Goal: Task Accomplishment & Management: Use online tool/utility

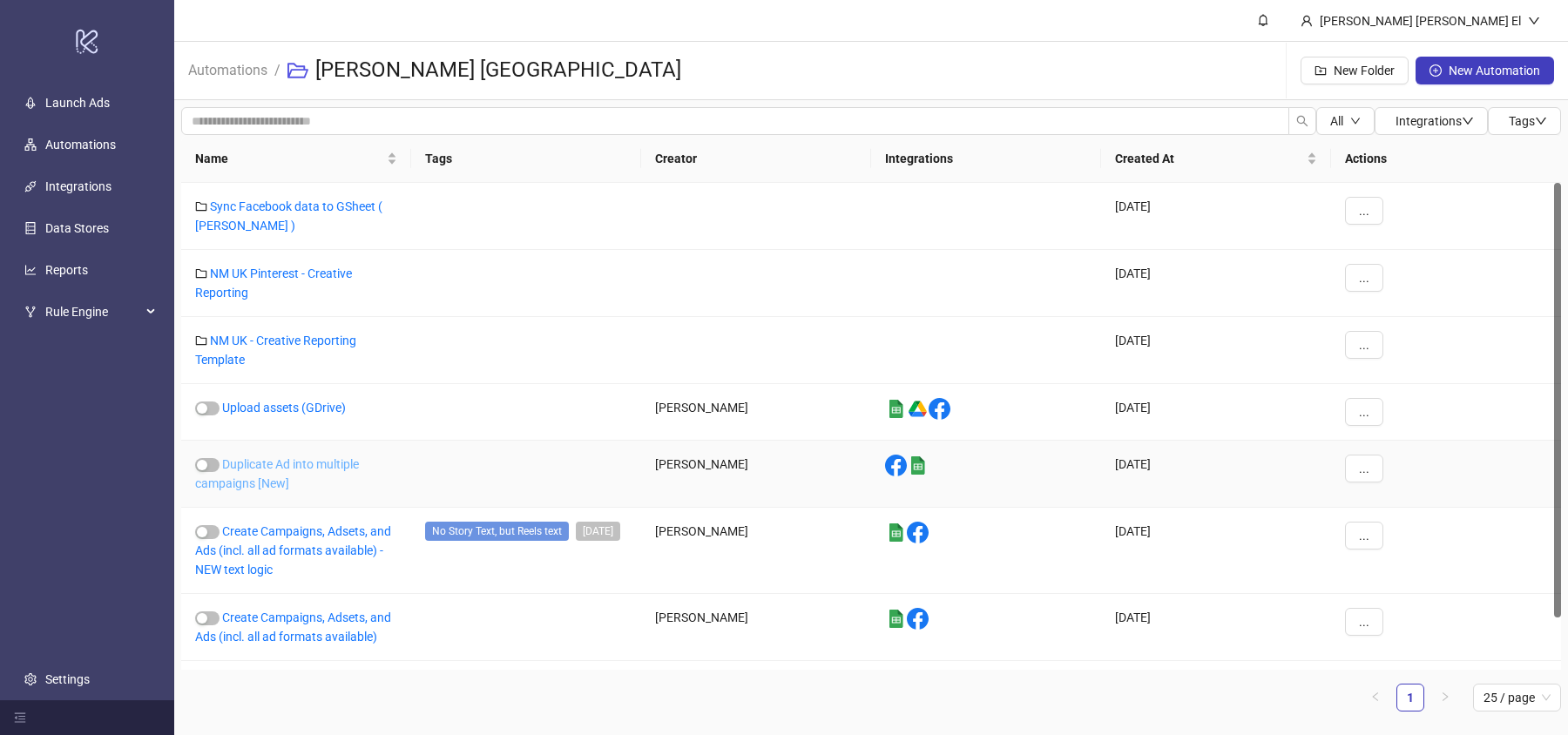
click at [264, 484] on link "Duplicate Ad into multiple campaigns [New]" at bounding box center [277, 473] width 164 height 33
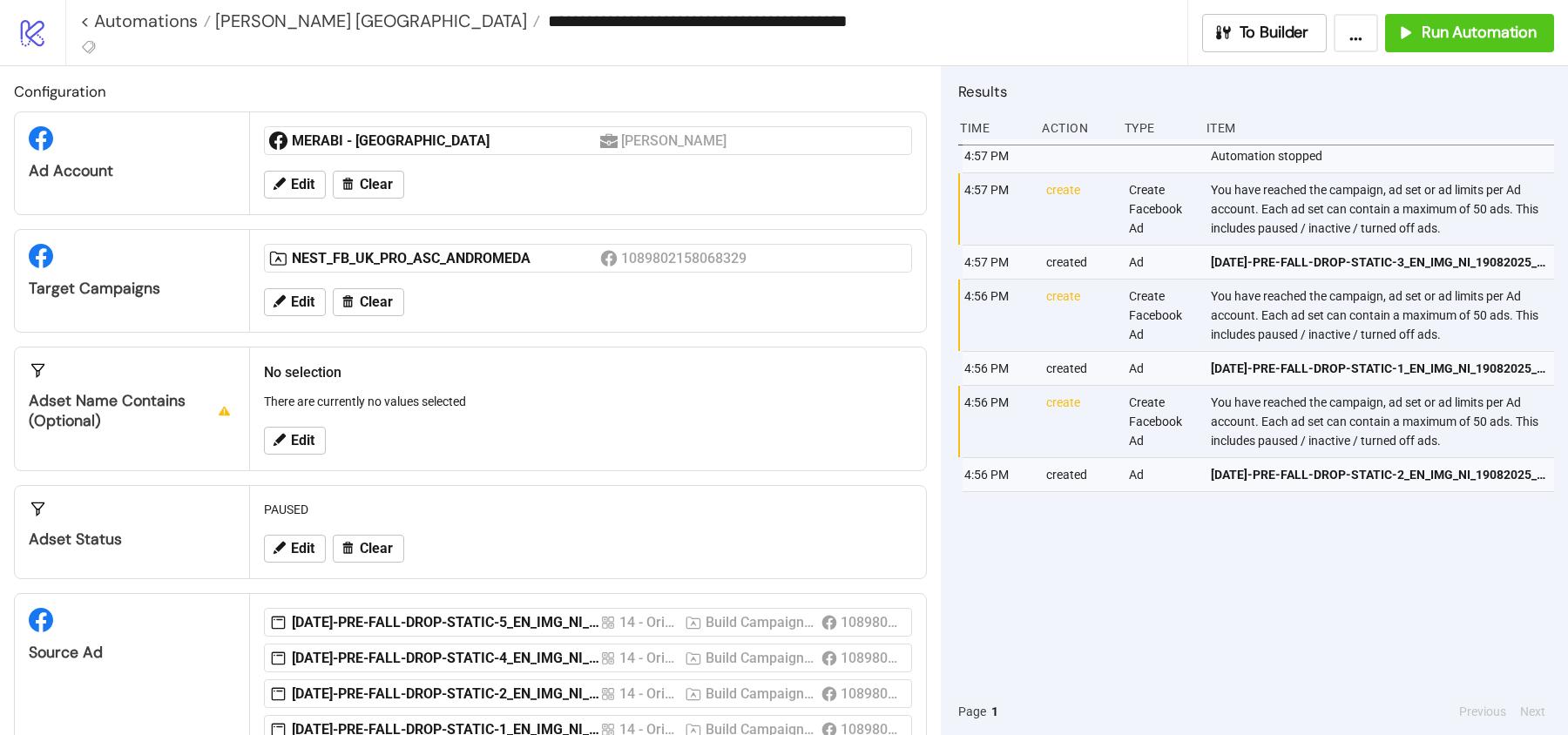
scroll to position [124, 0]
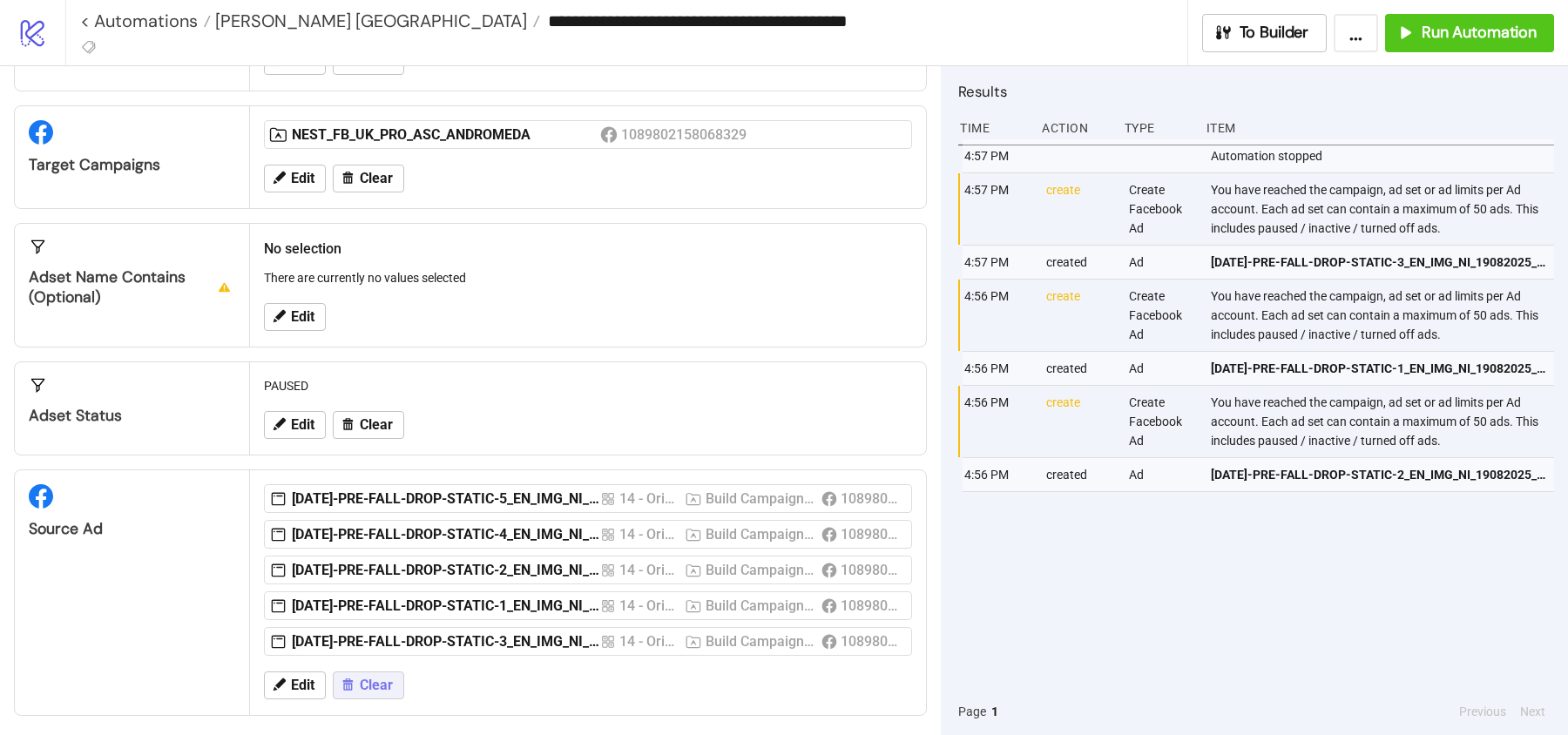
click at [369, 688] on button "Clear" at bounding box center [369, 685] width 71 height 28
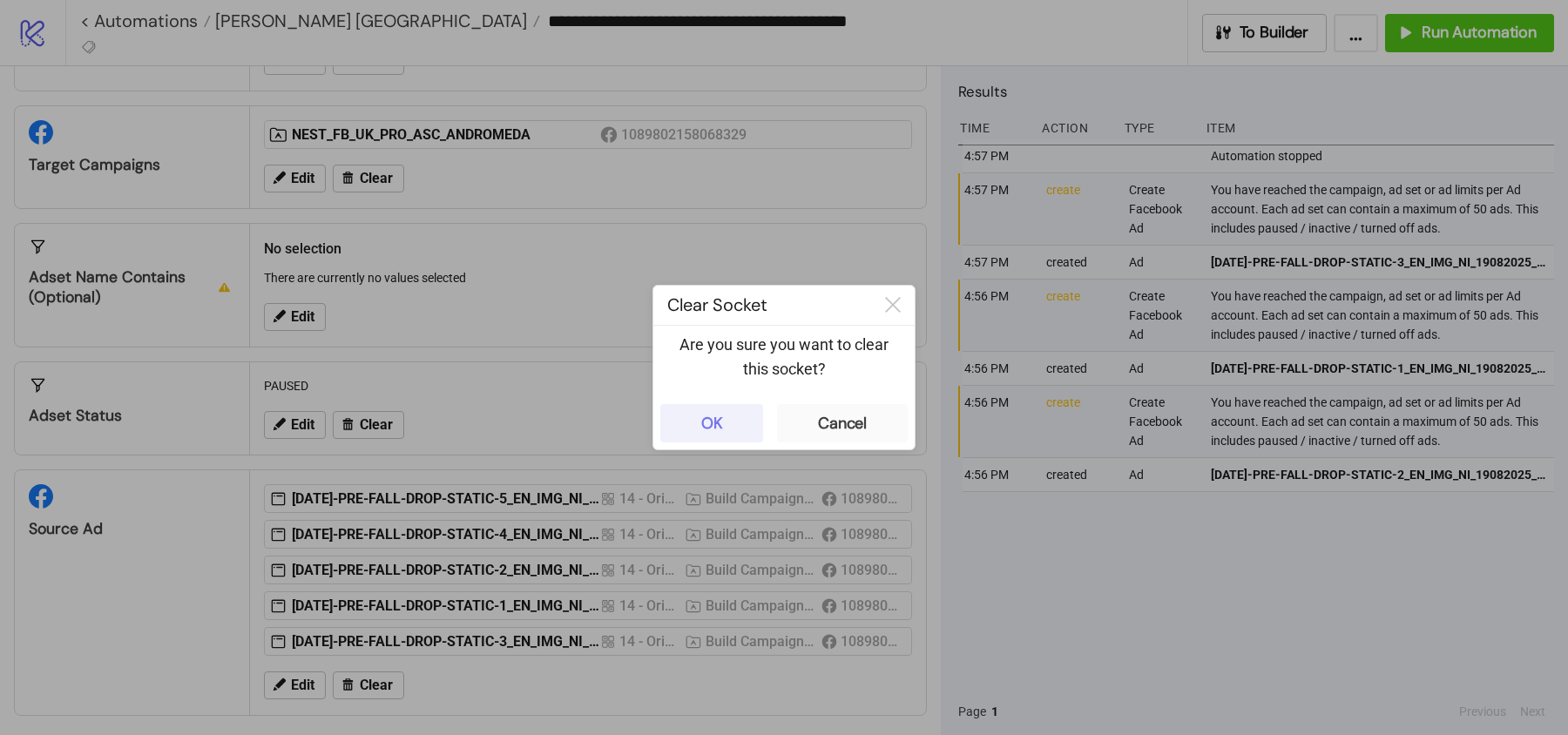
click at [721, 421] on div "OK" at bounding box center [712, 424] width 22 height 20
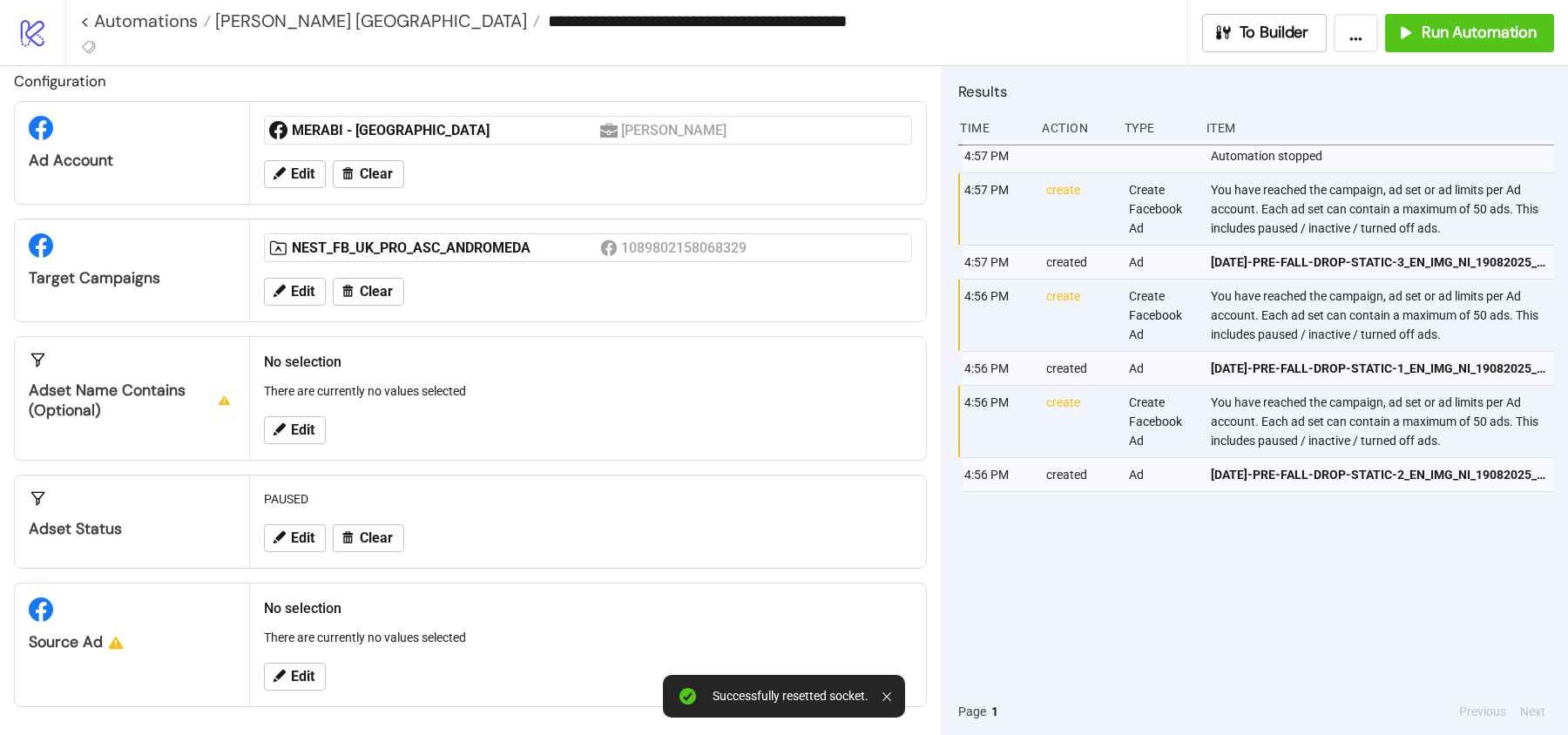
scroll to position [5, 0]
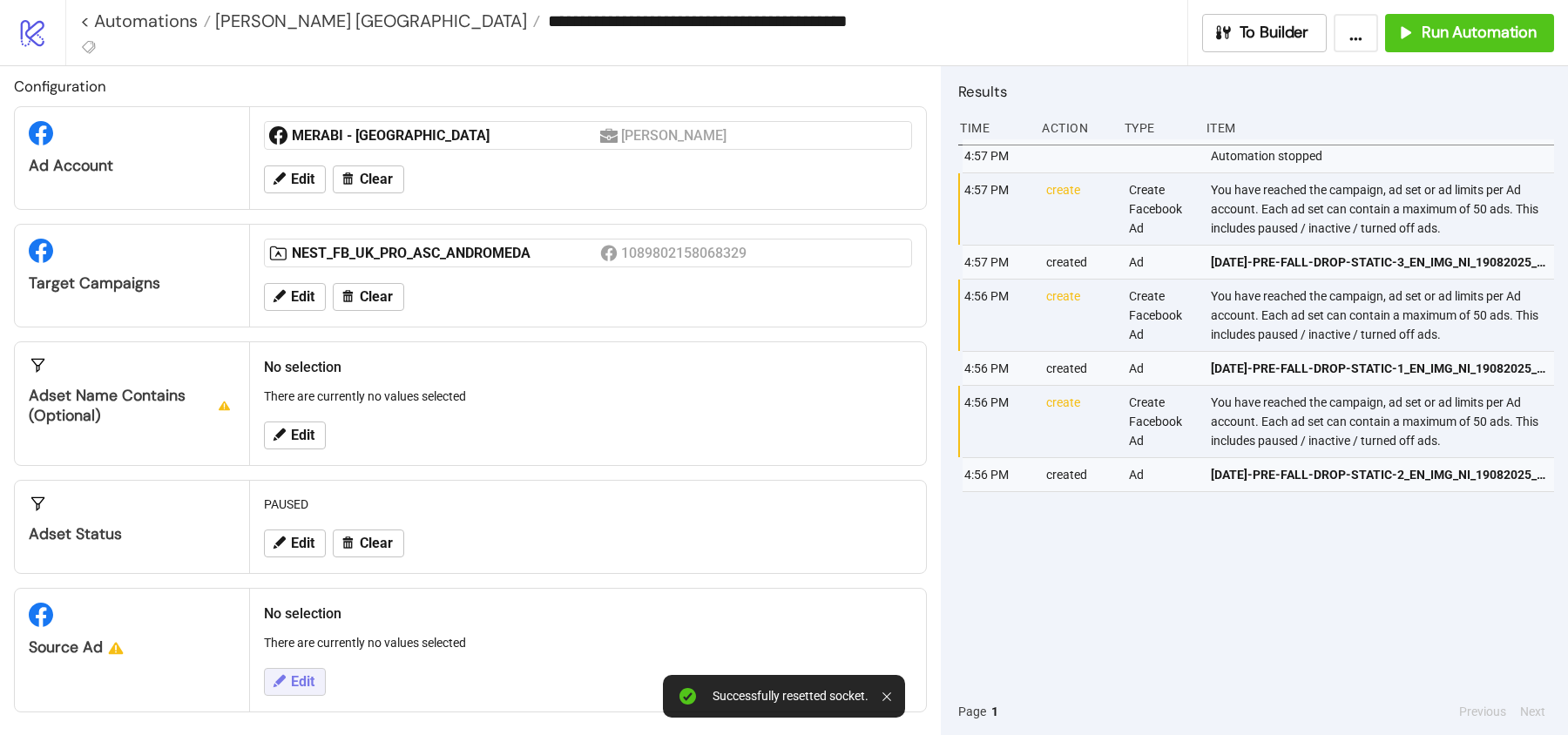
click at [303, 668] on button "Edit" at bounding box center [295, 682] width 62 height 28
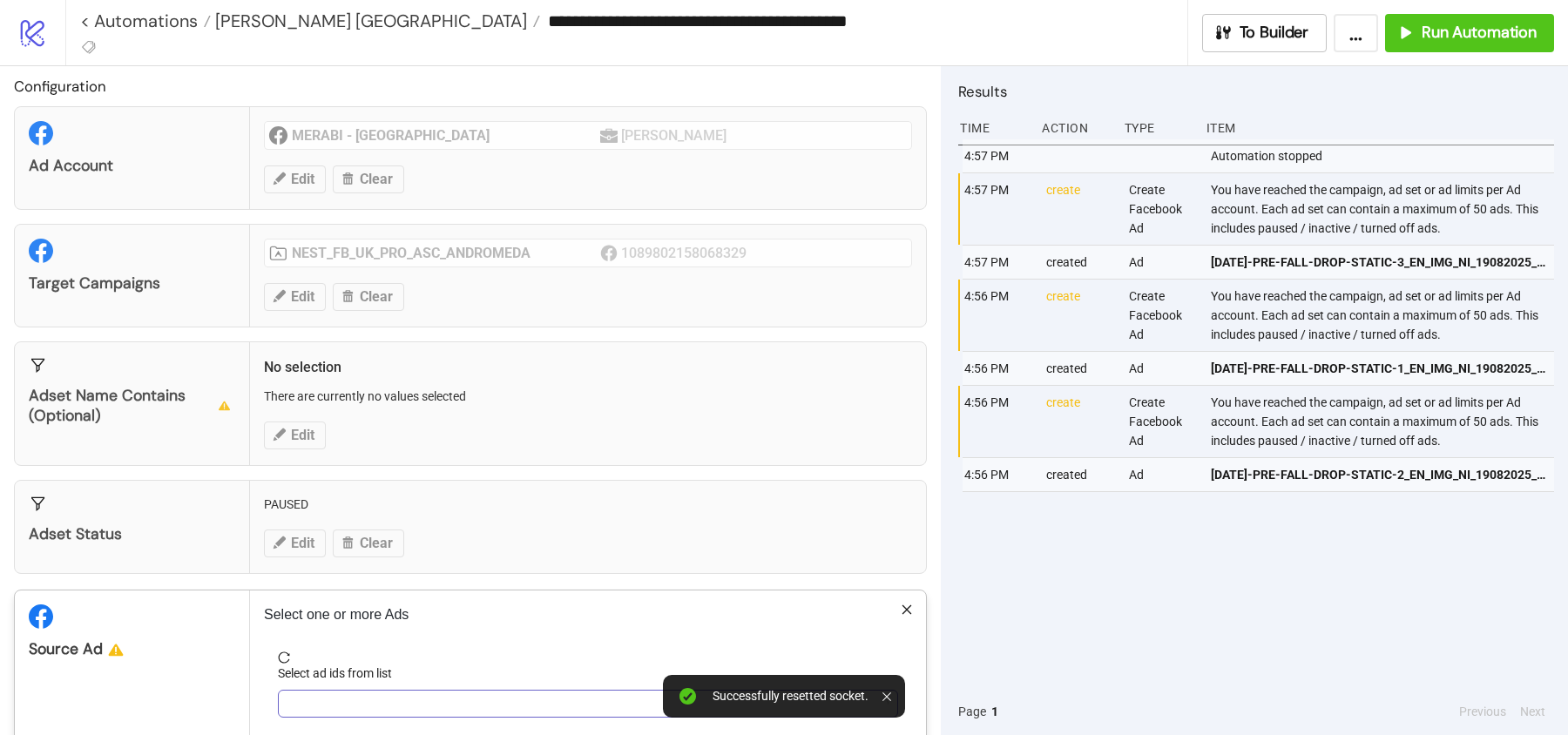
click at [364, 697] on div at bounding box center [578, 703] width 595 height 25
click at [365, 699] on div at bounding box center [578, 703] width 595 height 25
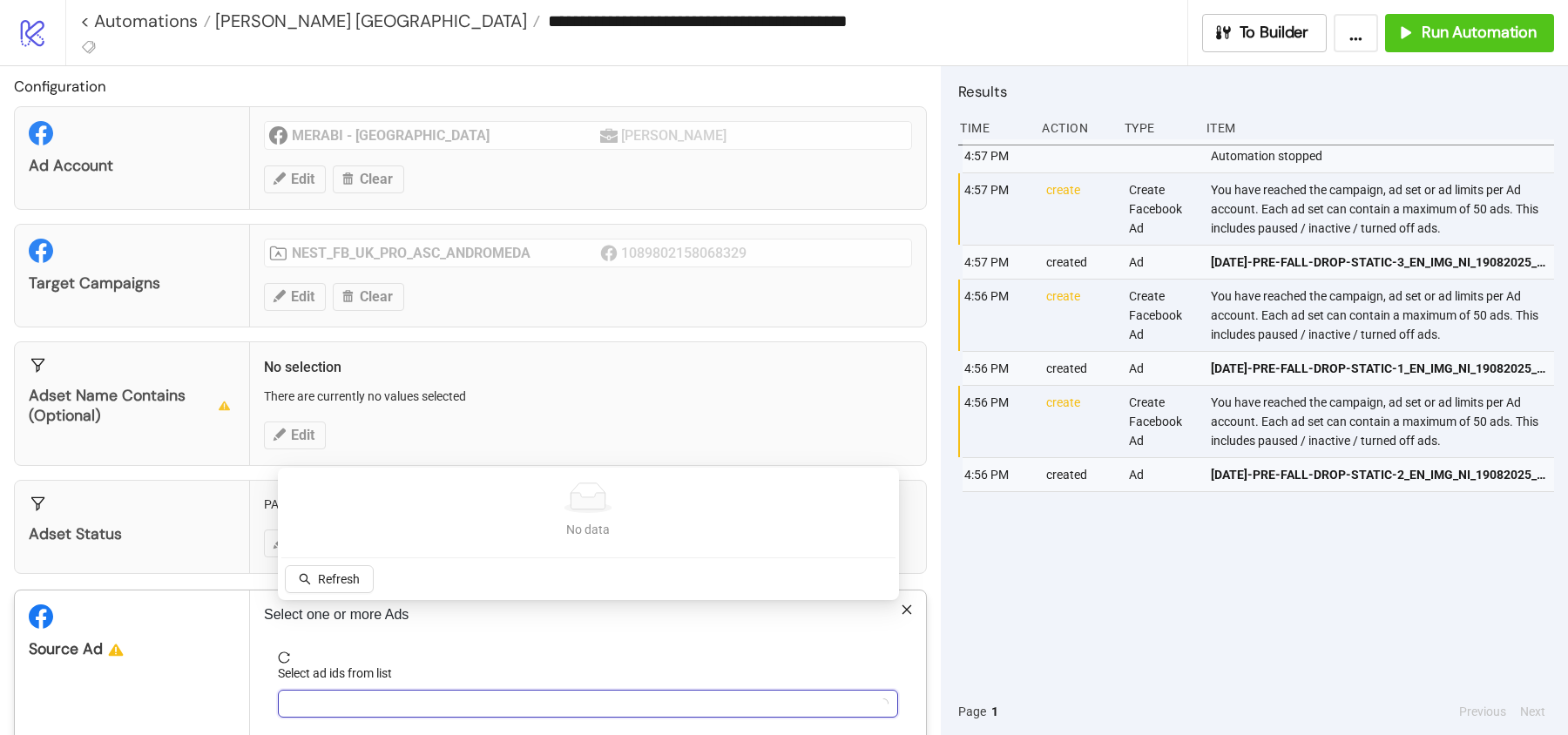
scroll to position [88, 0]
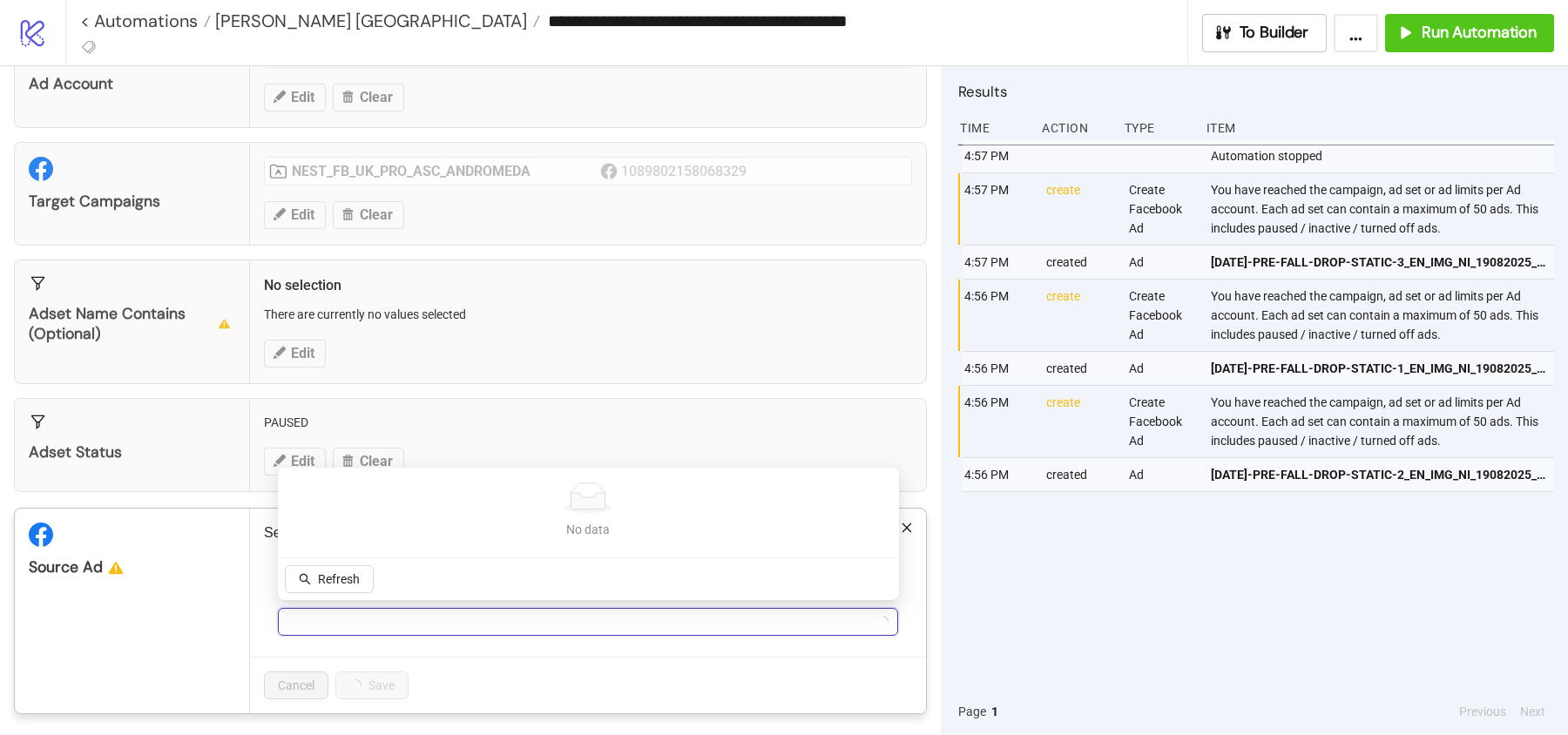
click at [357, 621] on div at bounding box center [578, 622] width 595 height 25
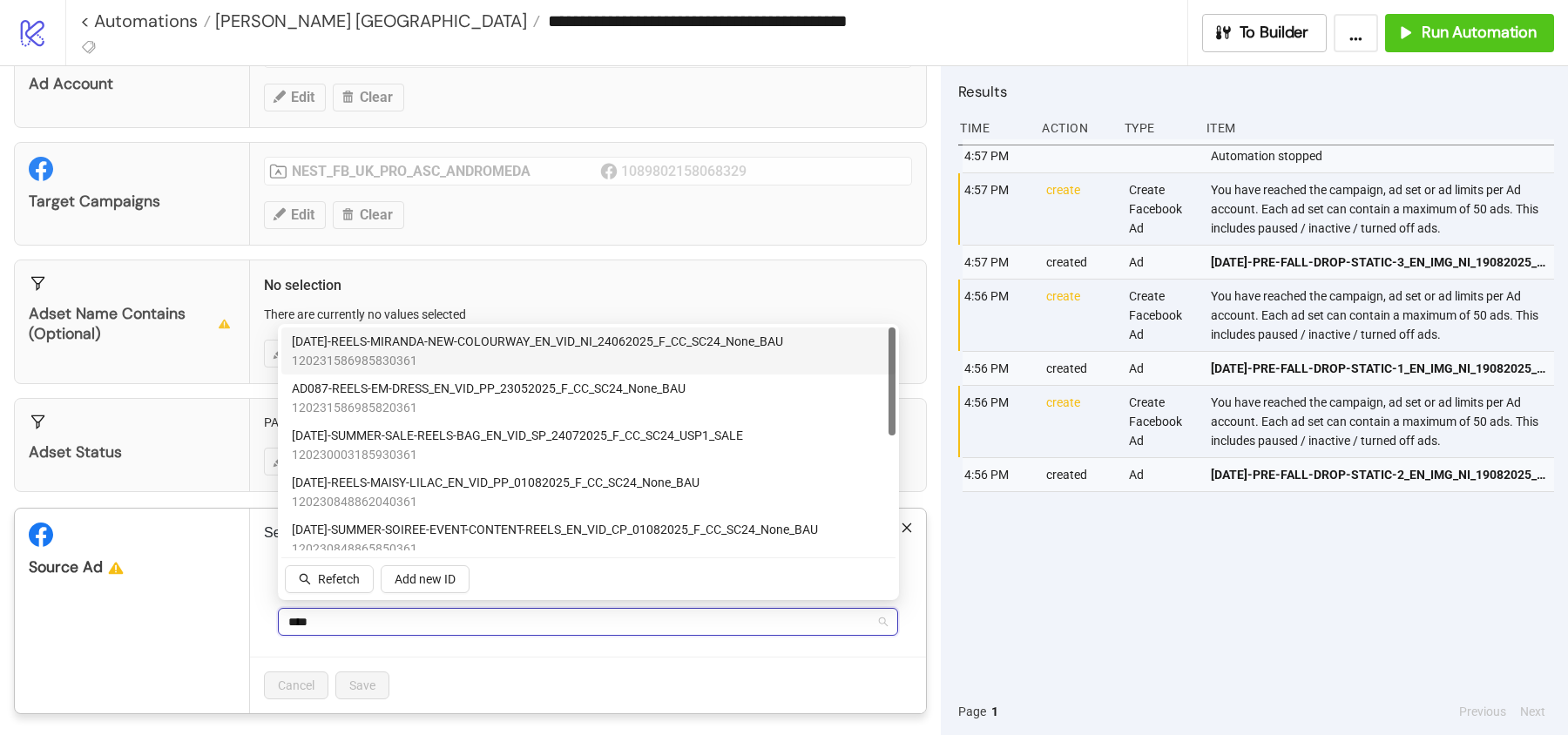
click at [472, 357] on span "120231586985830361" at bounding box center [537, 360] width 492 height 19
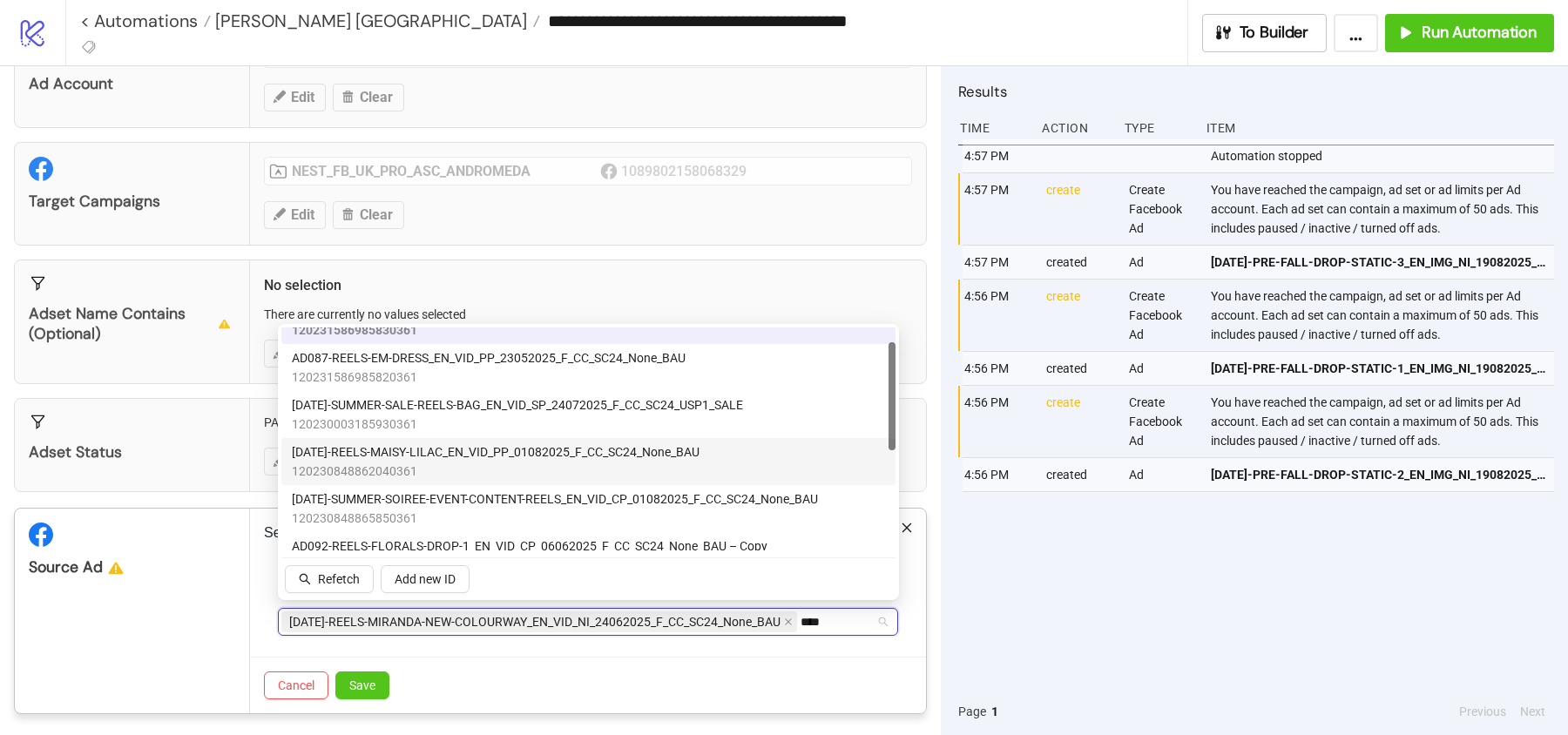
scroll to position [0, 0]
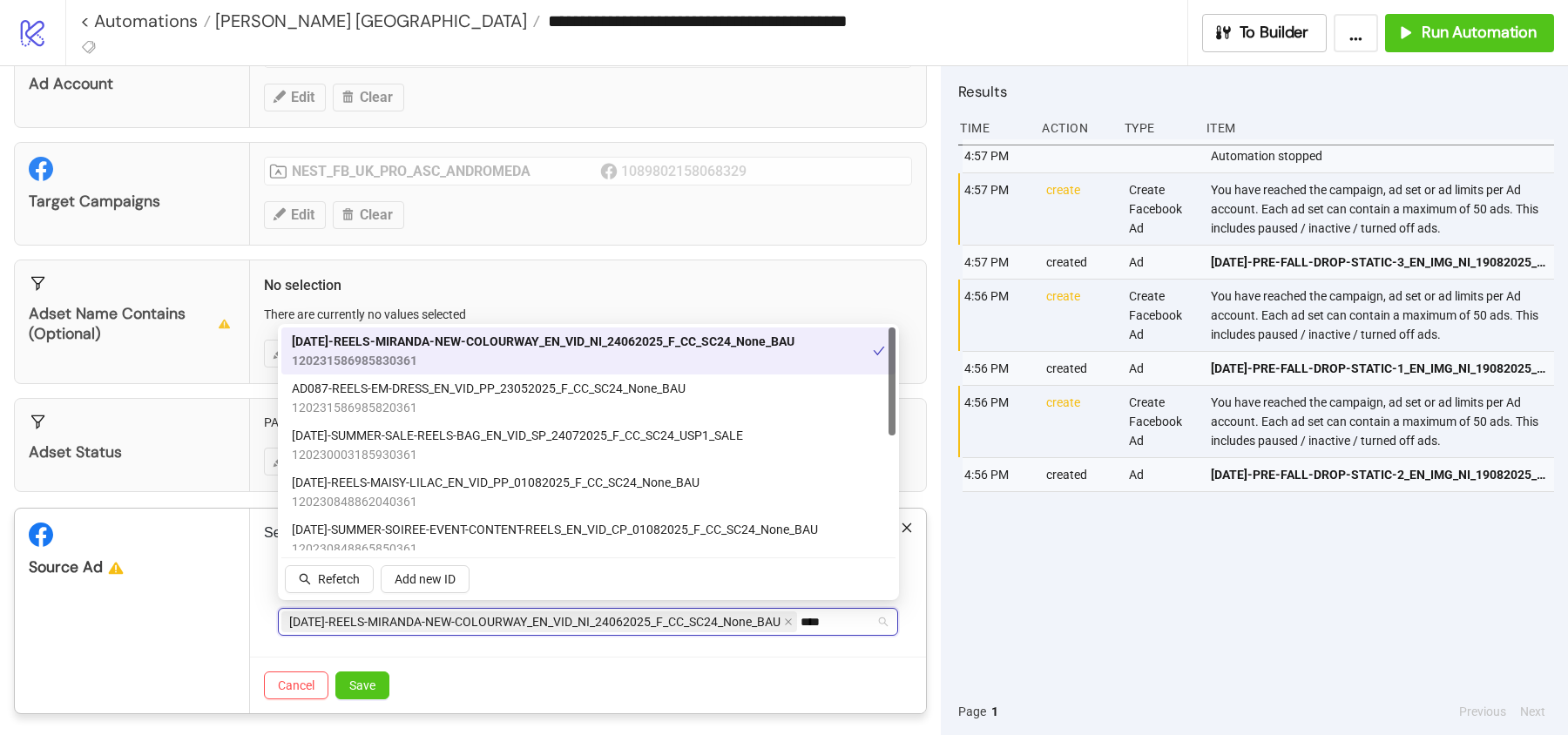
click at [426, 357] on span "120231586985830361" at bounding box center [543, 360] width 503 height 19
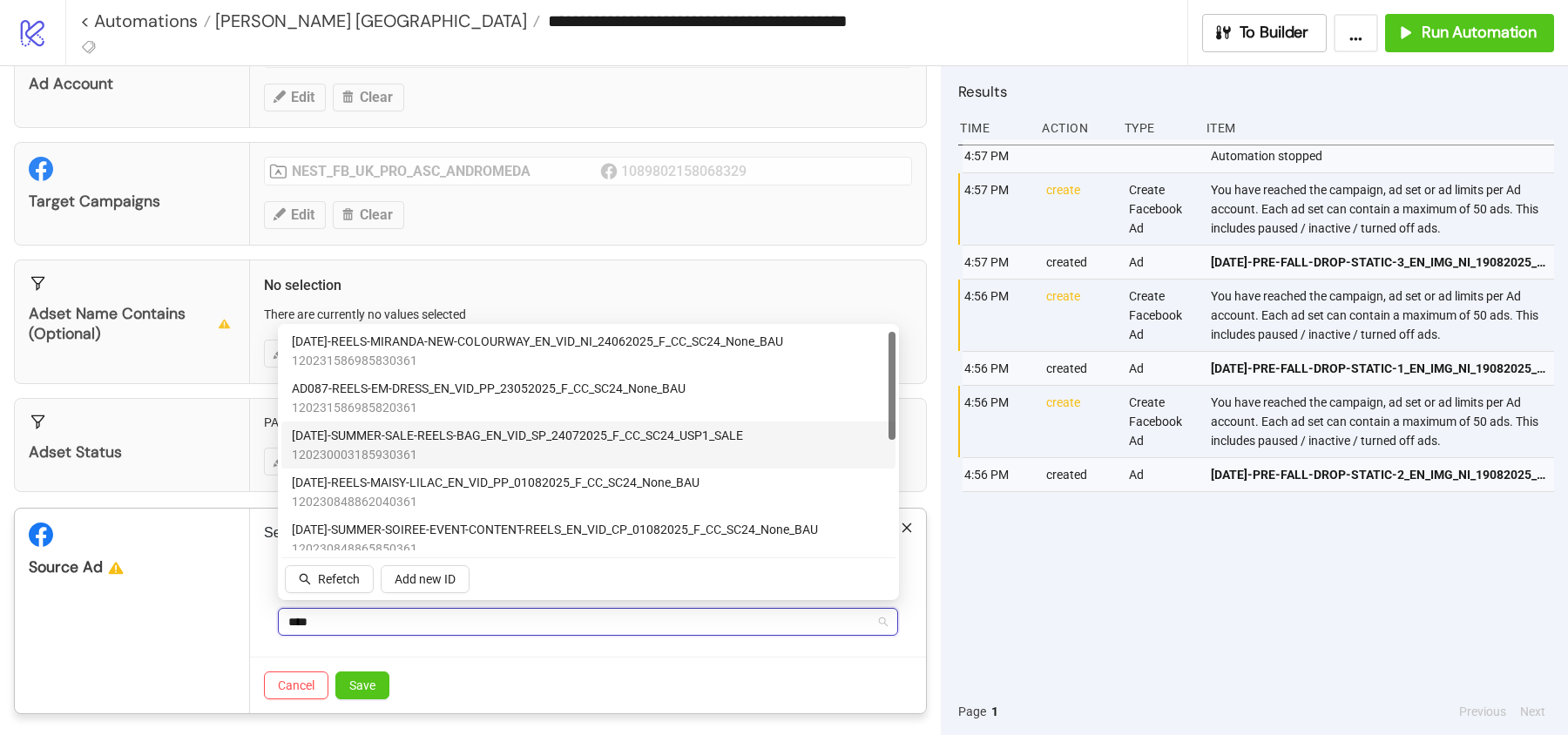
scroll to position [119, 0]
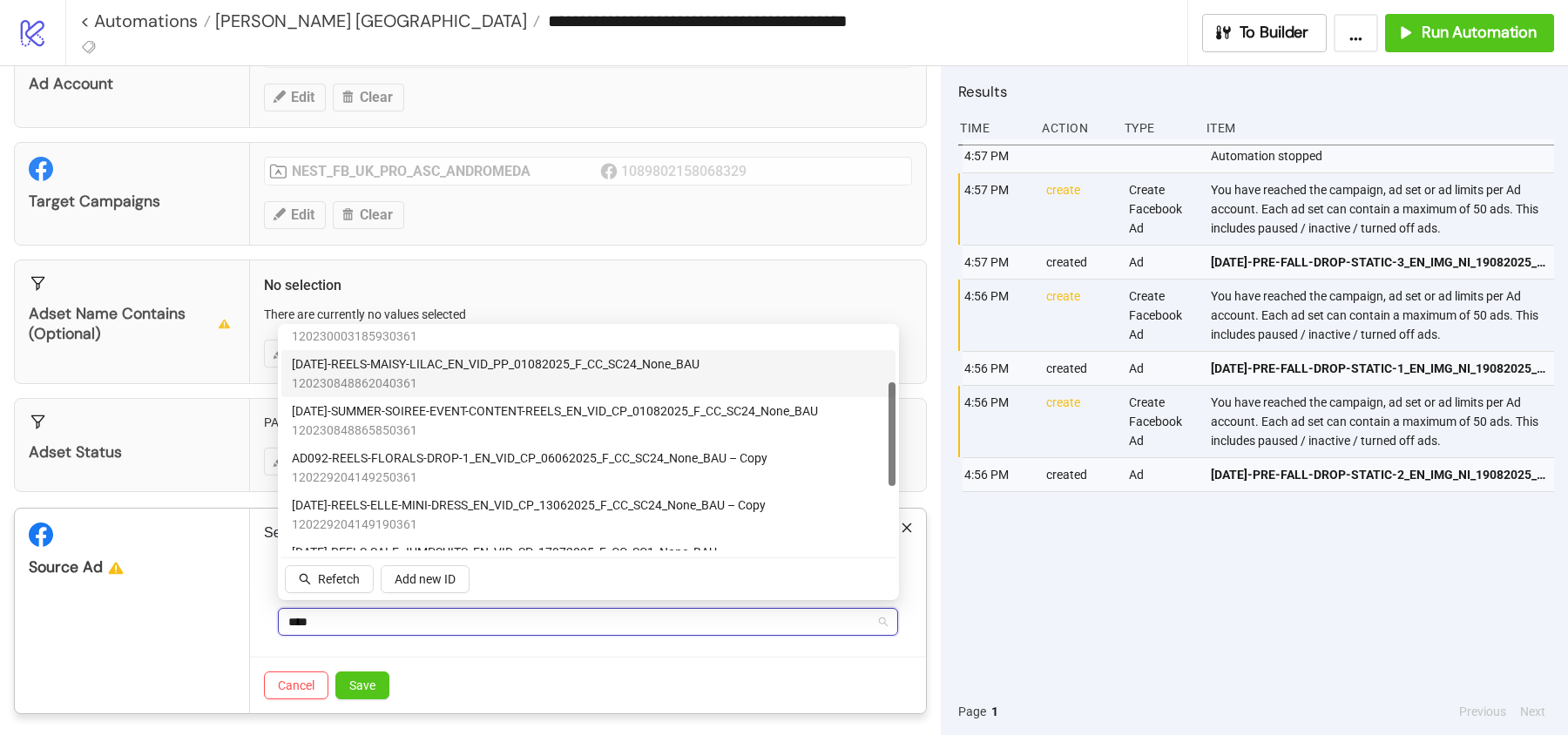
click at [430, 376] on span "120230848862040361" at bounding box center [495, 383] width 408 height 19
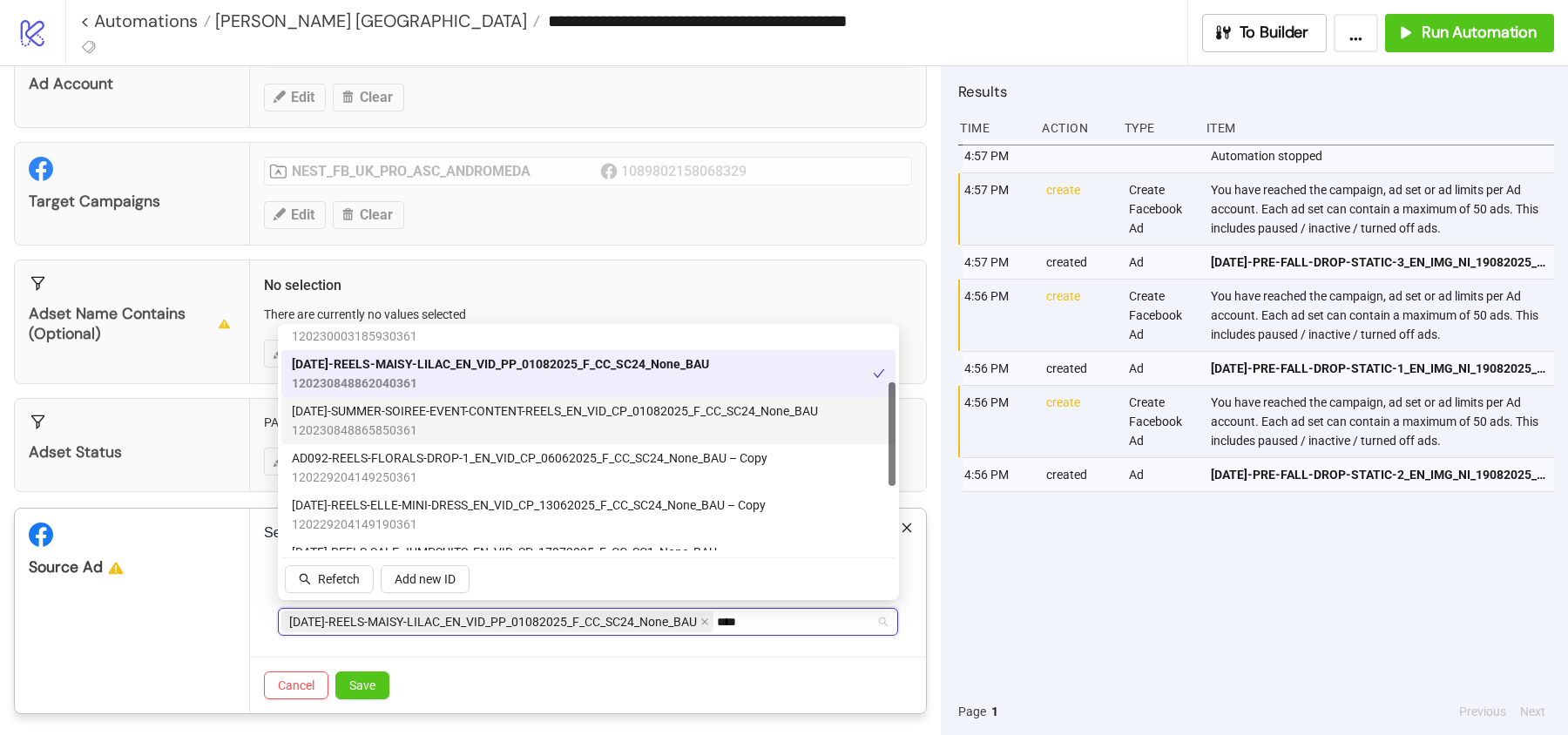
click at [441, 426] on span "120230848865850361" at bounding box center [555, 430] width 526 height 19
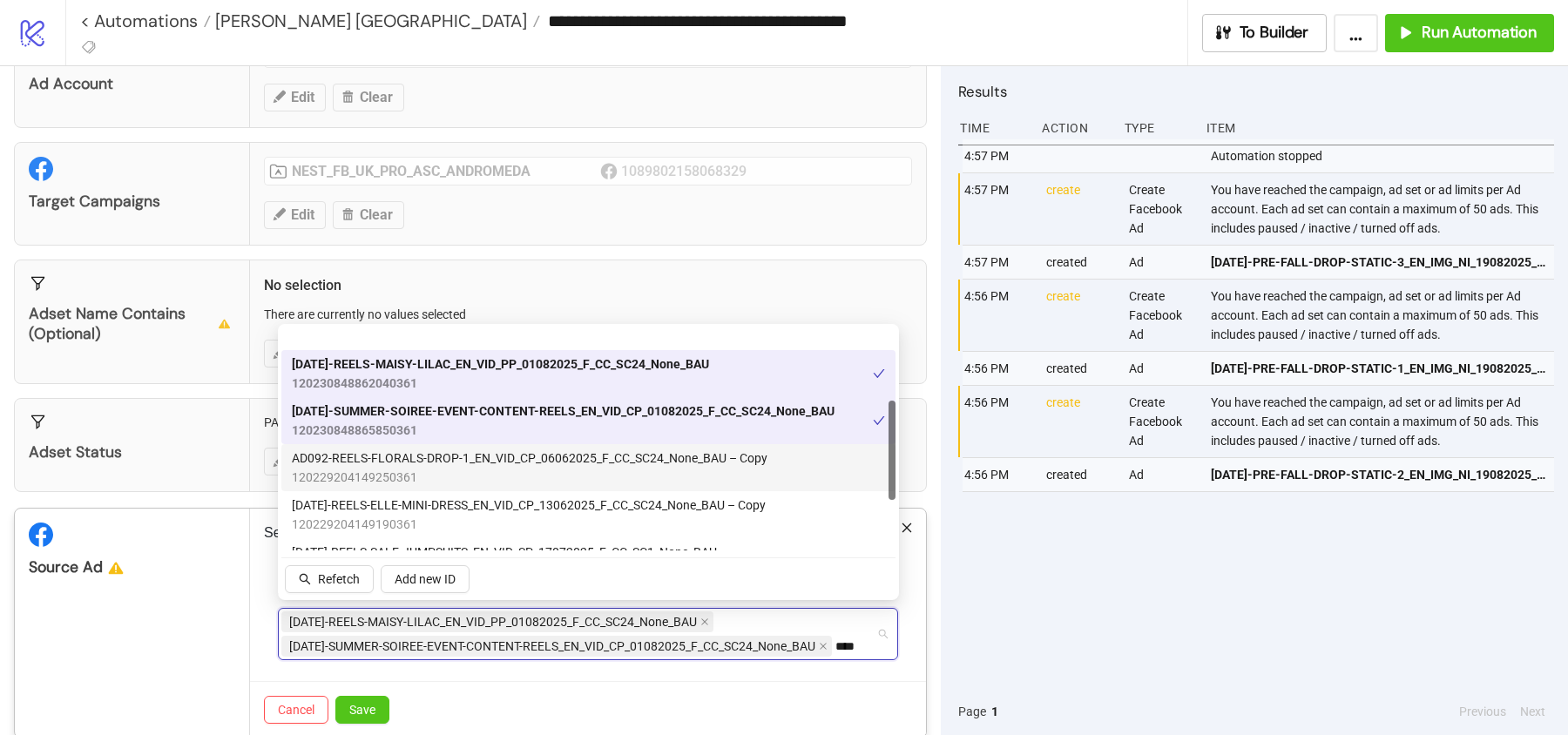
scroll to position [170, 0]
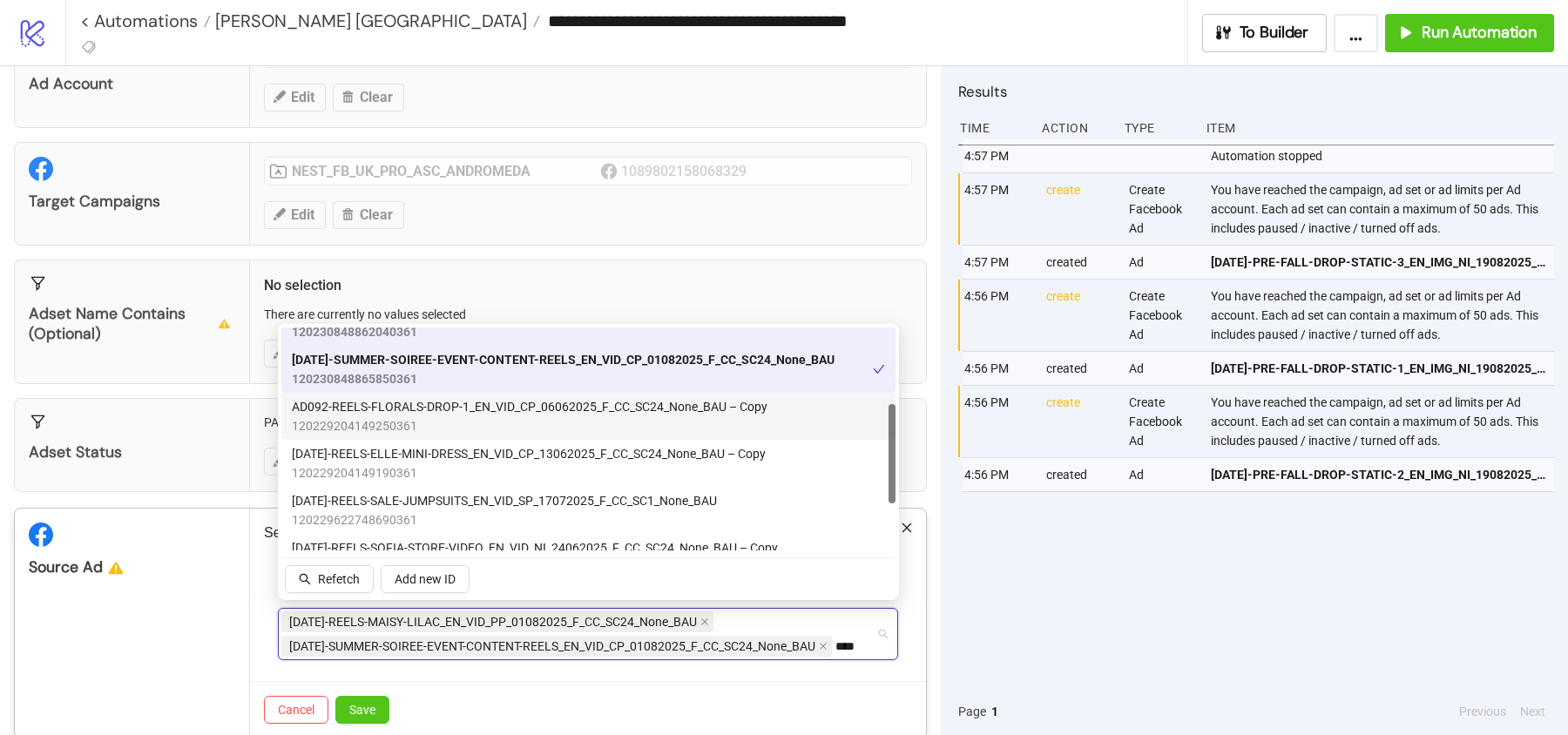
click at [436, 426] on span "120229204149250361" at bounding box center [529, 426] width 475 height 19
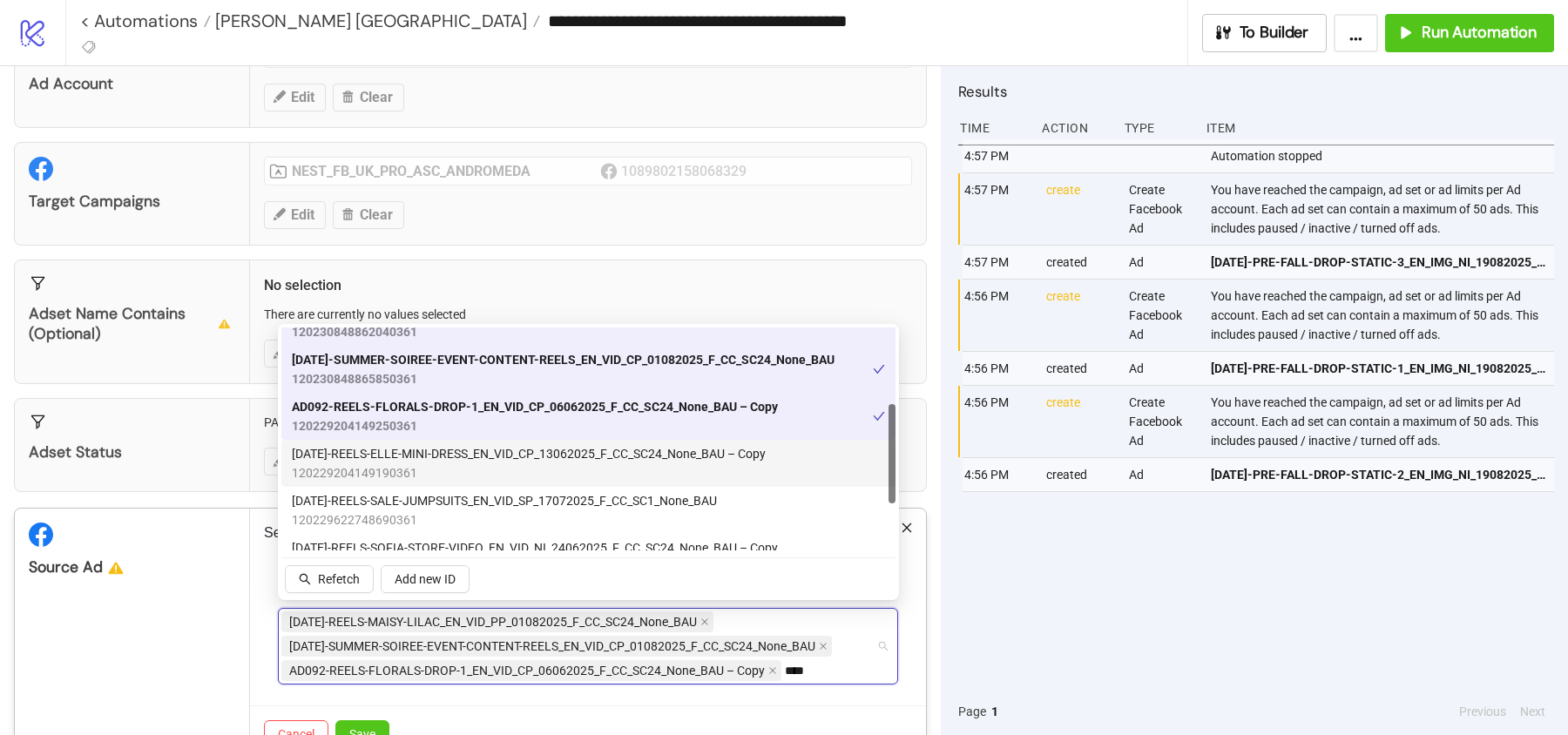
click at [436, 458] on span "[DATE]-REELS-ELLE-MINI-DRESS_EN_VID_CP_13062025_F_CC_SC24_None_BAU – Copy" at bounding box center [529, 453] width 474 height 19
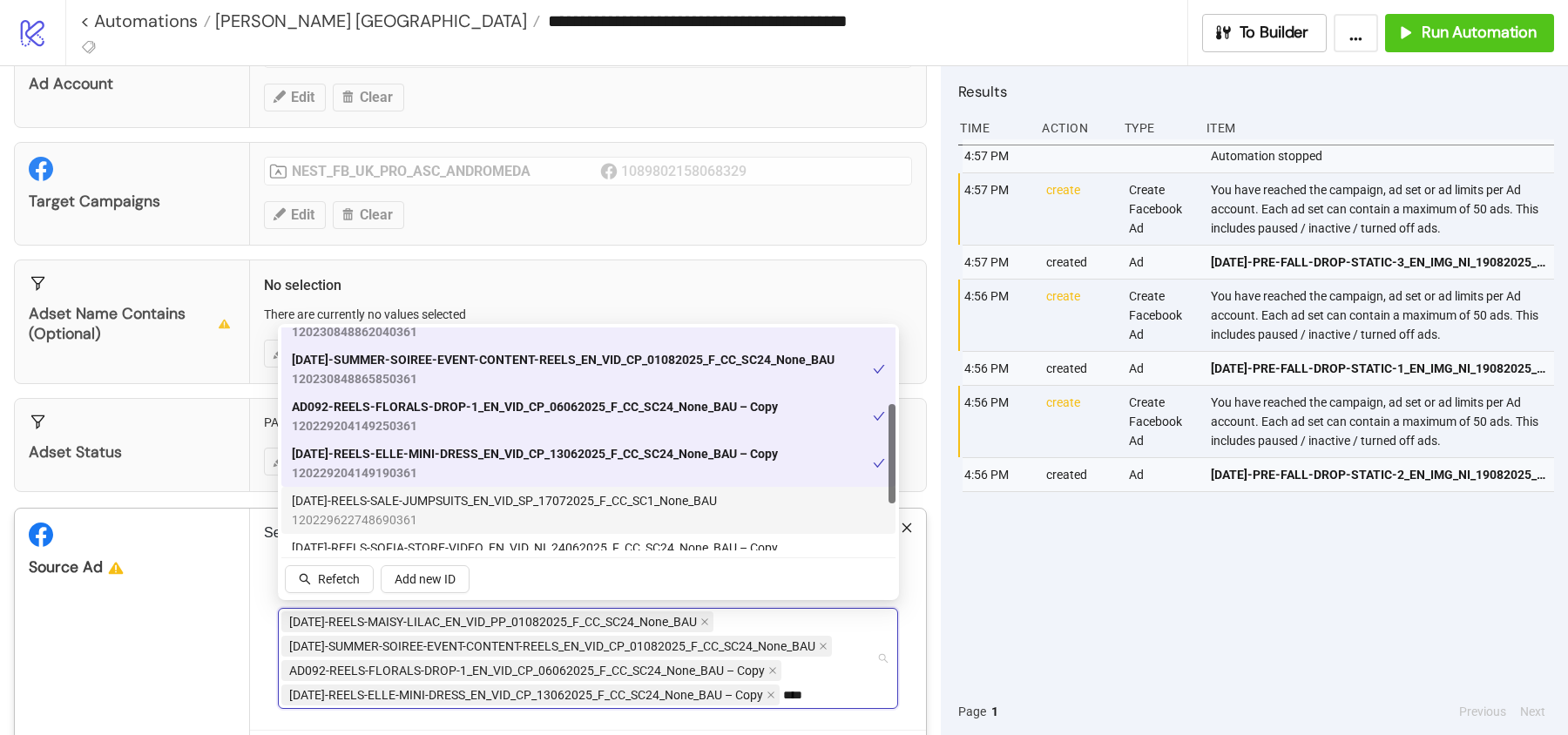
click at [436, 501] on span "[DATE]-REELS-SALE-JUMPSUITS_EN_VID_SP_17072025_F_CC_SC1_None_BAU" at bounding box center [504, 501] width 425 height 19
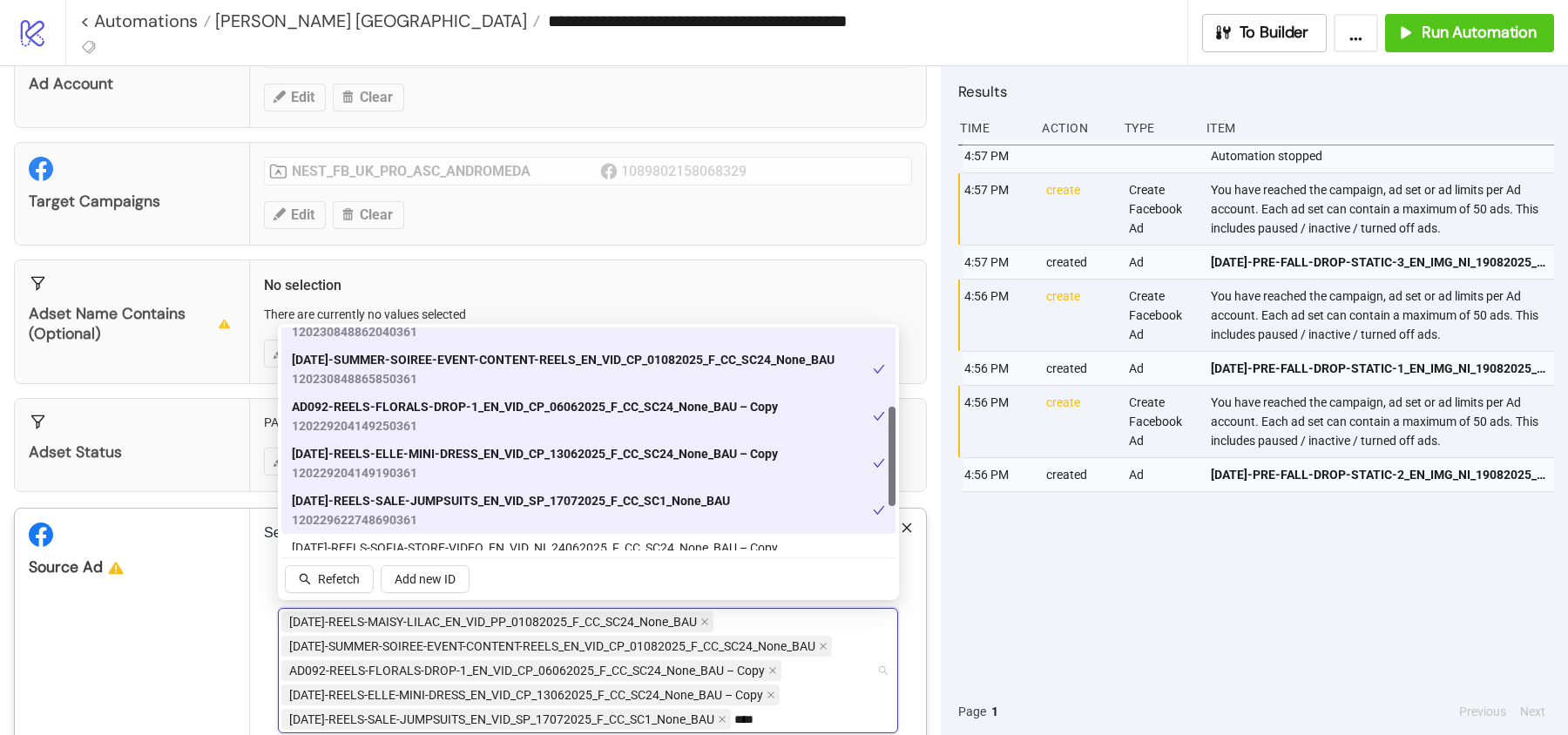
scroll to position [257, 0]
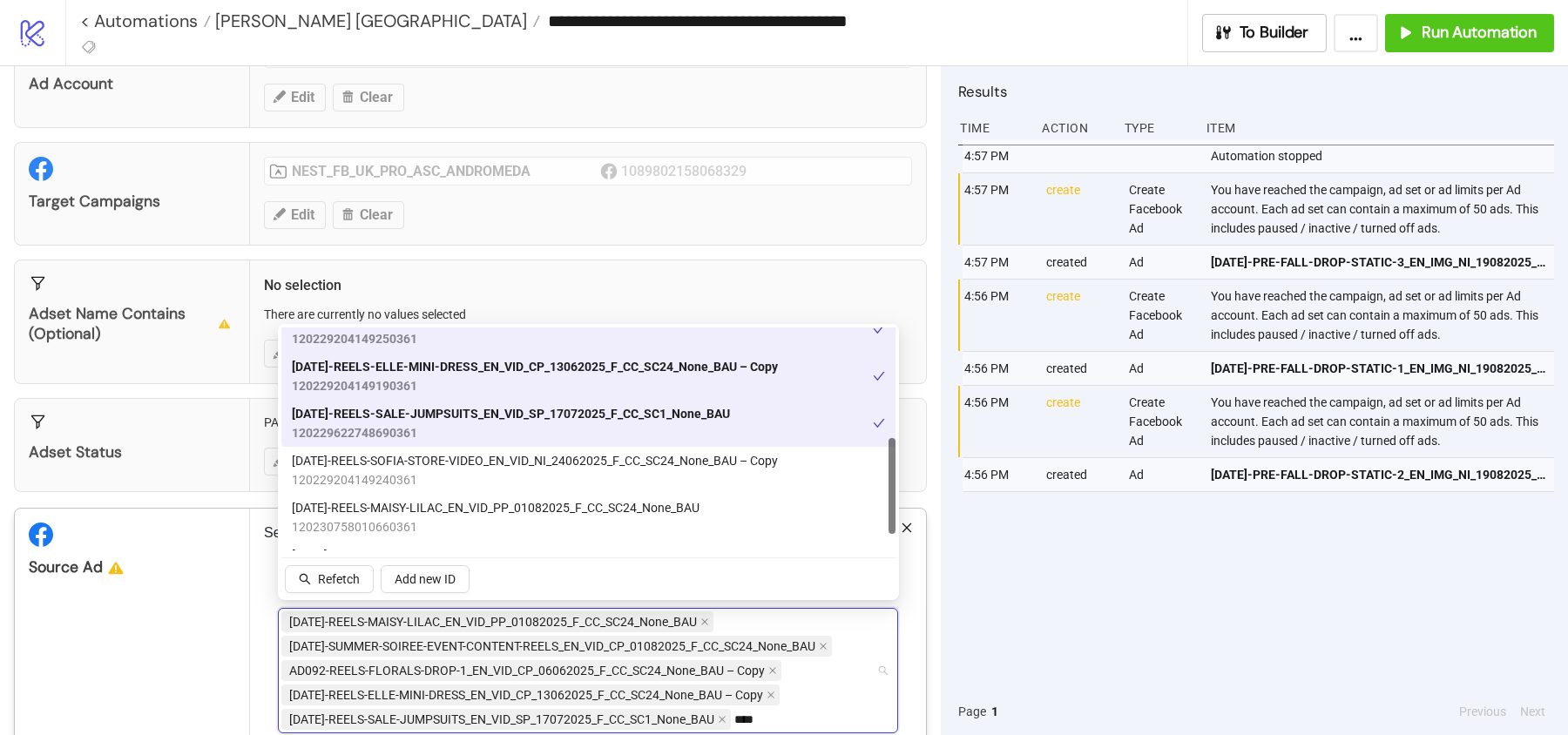
click at [444, 429] on span "120229622748690361" at bounding box center [511, 432] width 438 height 19
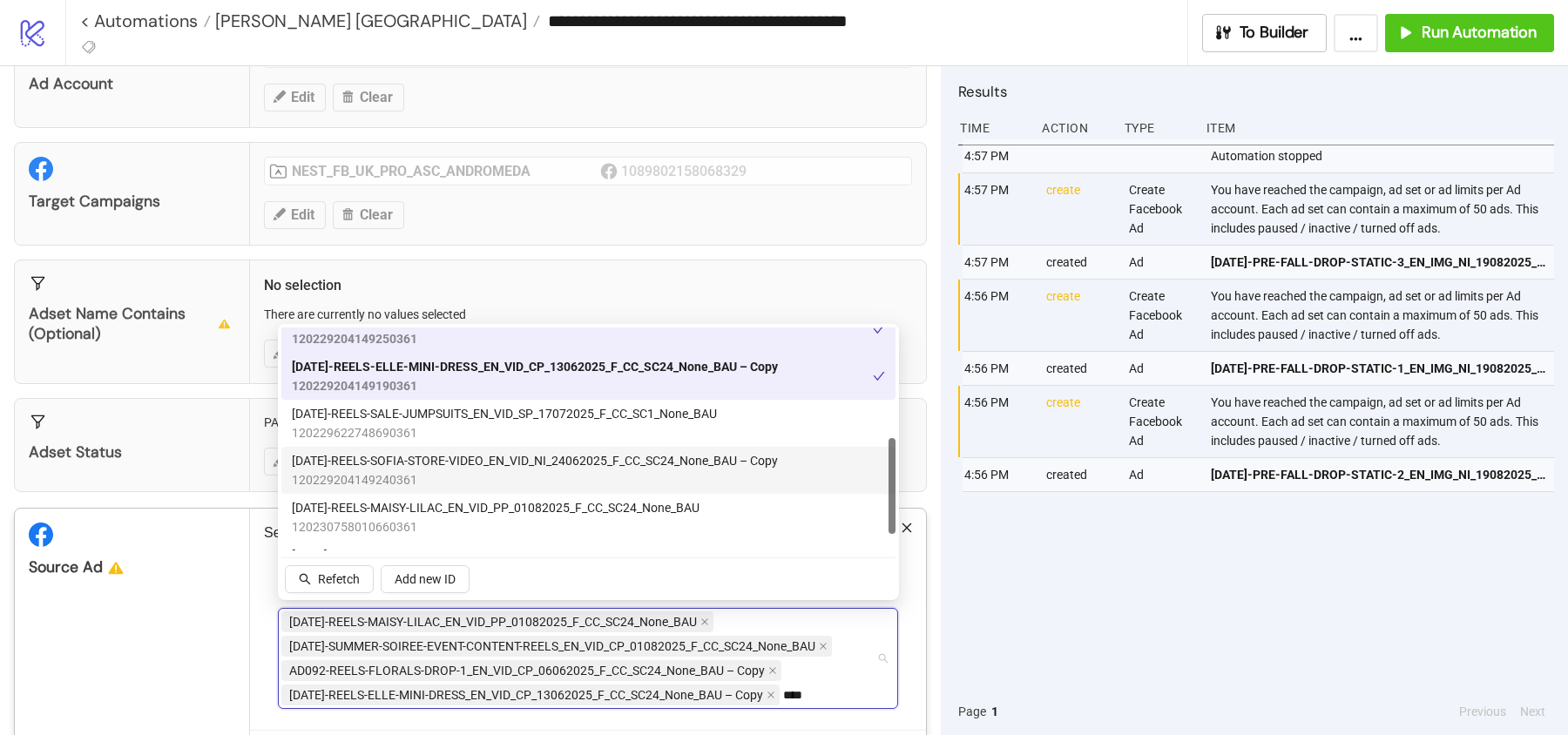
click at [444, 482] on span "120229204149240361" at bounding box center [535, 480] width 486 height 19
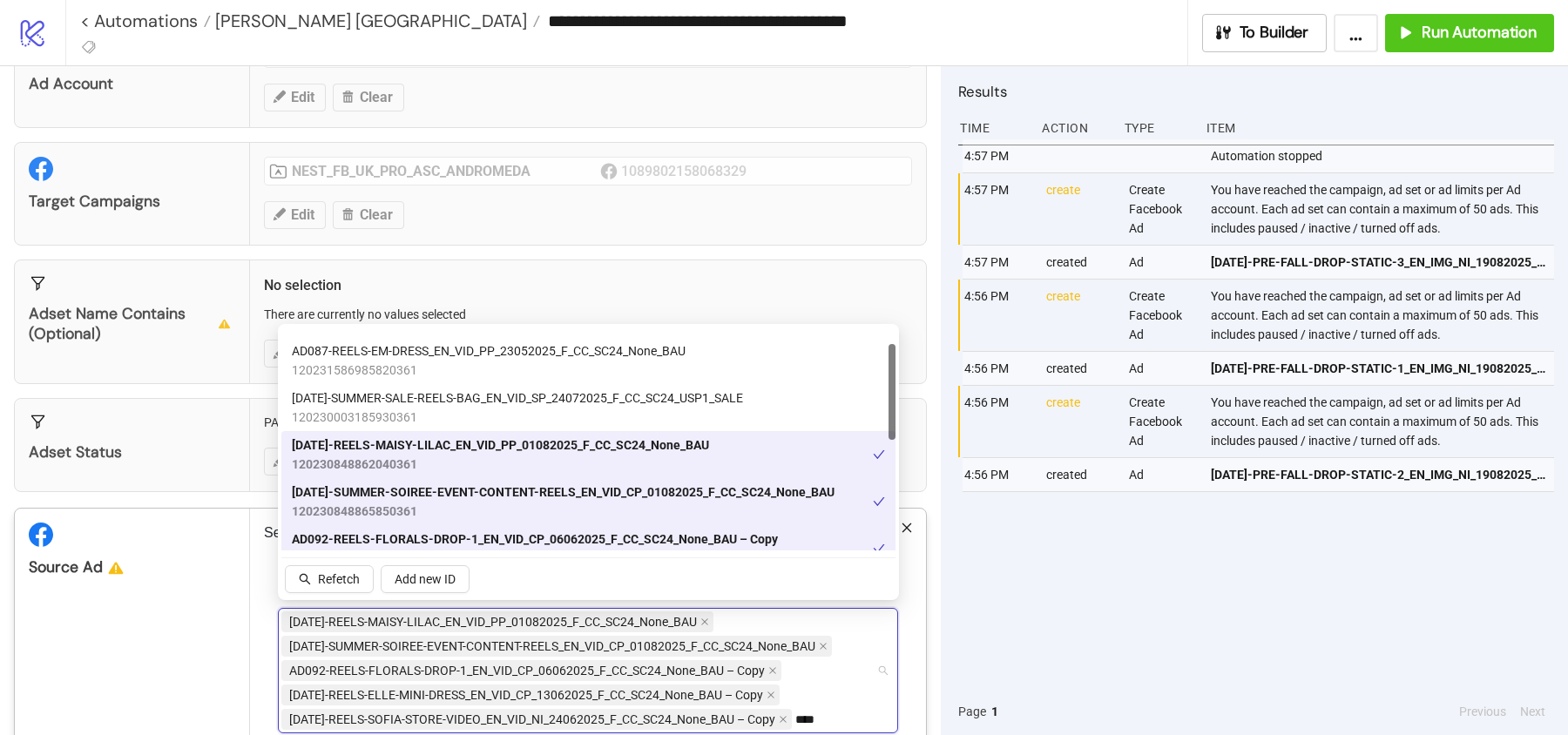
scroll to position [0, 0]
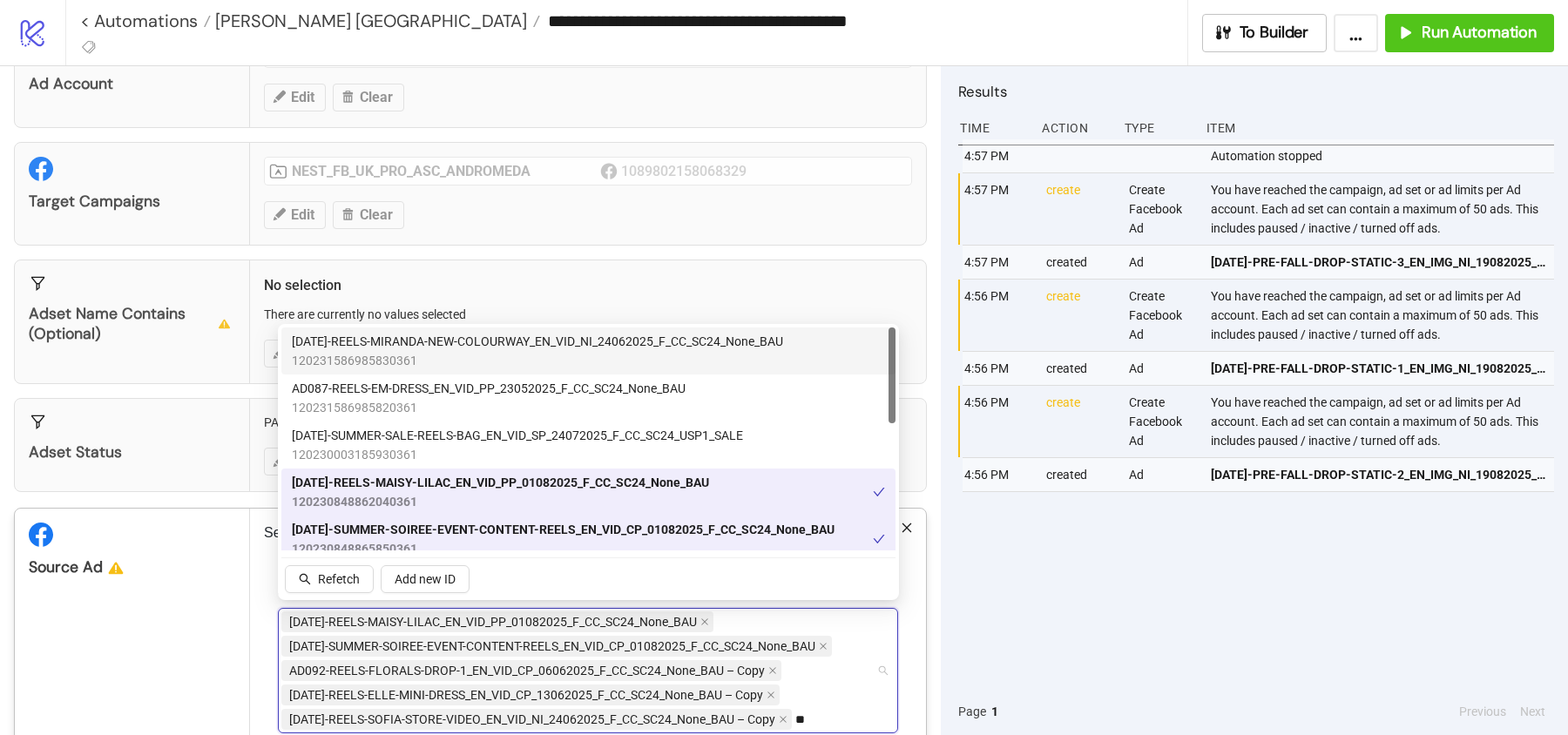
type input "*"
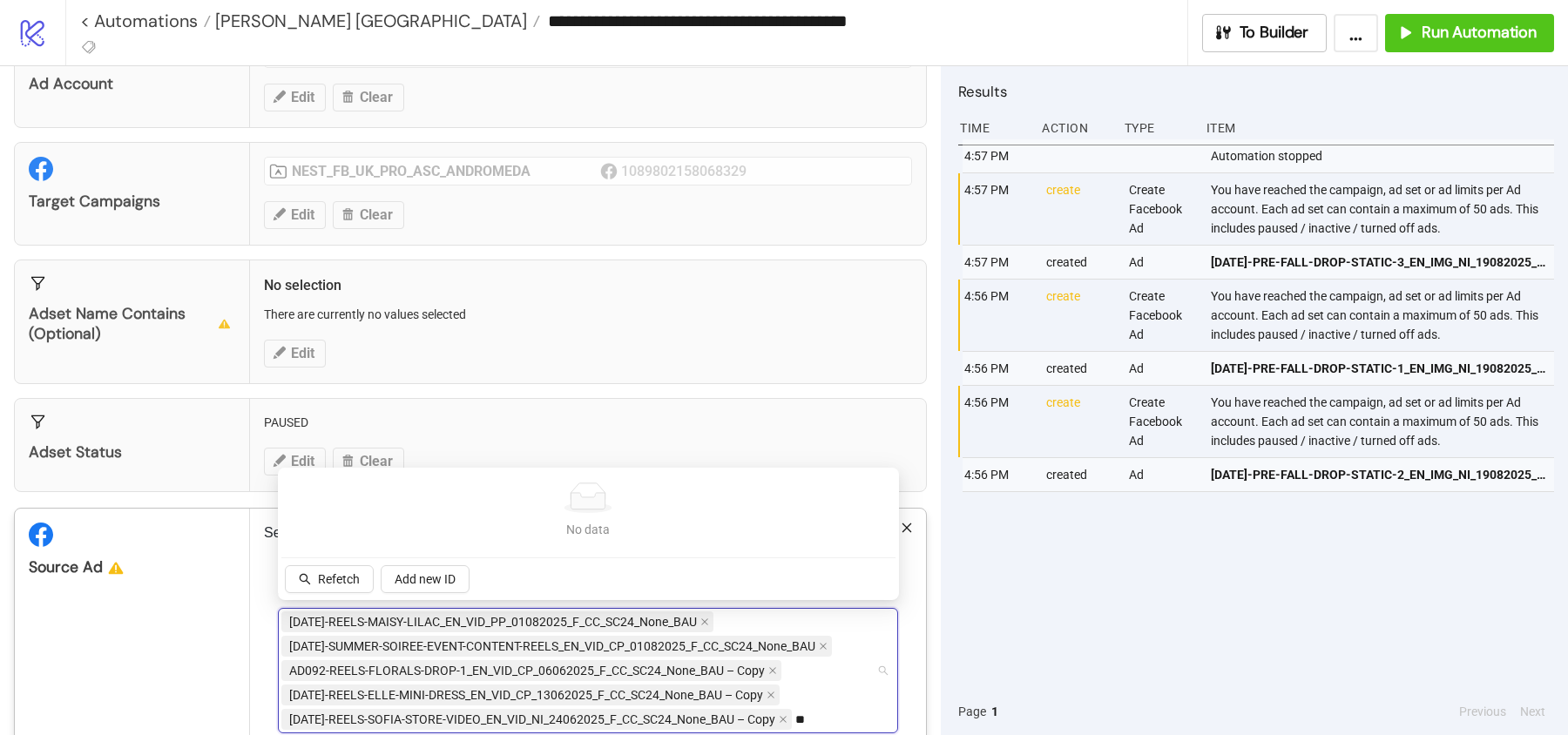
type input "*"
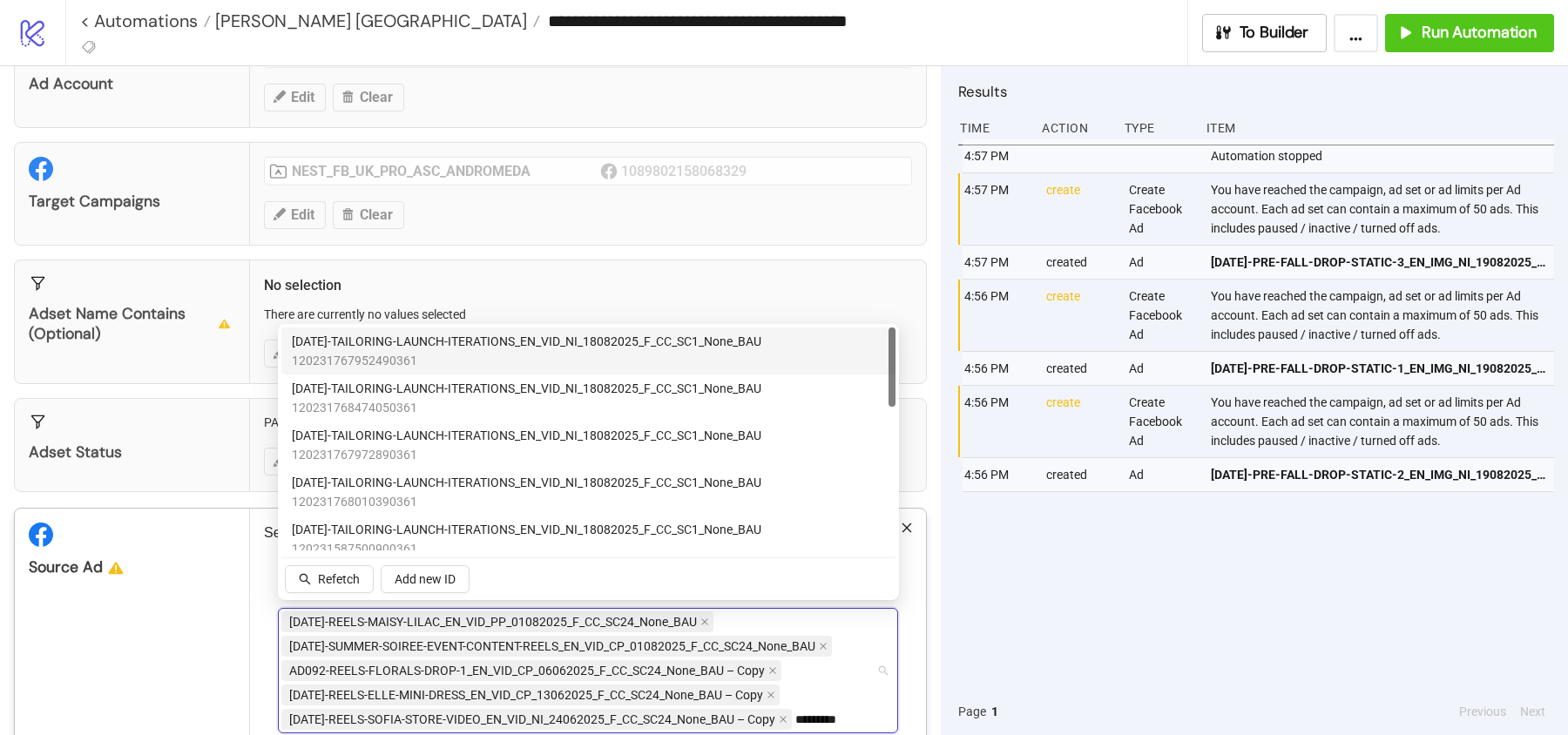
click at [539, 343] on span "[DATE]-TAILORING-LAUNCH-ITERATIONS_EN_VID_NI_18082025_F_CC_SC1_None_BAU" at bounding box center [526, 341] width 470 height 19
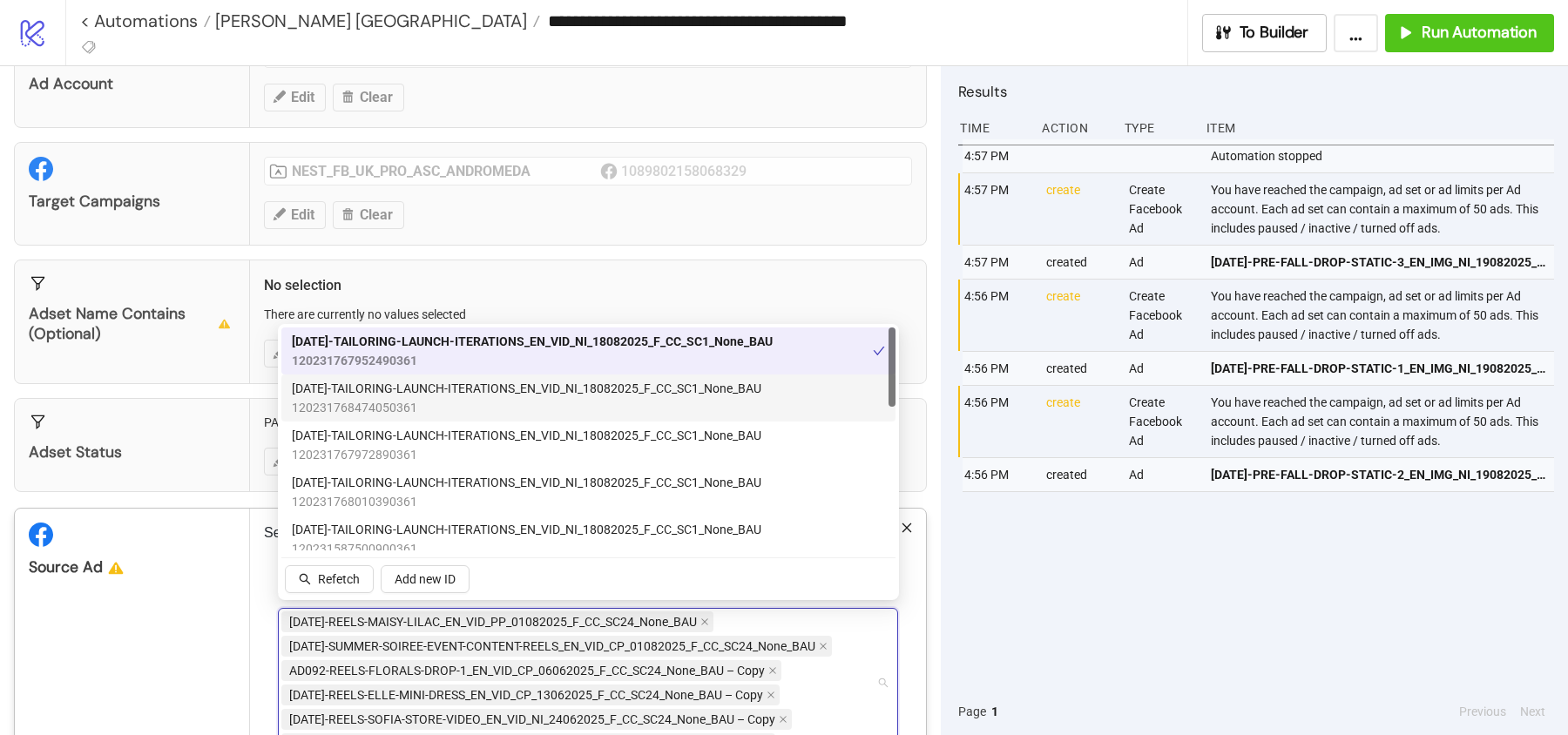
click at [539, 399] on span "120231768474050361" at bounding box center [526, 407] width 470 height 19
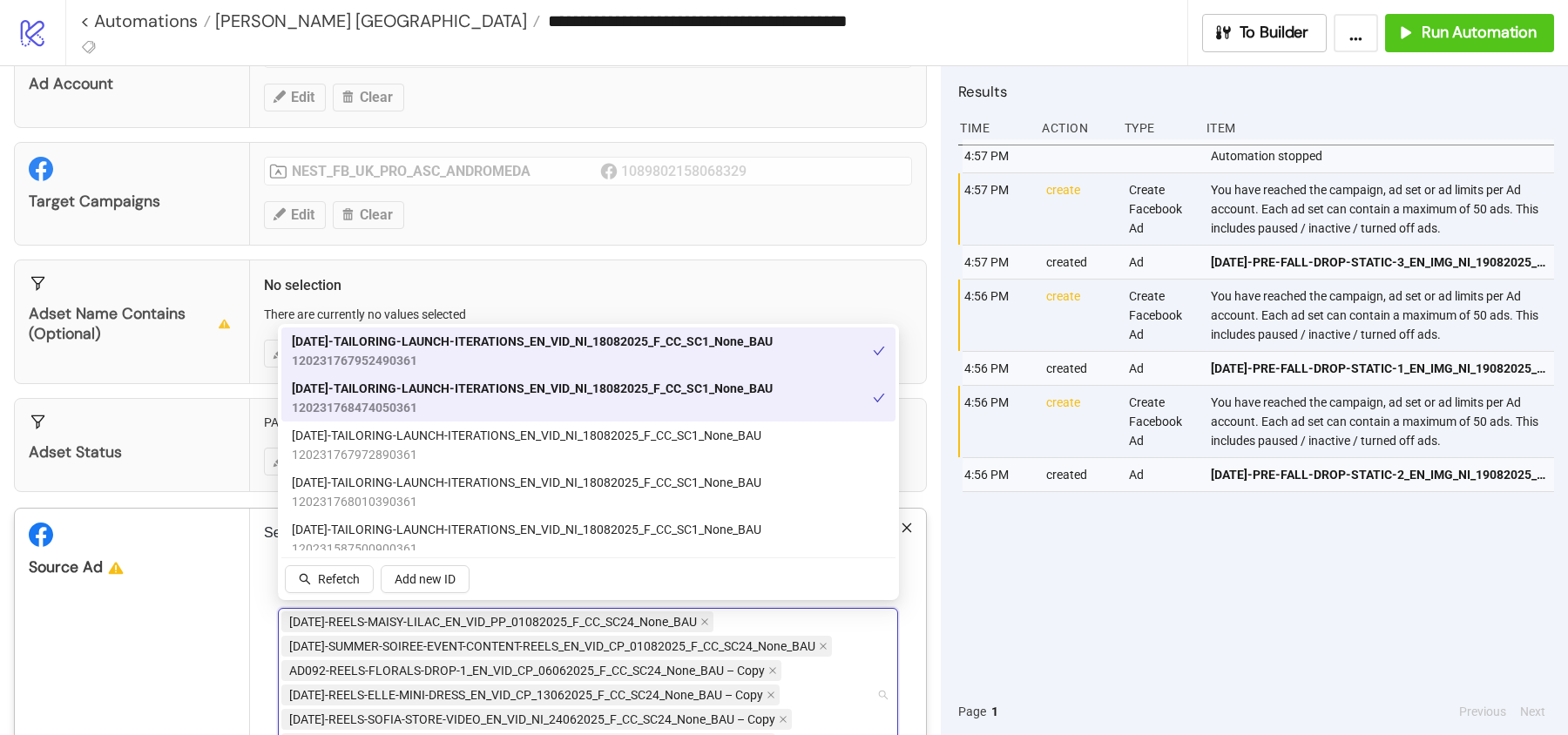
click at [549, 398] on span "120231768474050361" at bounding box center [532, 407] width 481 height 19
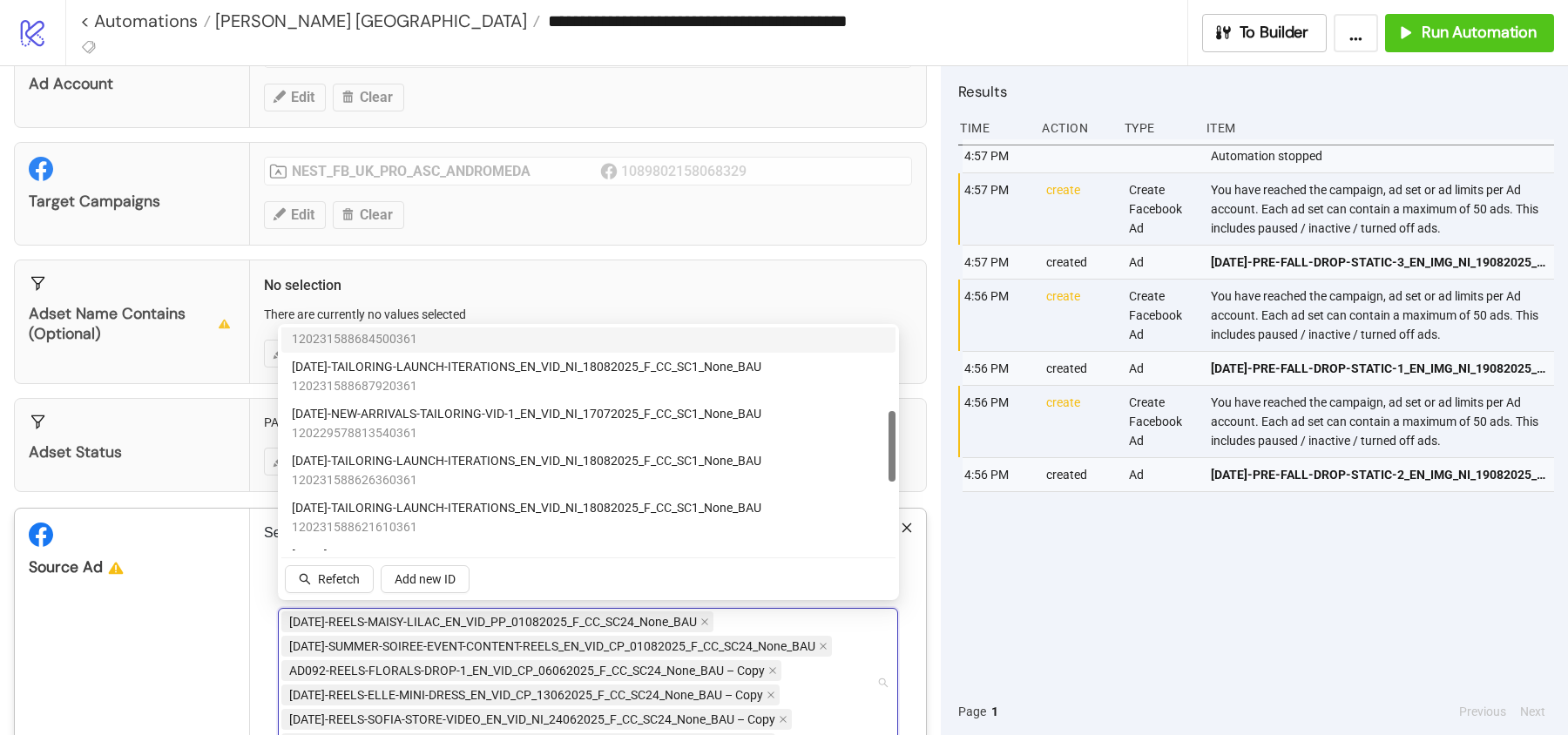
scroll to position [263, 0]
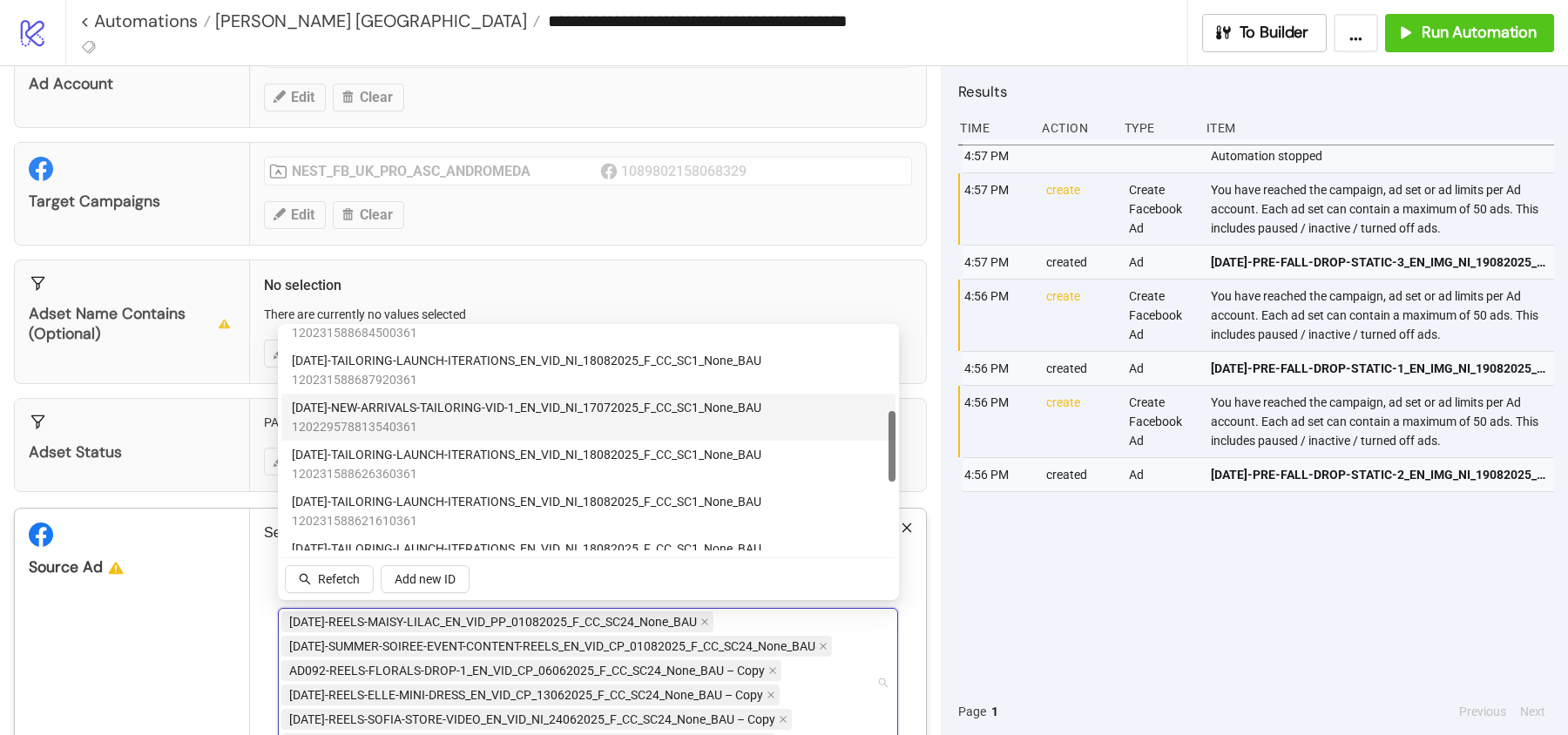
click at [531, 411] on span "[DATE]-NEW-ARRIVALS-TAILORING-VID-1_EN_VID_NI_17072025_F_CC_SC1_None_BAU" at bounding box center [526, 407] width 470 height 19
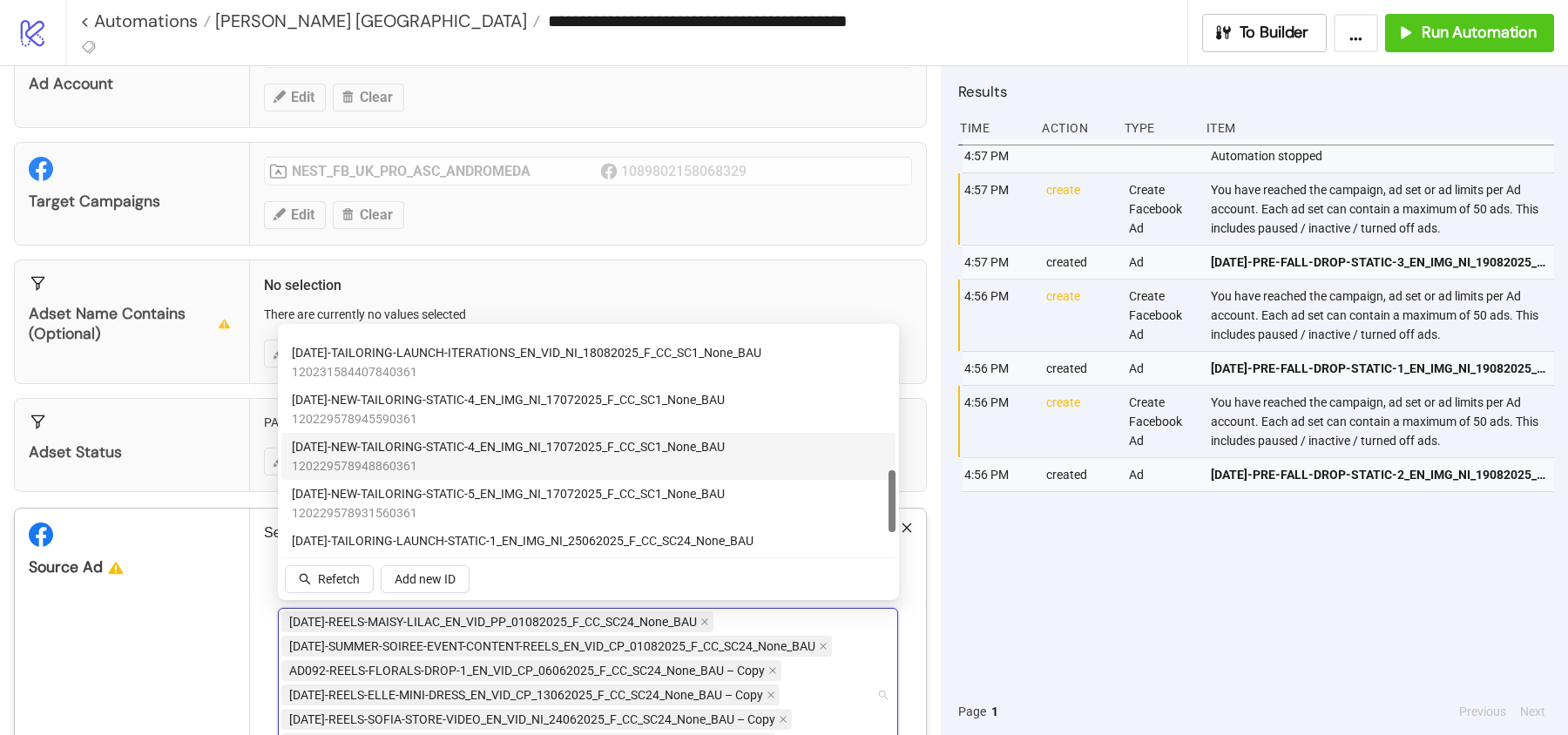
scroll to position [575, 0]
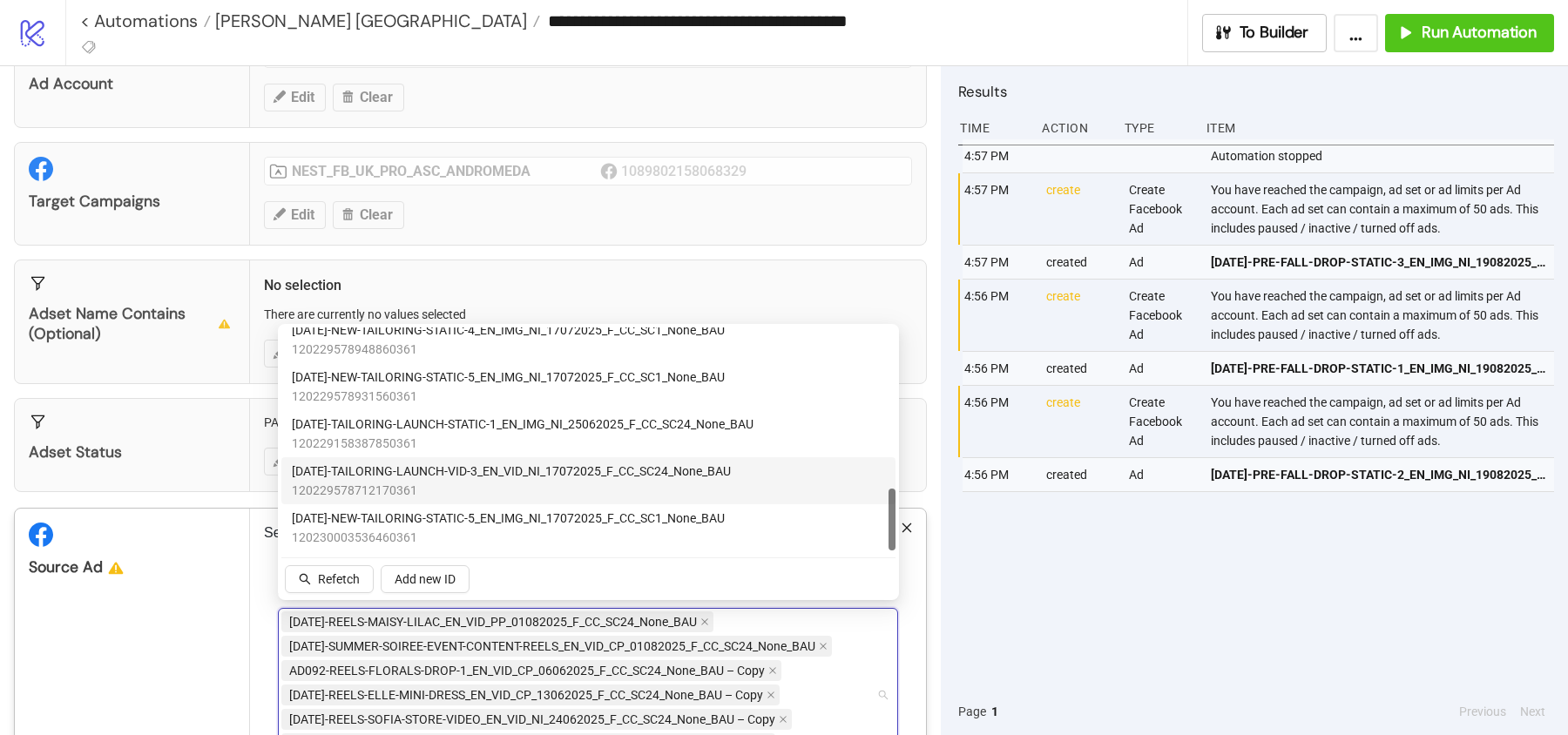
click at [507, 479] on span "[DATE]-TAILORING-LAUNCH-VID-3_EN_VID_NI_17072025_F_CC_SC24_None_BAU" at bounding box center [511, 471] width 439 height 19
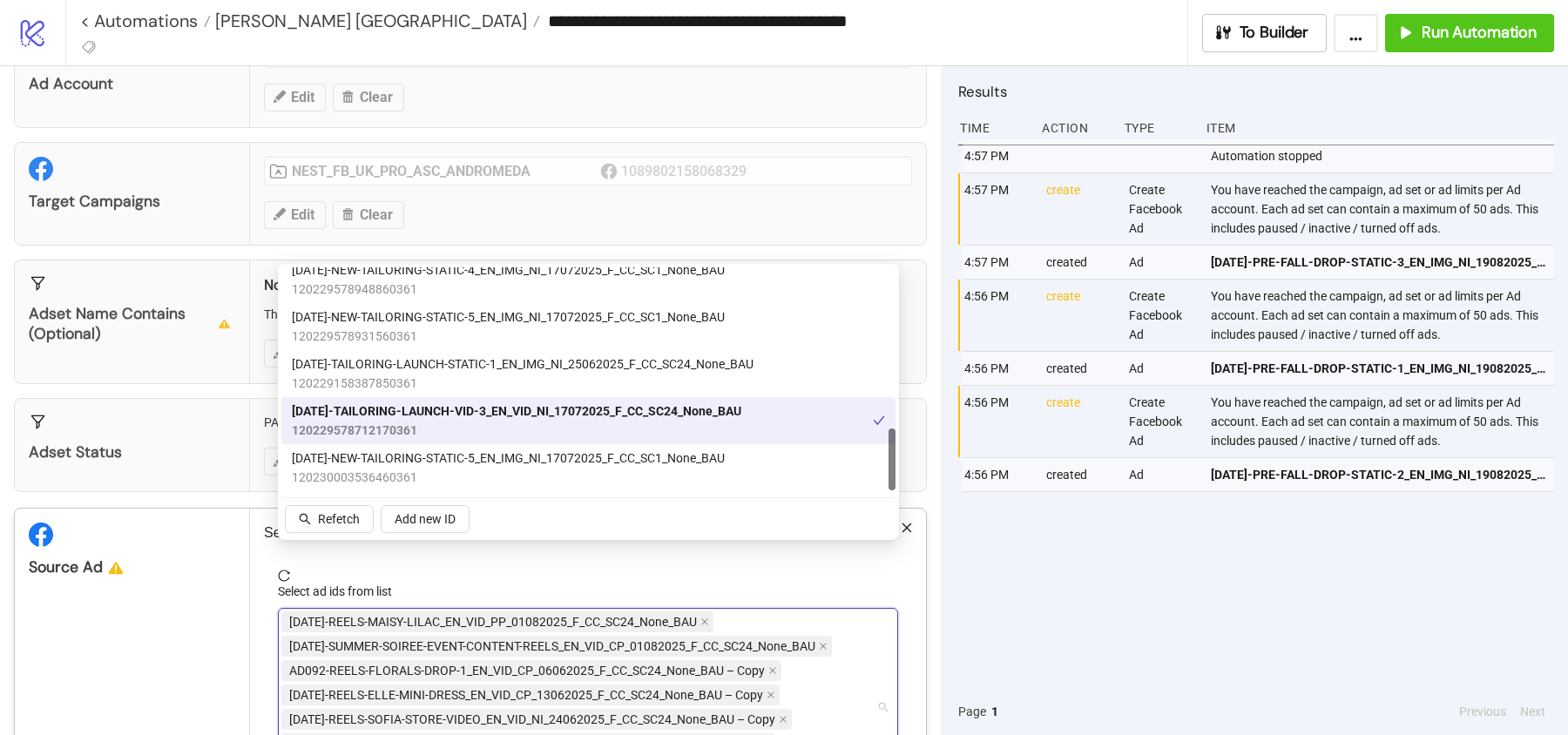
scroll to position [146, 0]
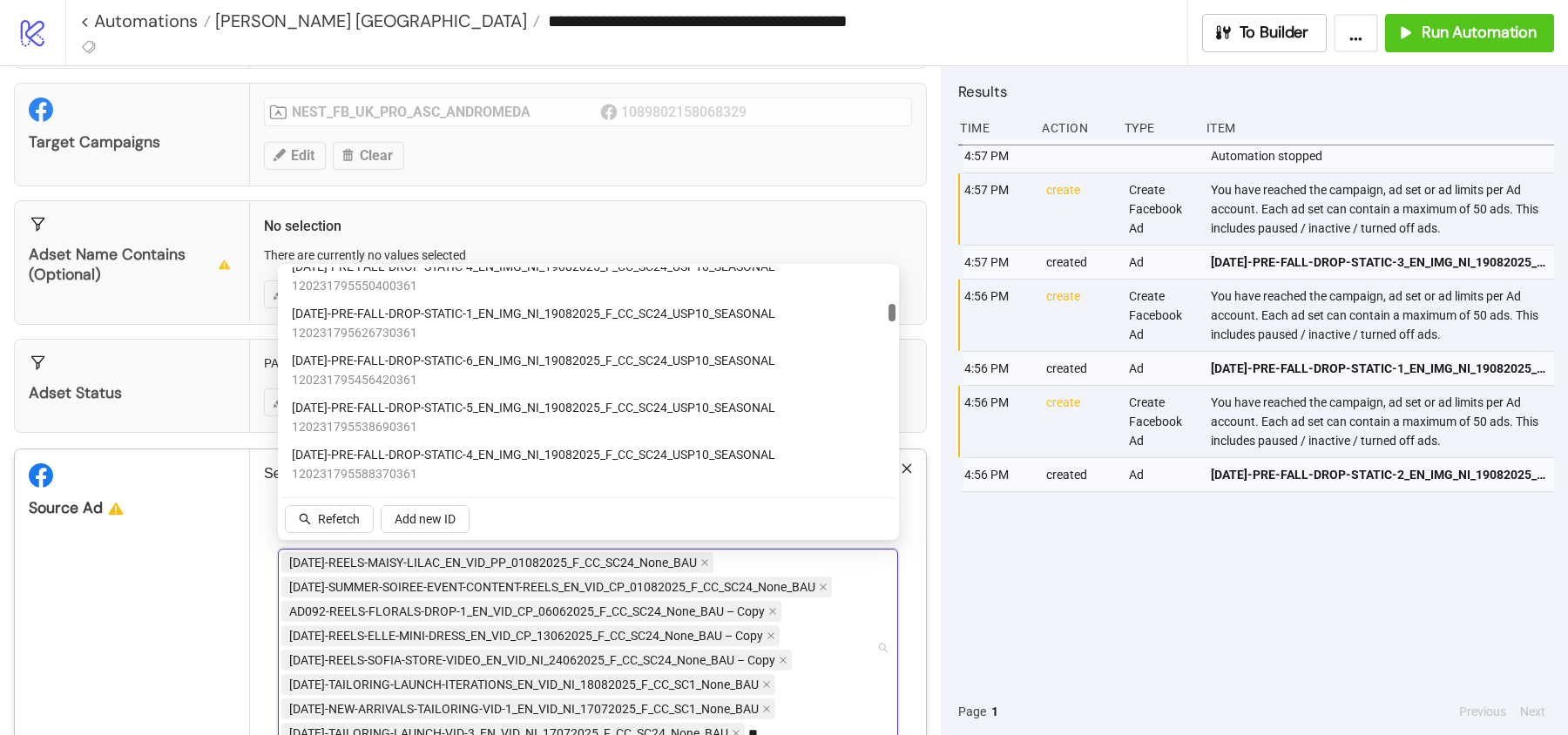
type input "*"
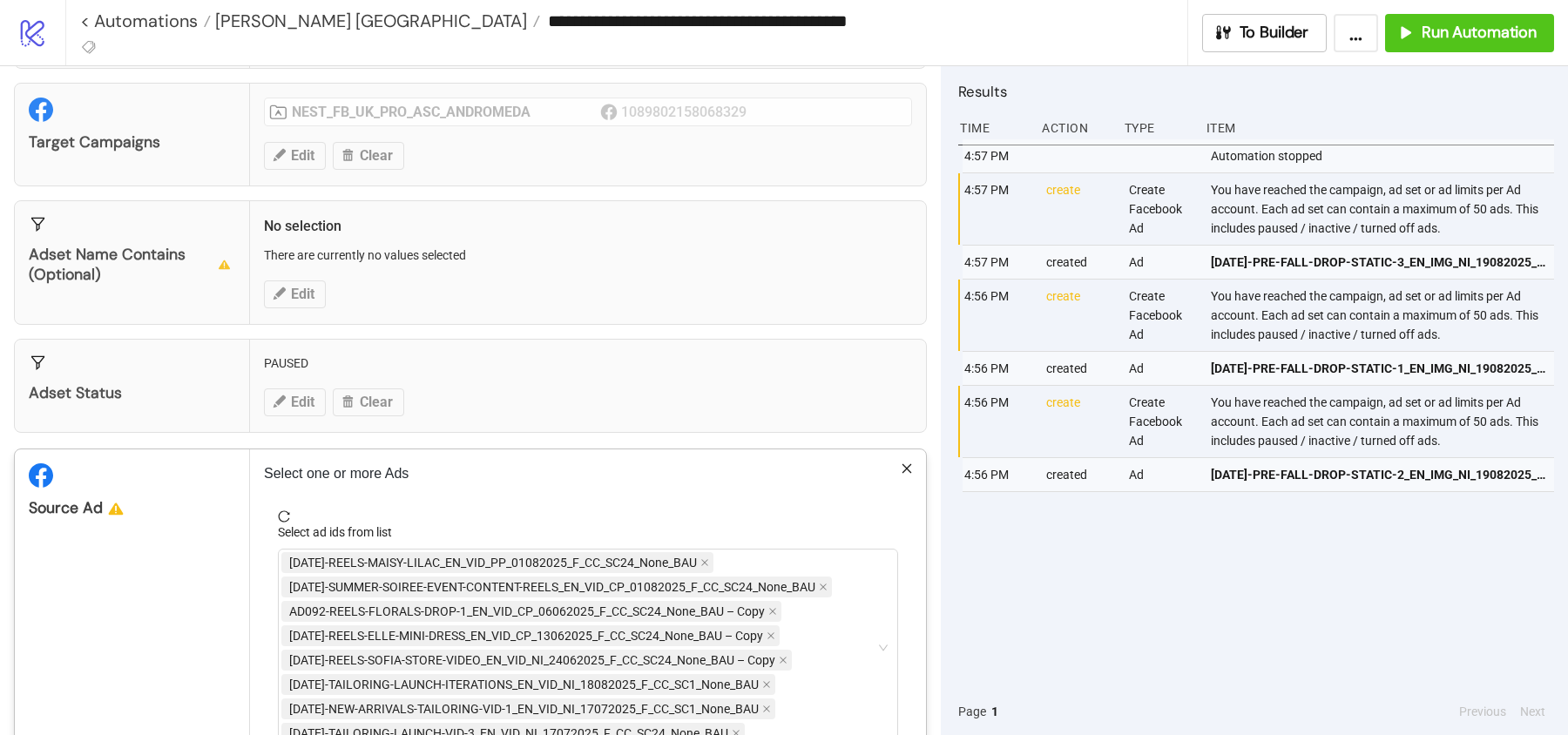
scroll to position [257, 0]
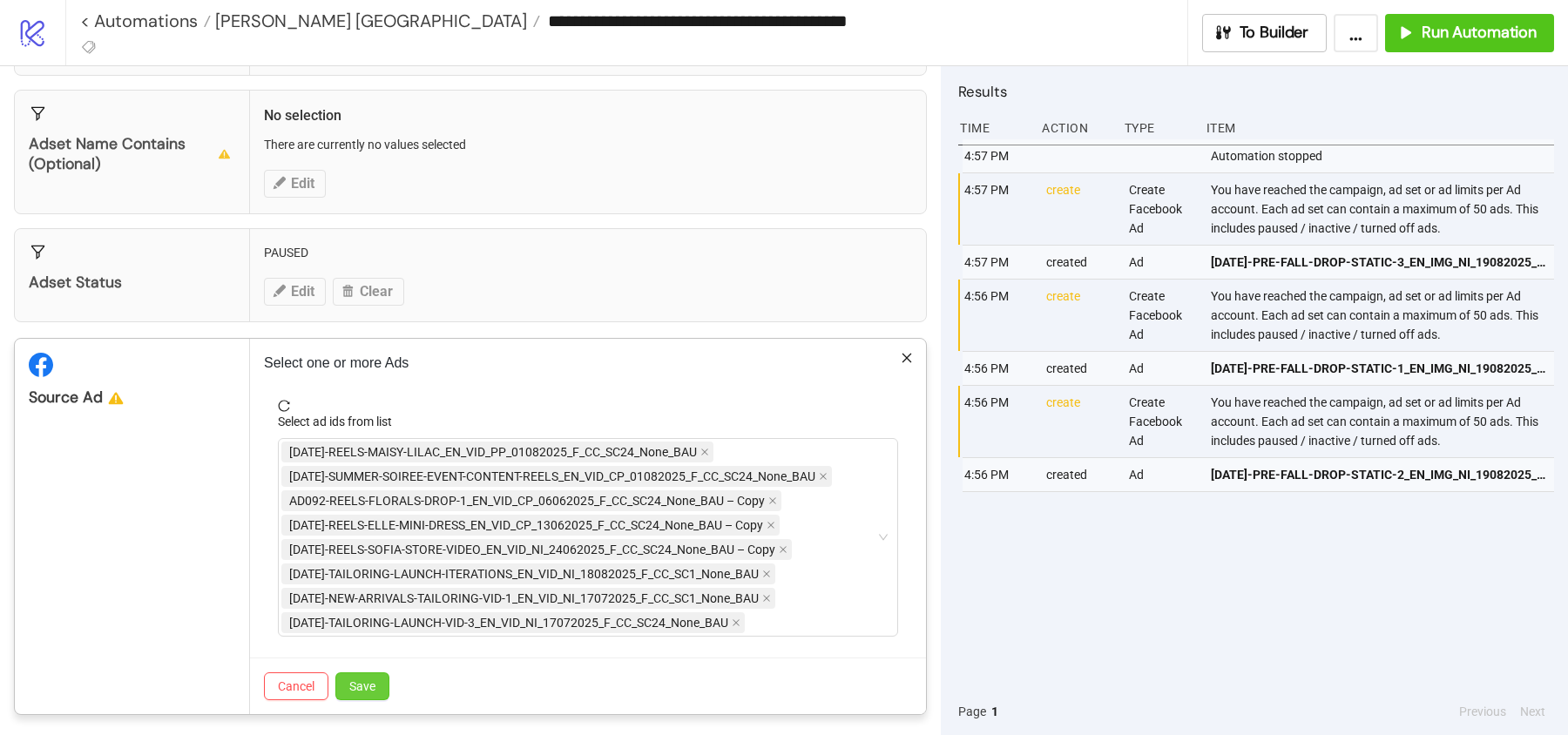
click at [360, 679] on span "Save" at bounding box center [362, 686] width 26 height 14
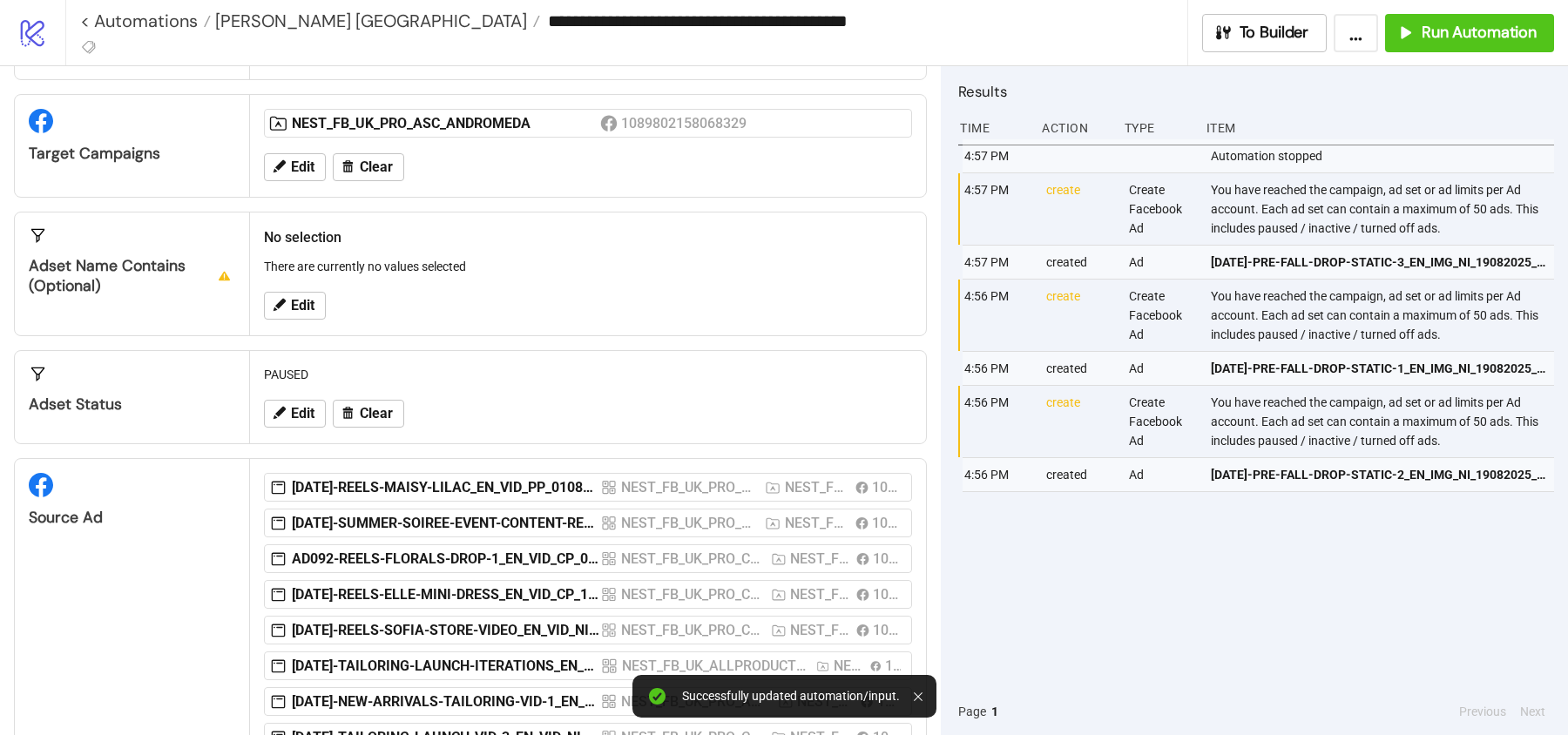
scroll to position [229, 0]
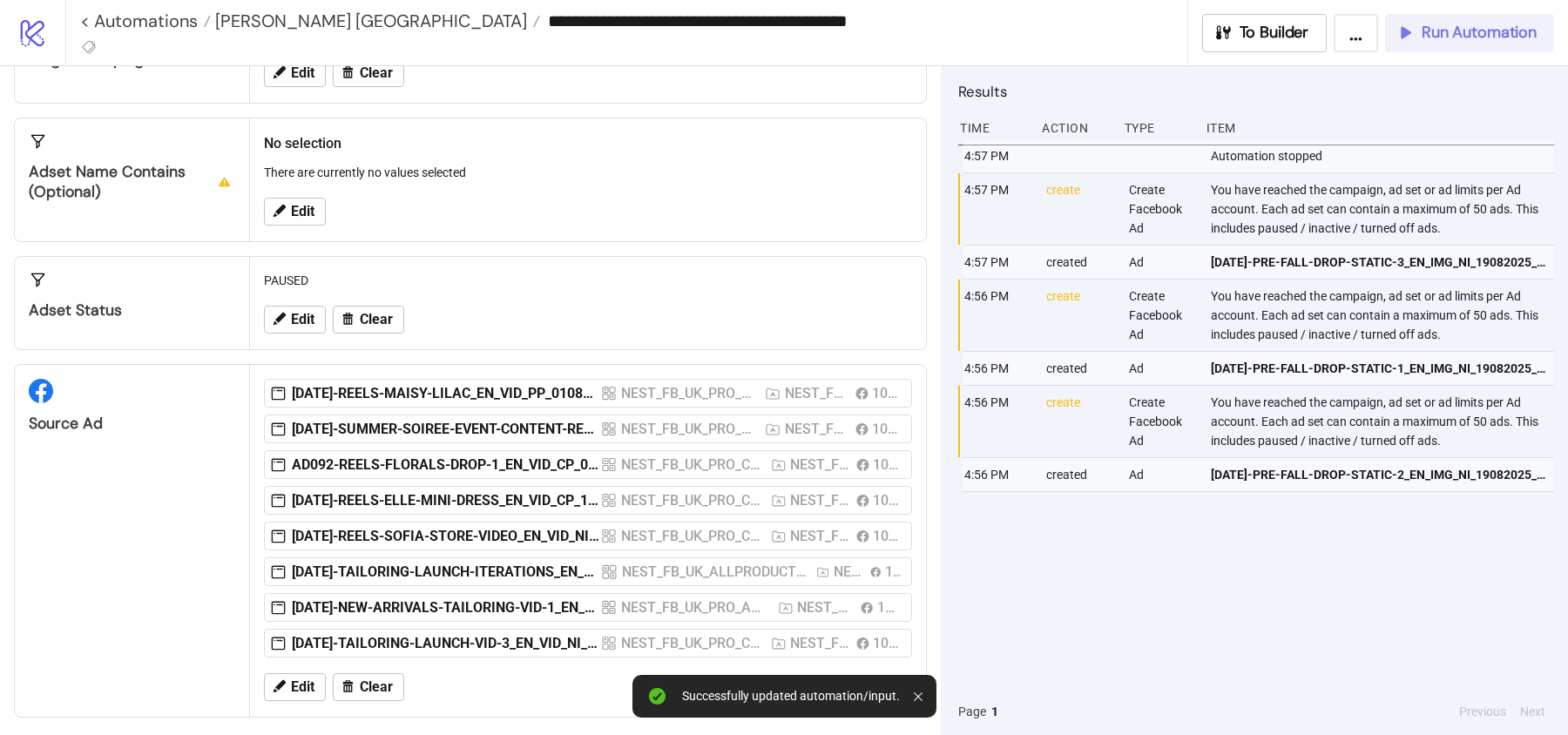
click at [1449, 32] on span "Run Automation" at bounding box center [1480, 33] width 115 height 20
click at [1427, 23] on div "To Builder ... Run Automation" at bounding box center [1377, 33] width 381 height 38
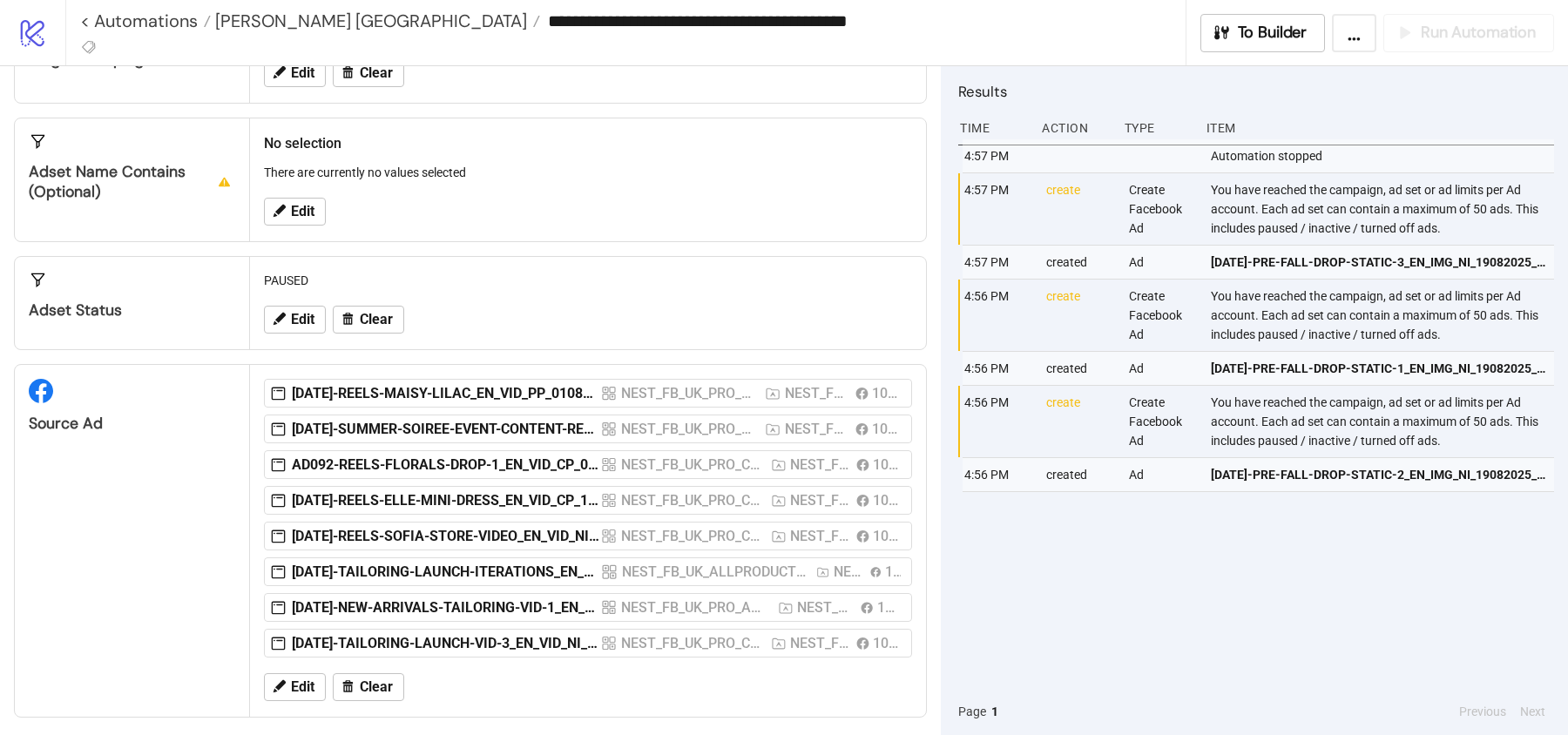
click at [1433, 56] on div "**********" at bounding box center [816, 33] width 1502 height 66
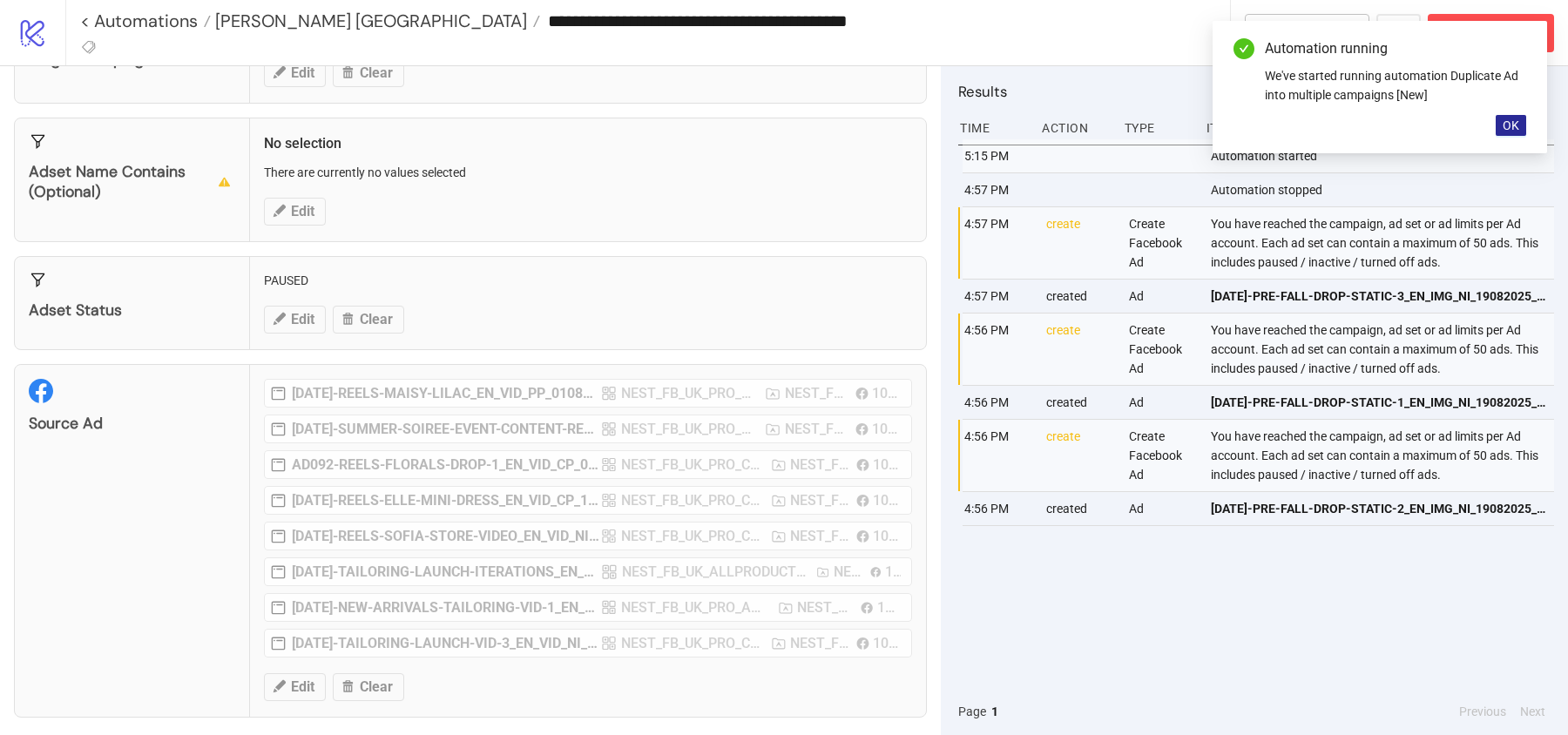
click at [1505, 131] on span "OK" at bounding box center [1511, 125] width 16 height 14
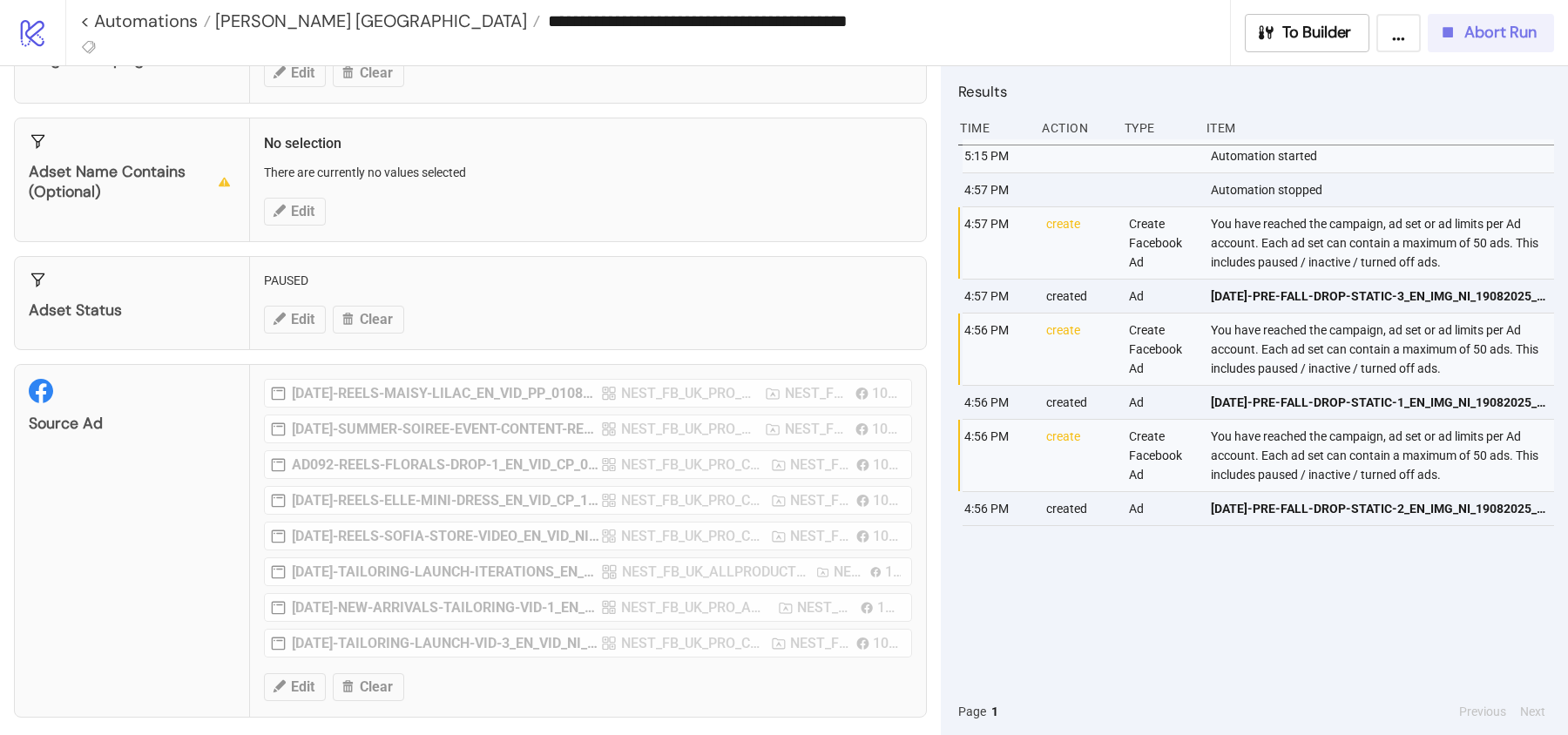
click at [1488, 49] on button "Abort Run" at bounding box center [1490, 33] width 126 height 38
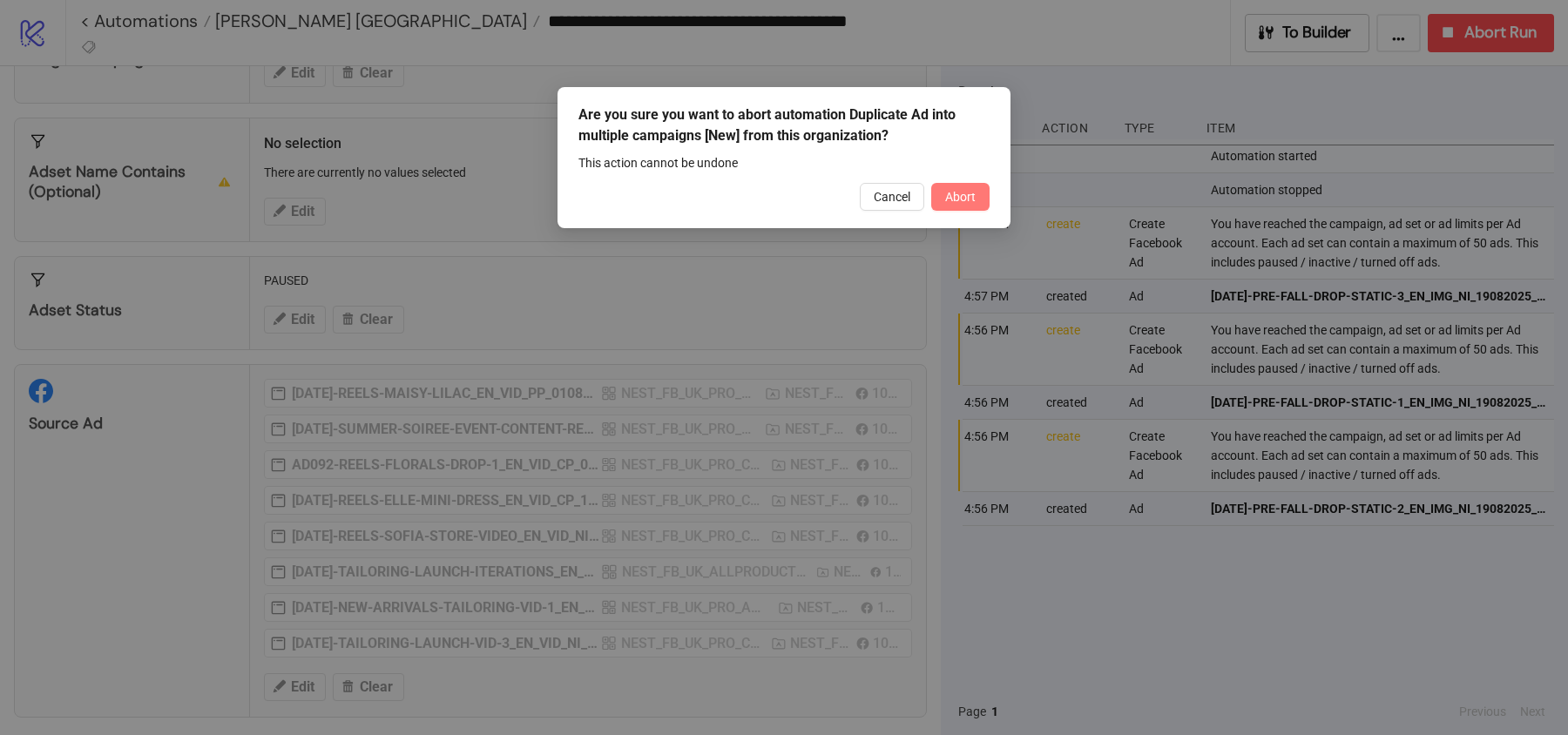
click at [972, 198] on span "Abort" at bounding box center [960, 196] width 30 height 14
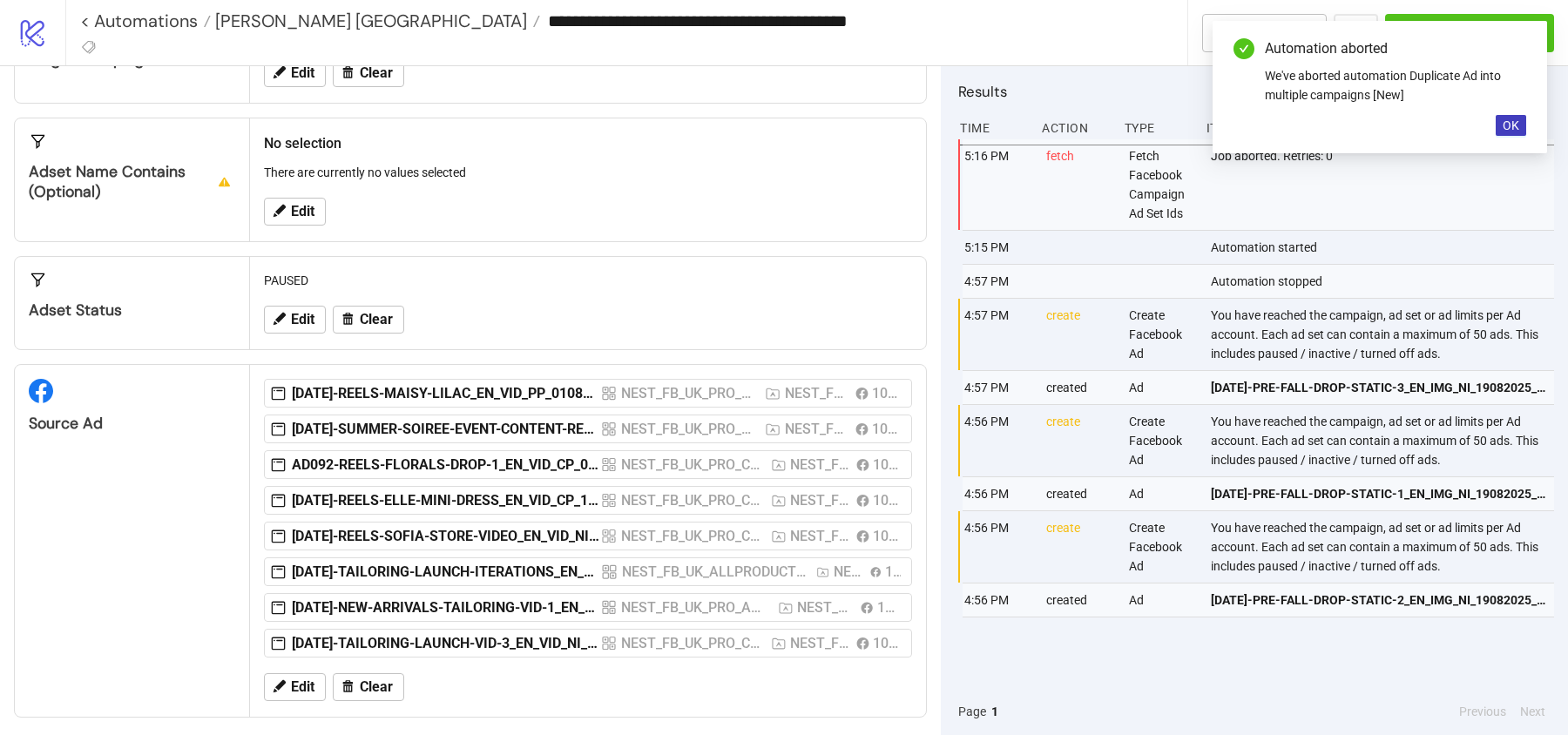
click at [294, 299] on div "Edit Clear" at bounding box center [588, 320] width 662 height 46
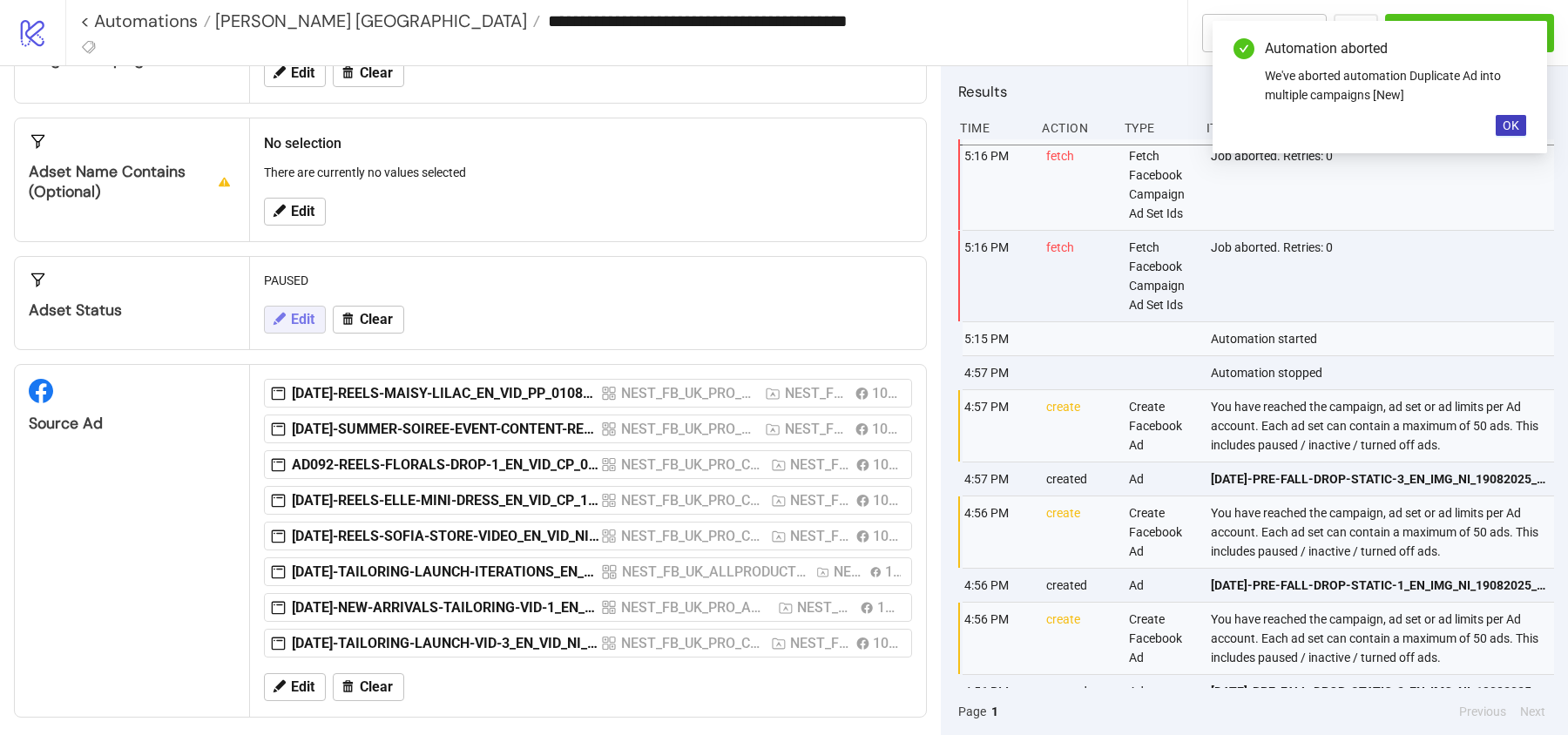
click at [304, 319] on span "Edit" at bounding box center [303, 319] width 24 height 16
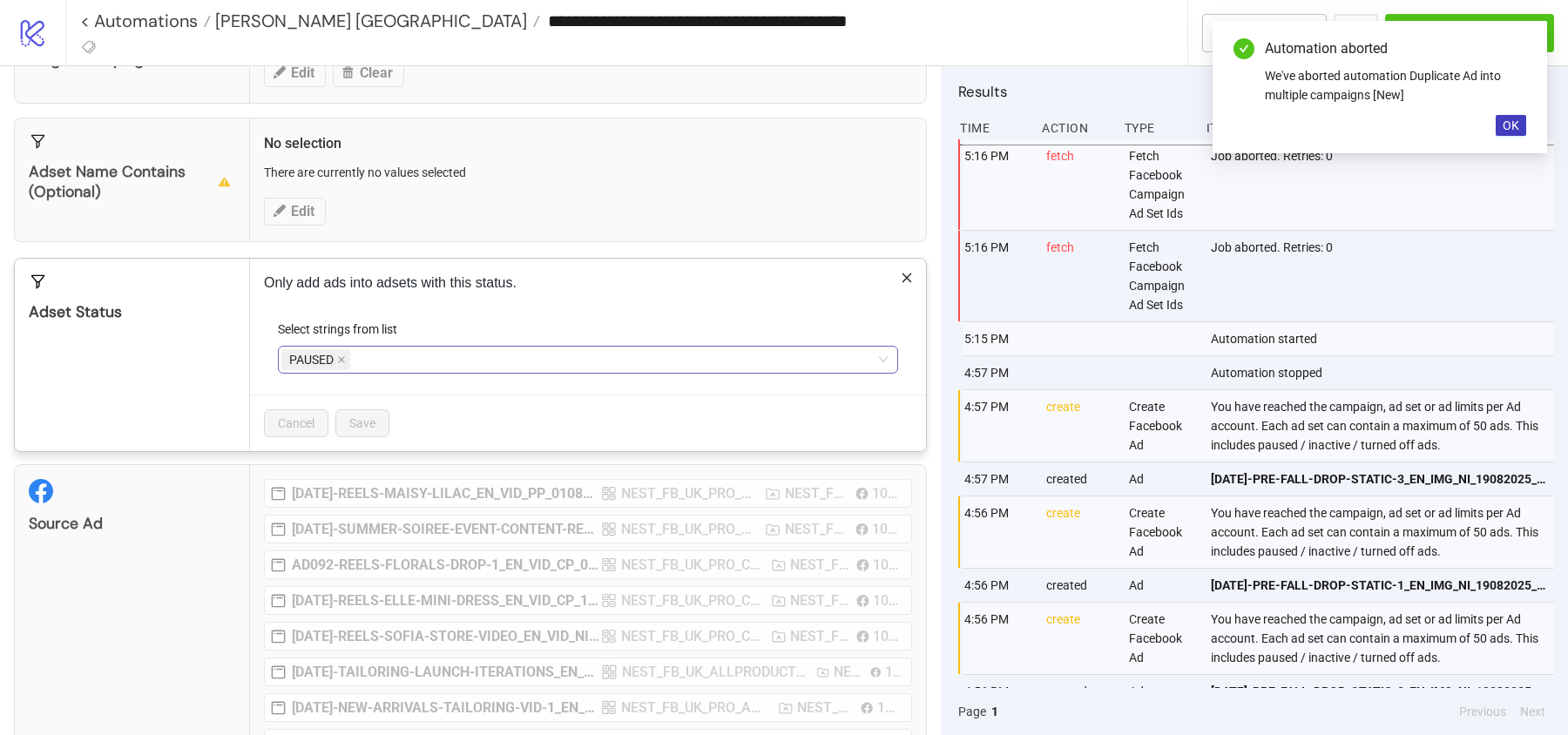
click at [347, 353] on span "PAUSED" at bounding box center [315, 359] width 68 height 21
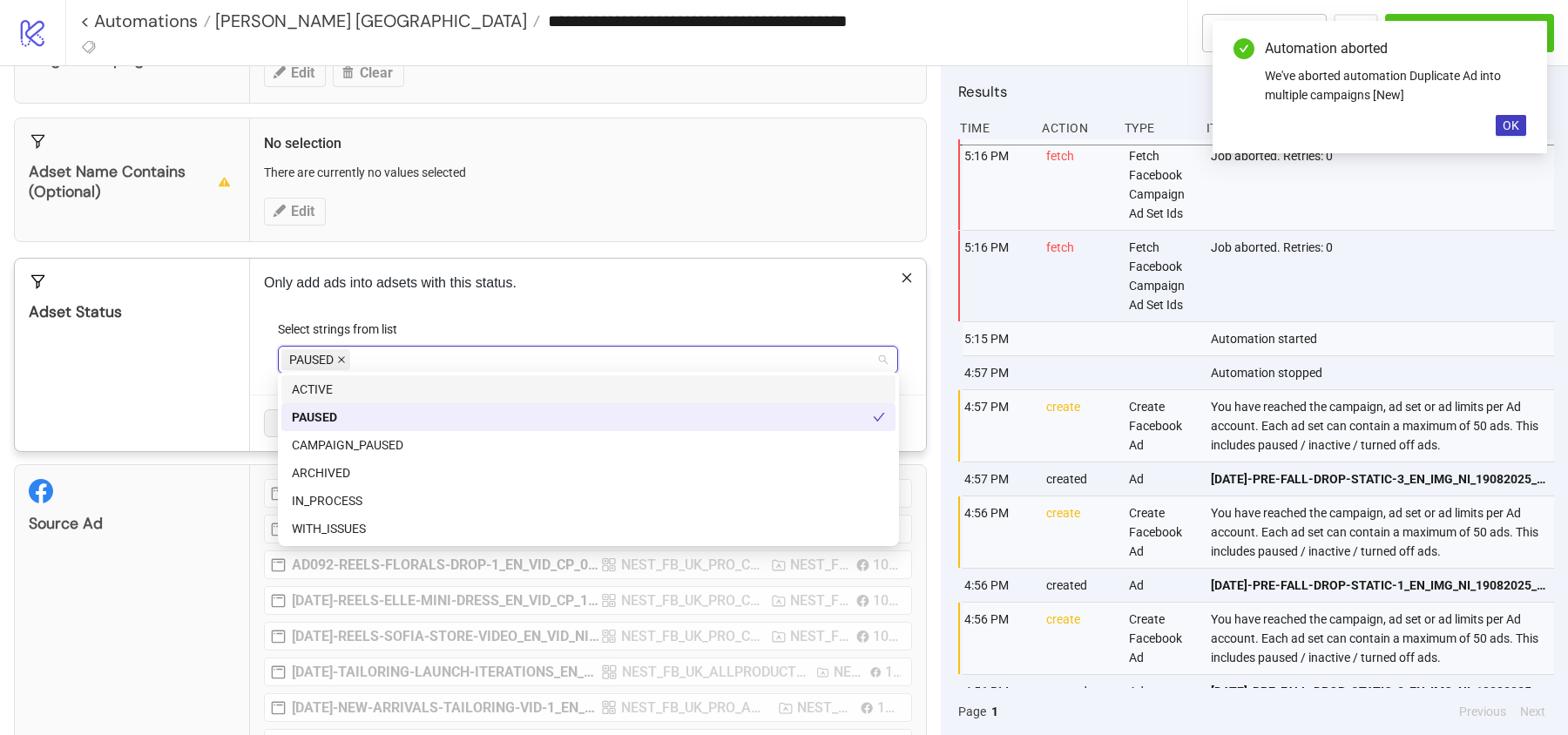
click at [343, 357] on icon "close" at bounding box center [342, 360] width 7 height 7
click at [344, 387] on div "ACTIVE" at bounding box center [588, 388] width 593 height 19
click at [218, 365] on div "Adset Status" at bounding box center [132, 355] width 235 height 192
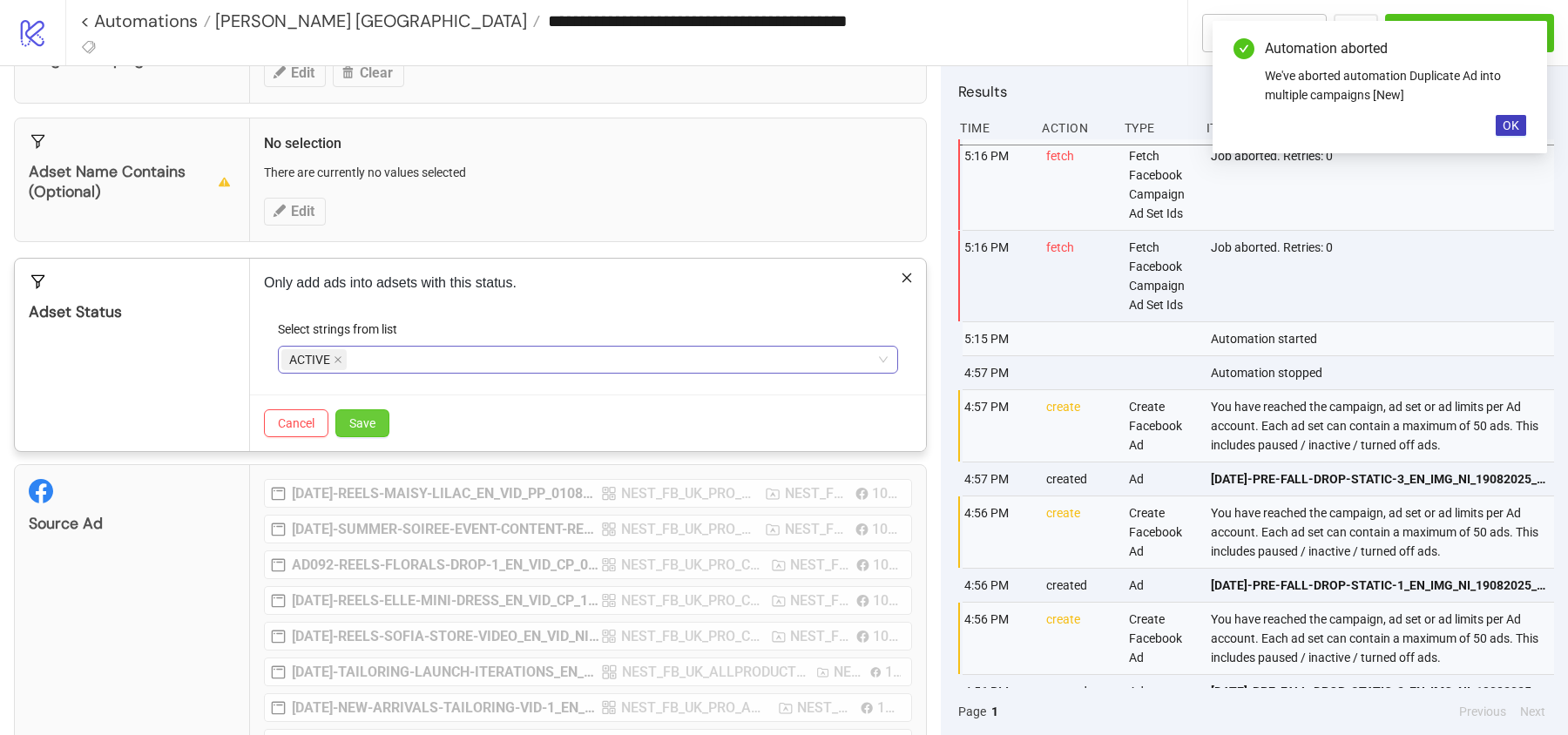
click at [366, 423] on span "Save" at bounding box center [362, 423] width 26 height 14
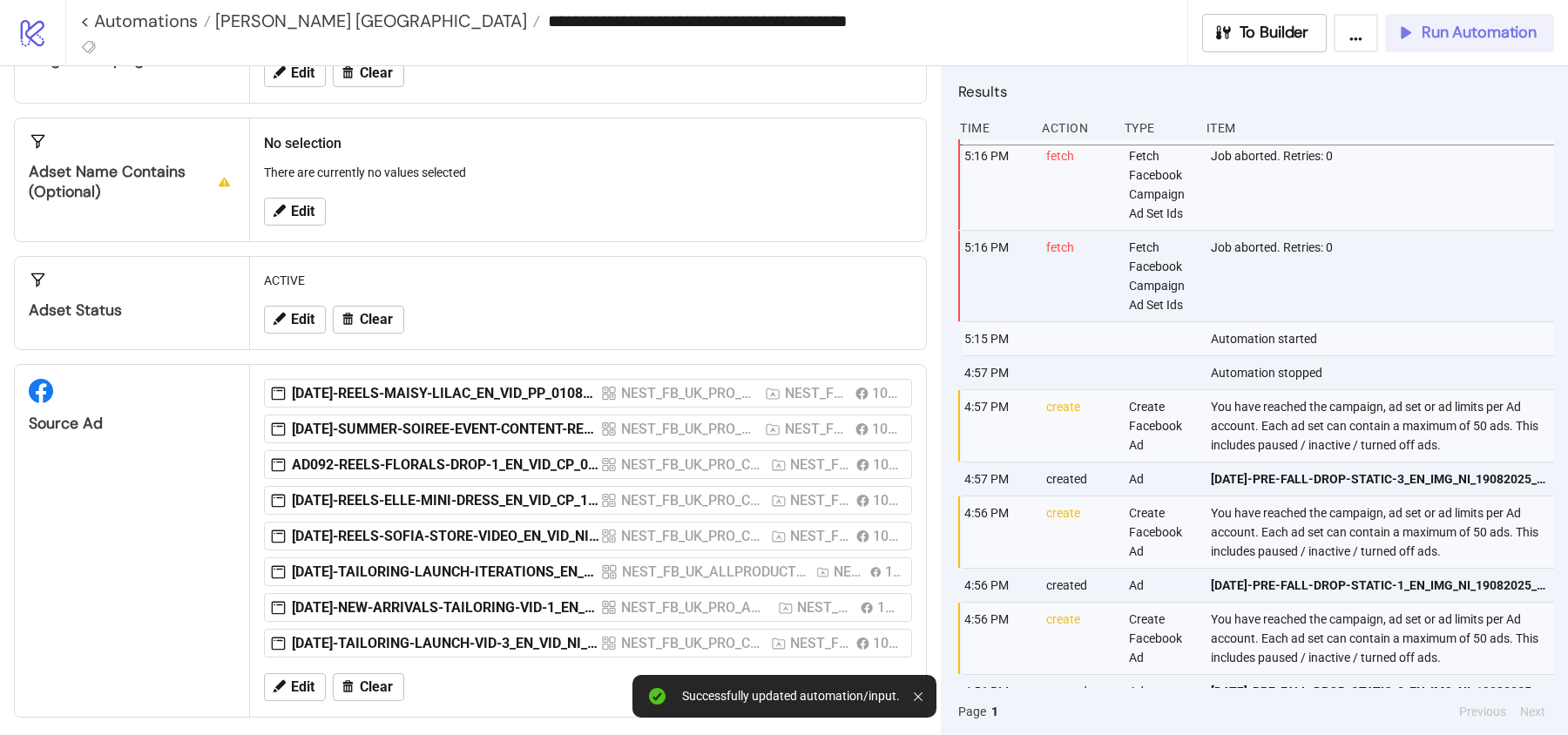
click at [1501, 25] on span "Run Automation" at bounding box center [1480, 33] width 115 height 20
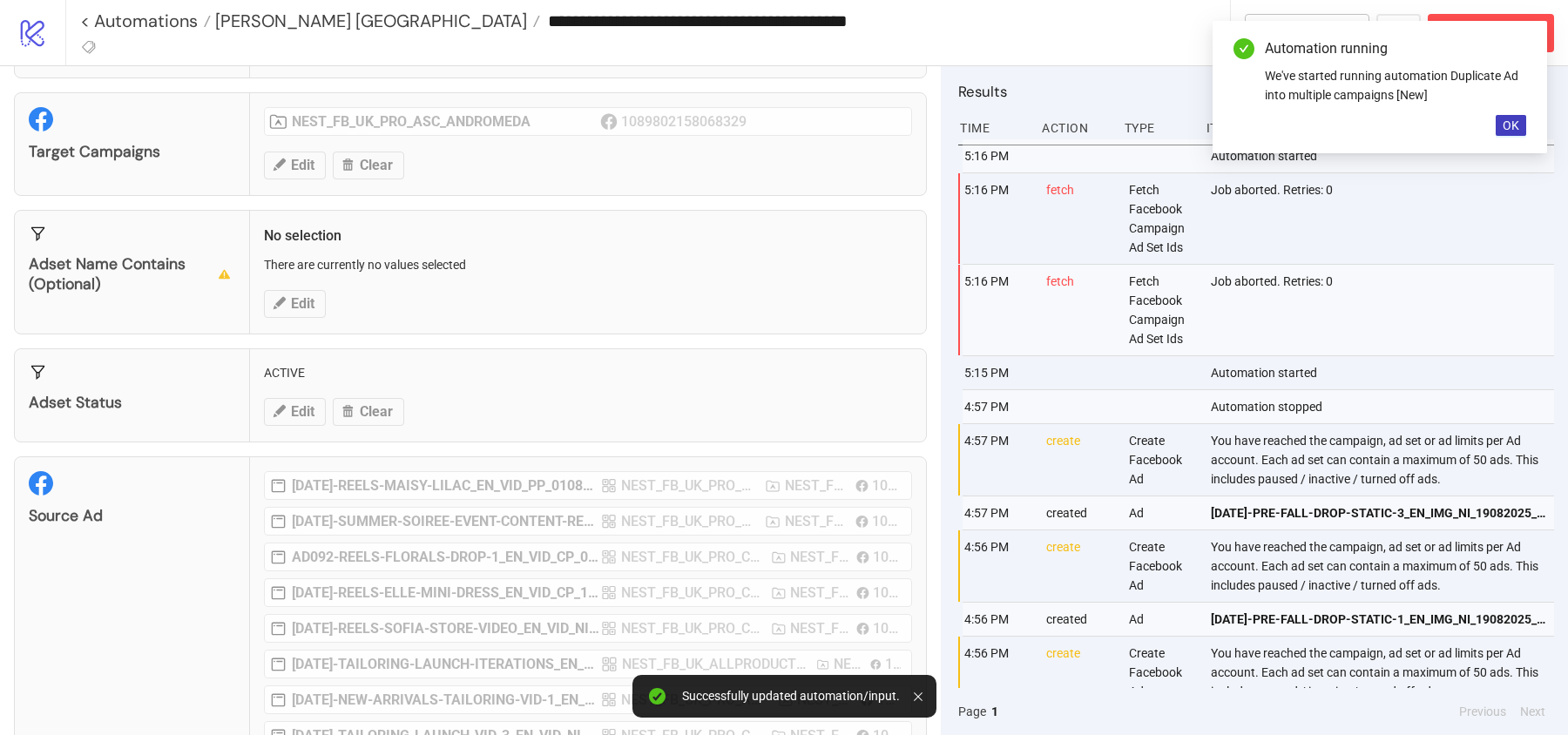
scroll to position [0, 0]
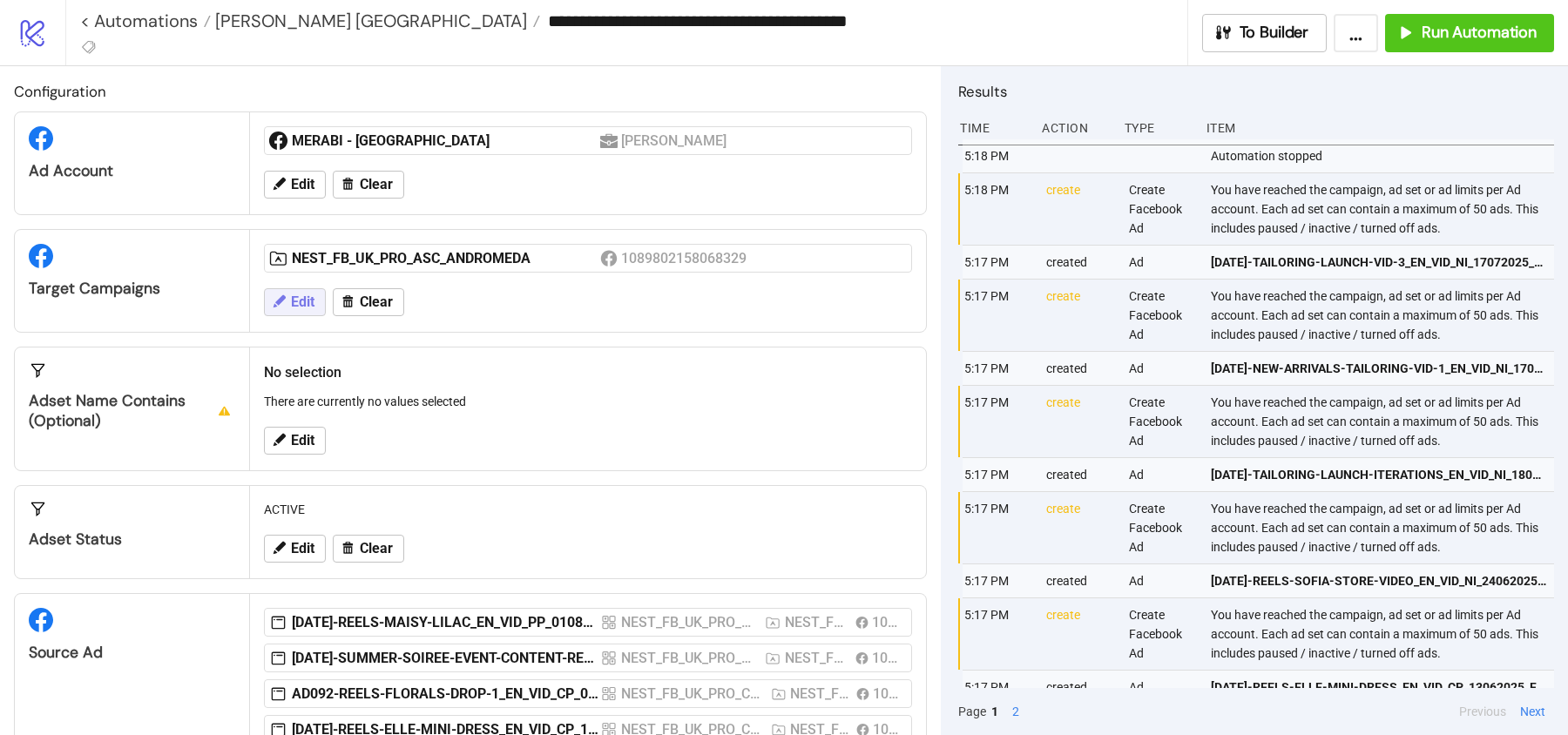
click at [286, 302] on button "Edit" at bounding box center [295, 302] width 62 height 28
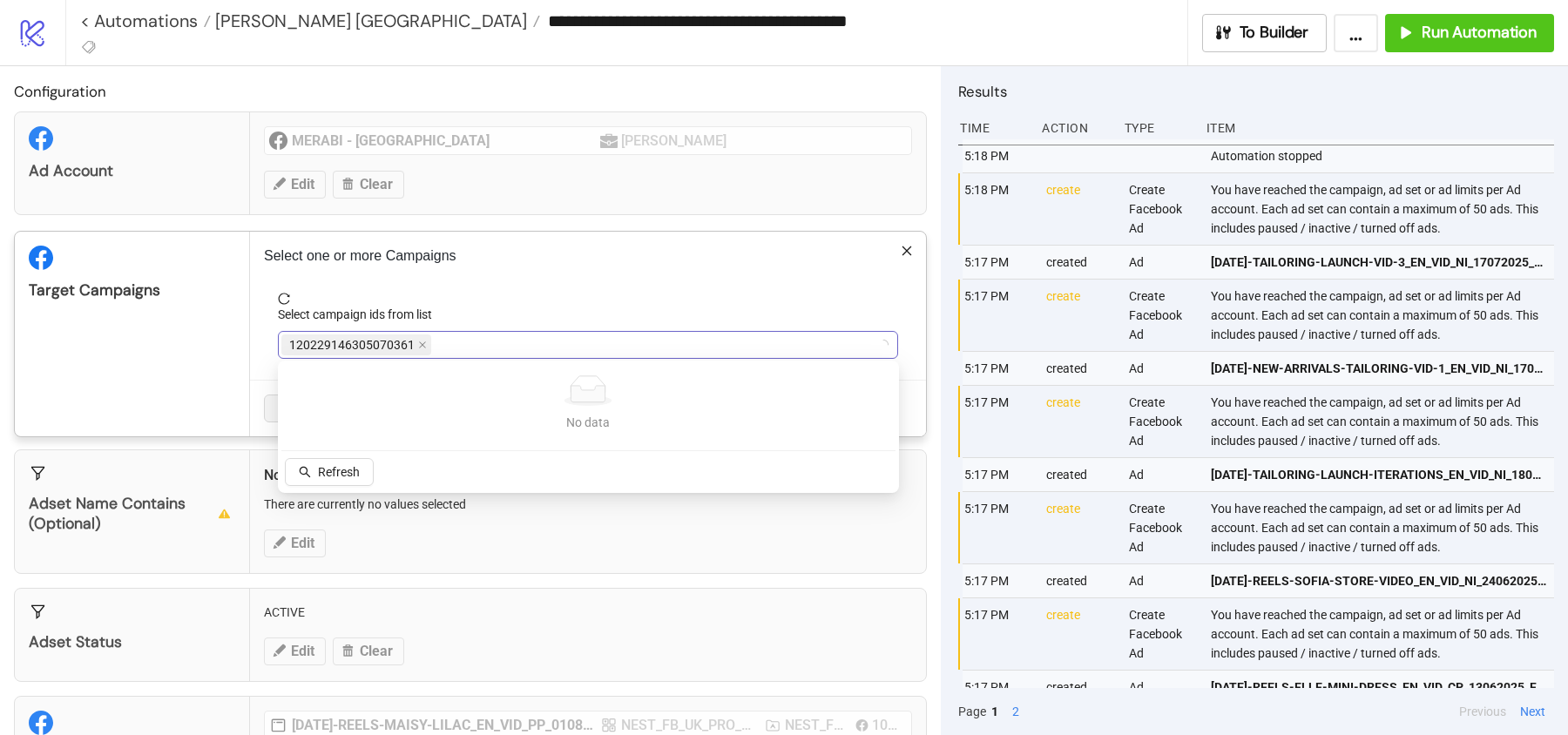
click at [413, 341] on span "120229146305070361" at bounding box center [356, 345] width 150 height 21
click at [421, 342] on icon "close" at bounding box center [422, 345] width 9 height 9
type input "*"
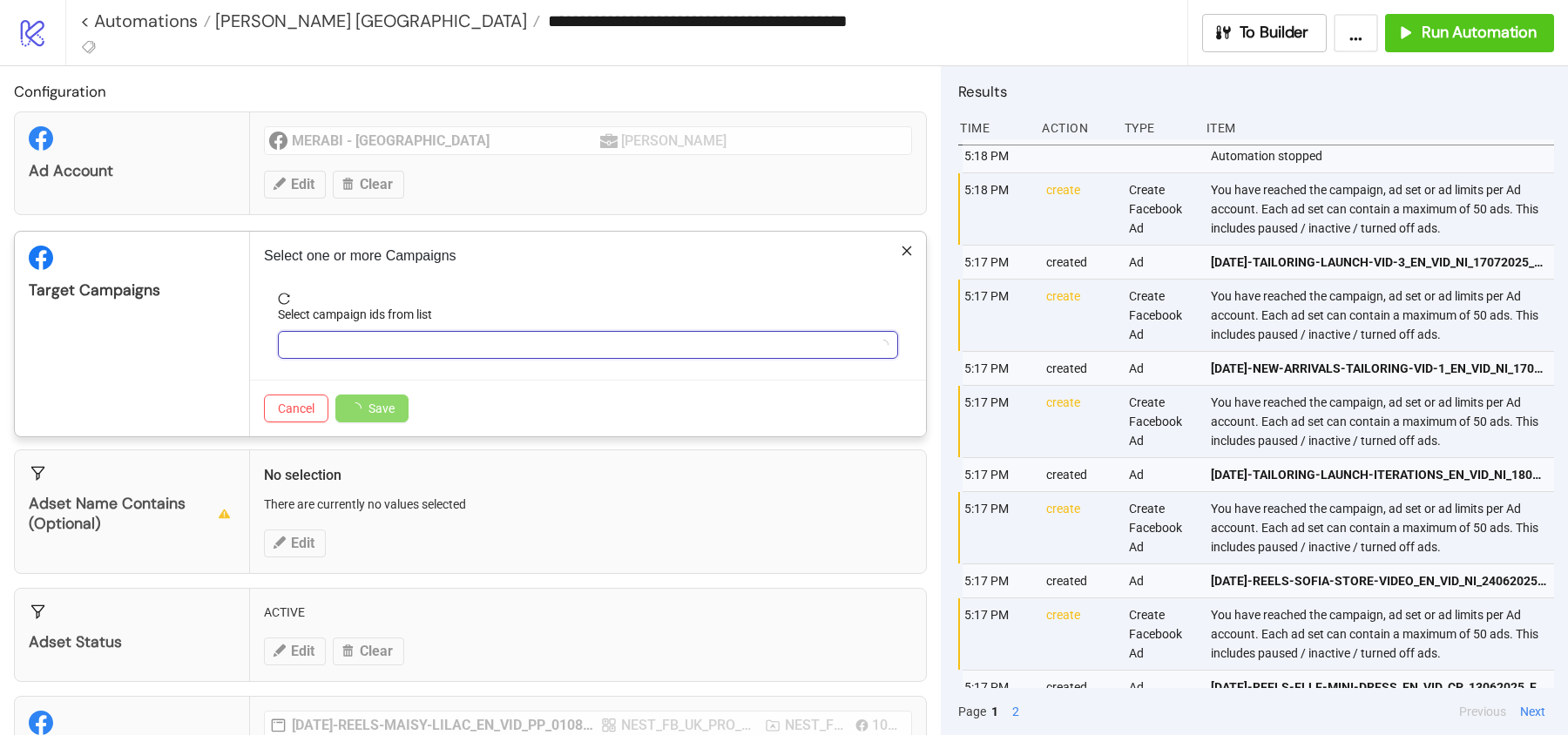
click at [450, 342] on div at bounding box center [578, 345] width 595 height 25
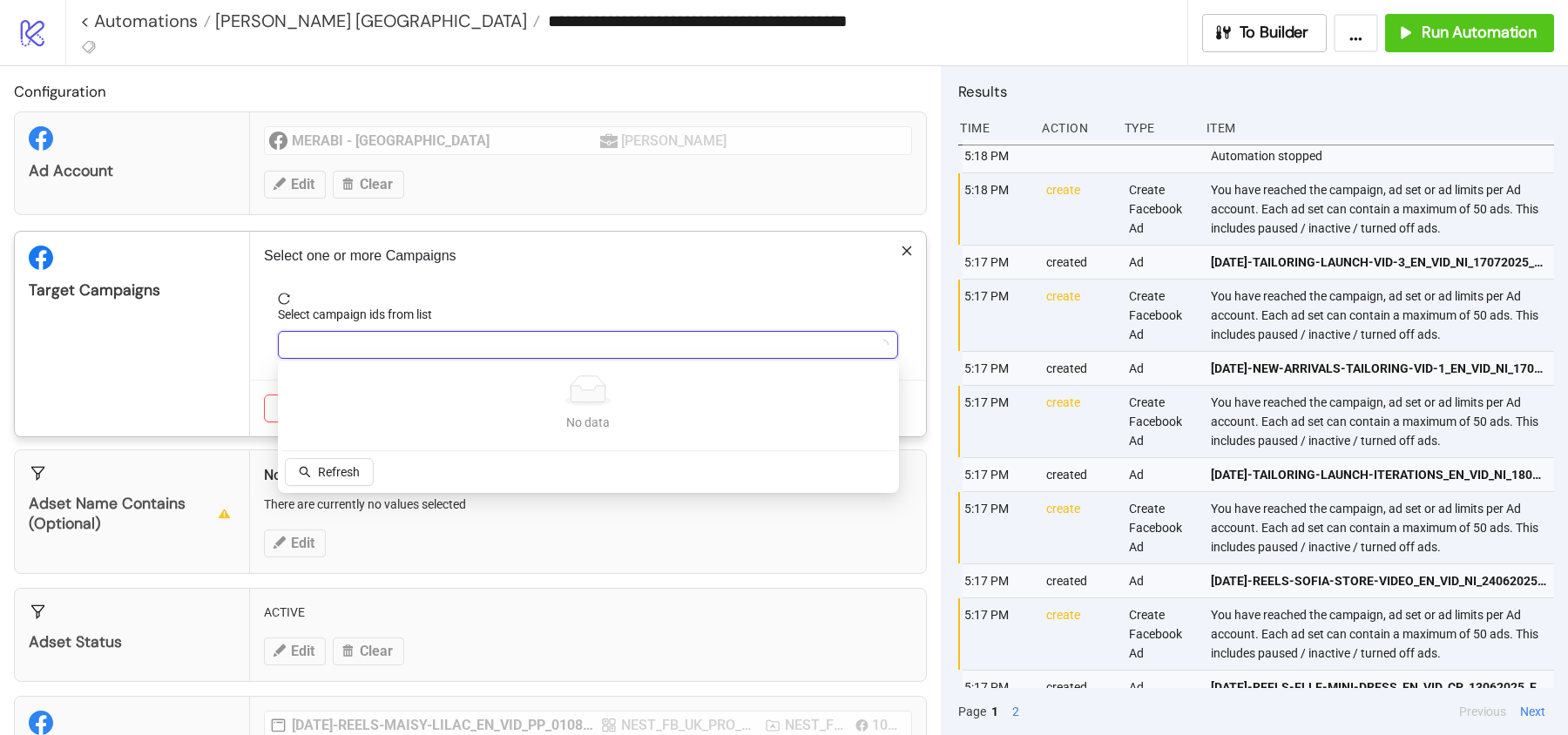
click at [450, 342] on div at bounding box center [578, 345] width 595 height 25
type input "****"
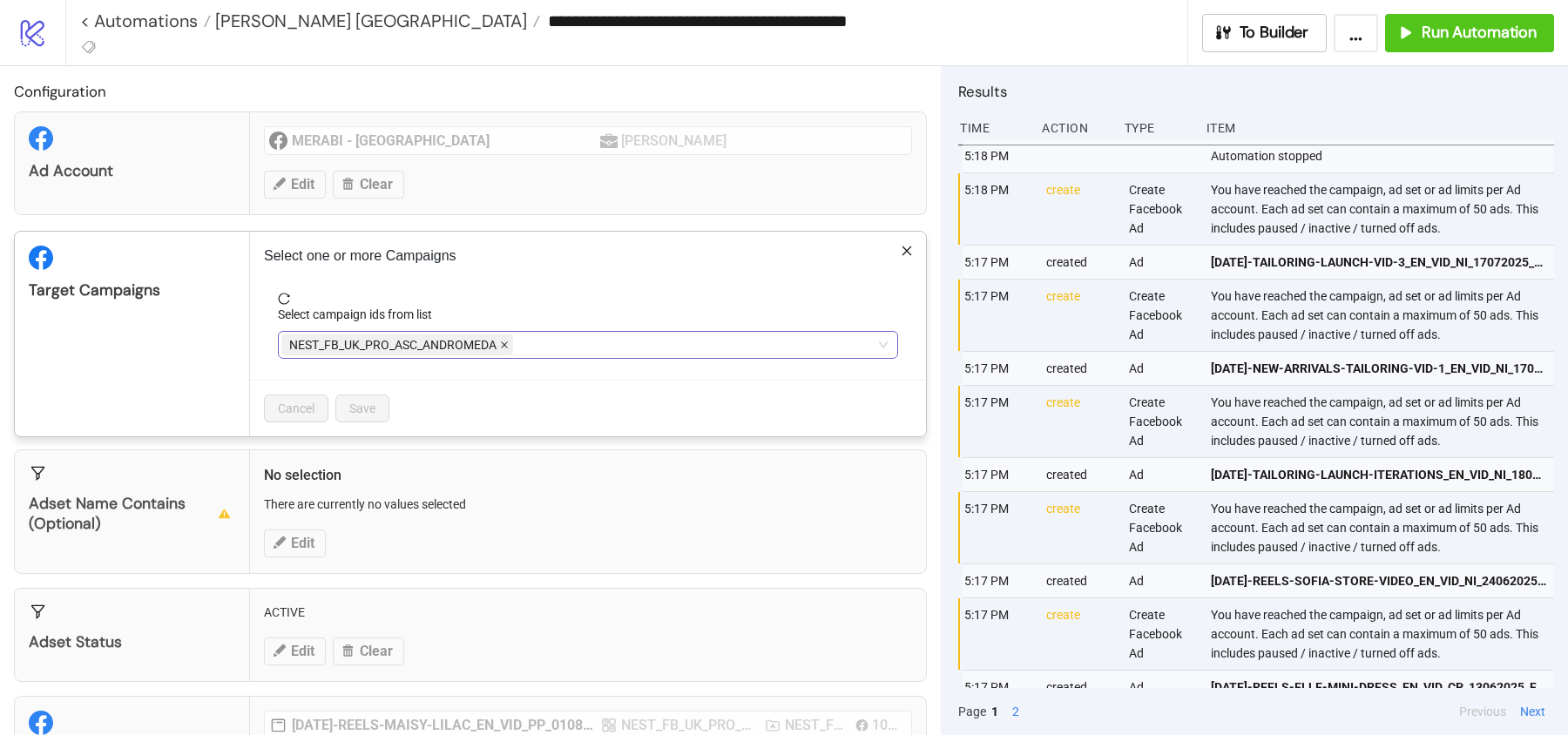
click at [504, 345] on icon "close" at bounding box center [504, 345] width 9 height 9
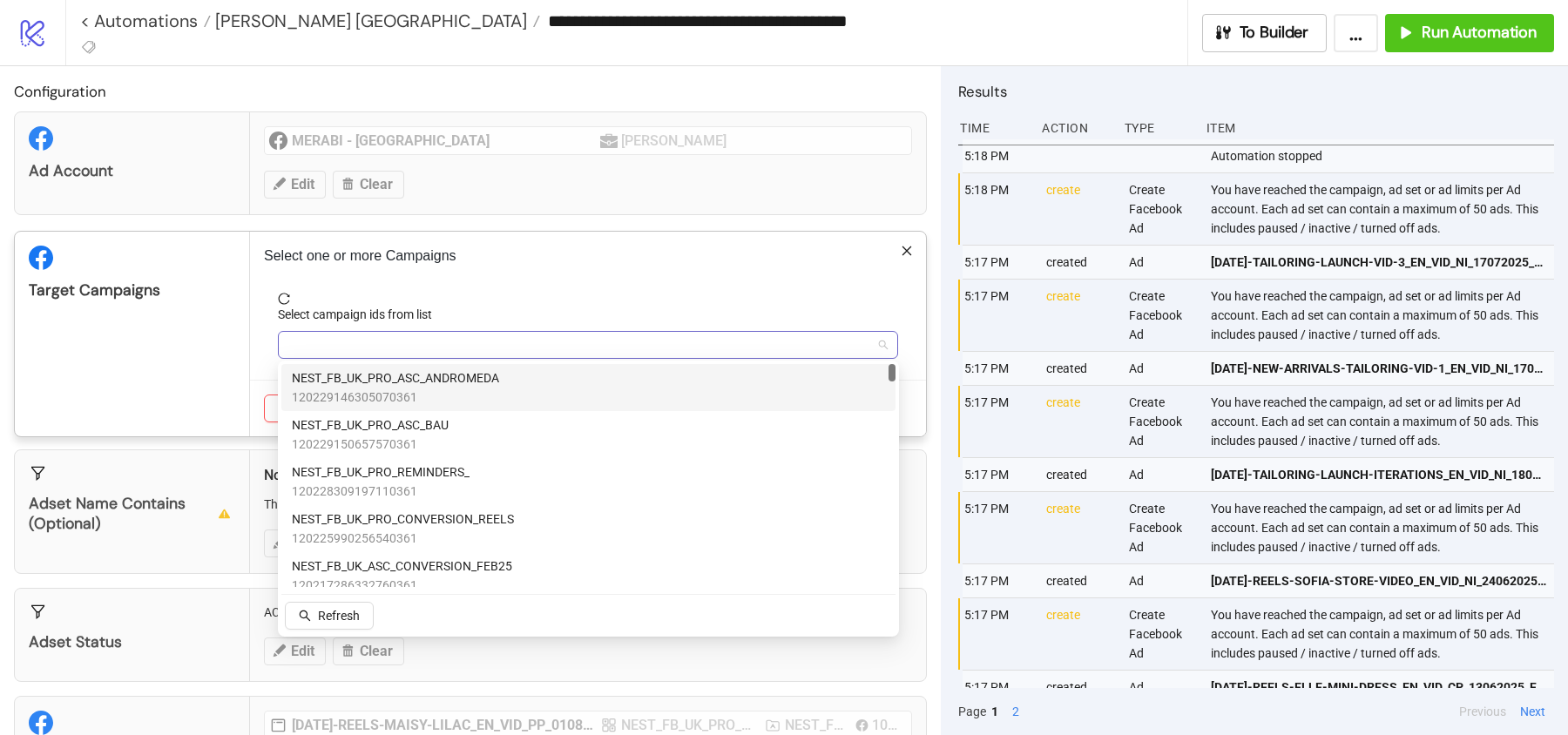
click at [504, 345] on div at bounding box center [578, 345] width 595 height 25
type input "****"
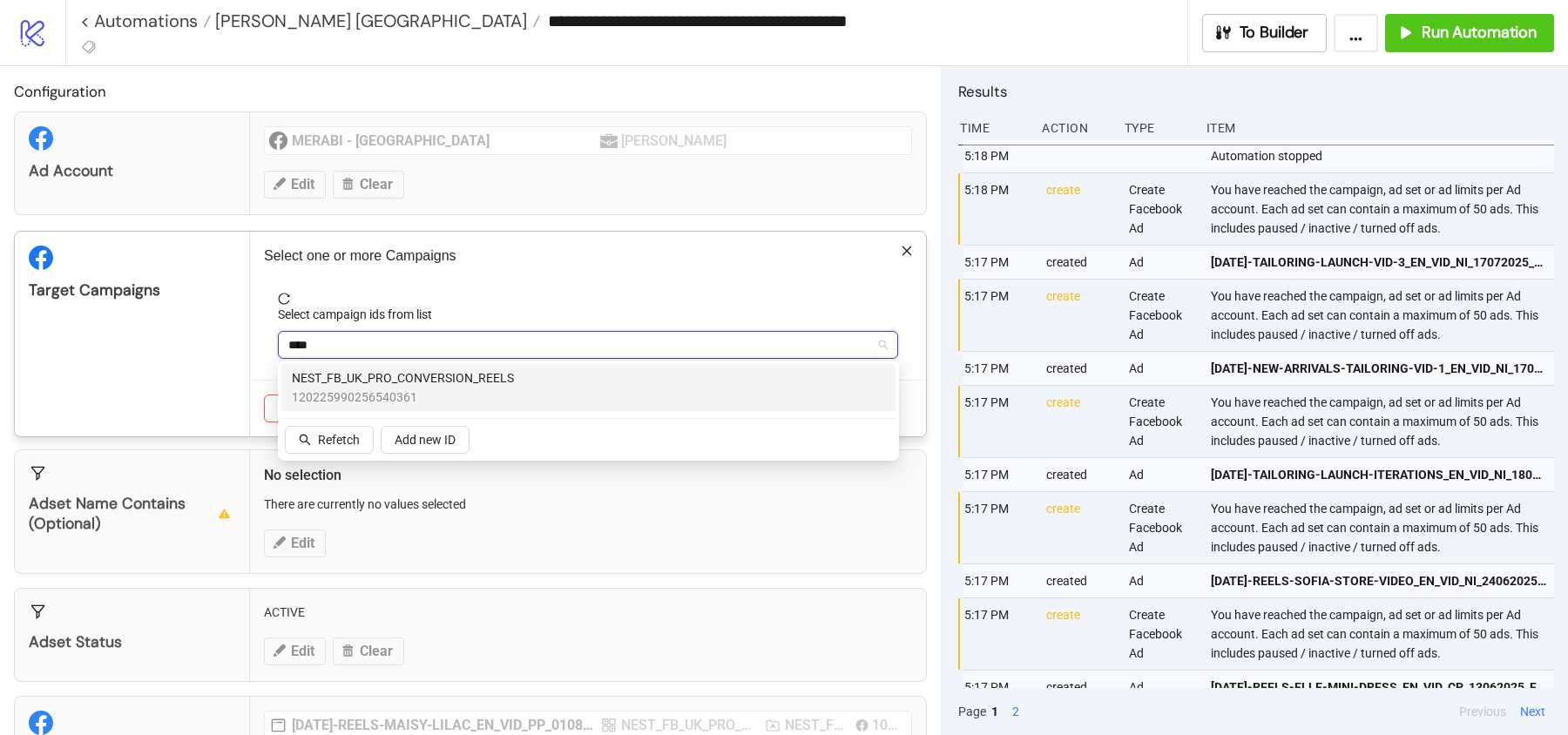
click at [472, 373] on span "NEST_FB_UK_PRO_CONVERSION_REELS" at bounding box center [403, 378] width 223 height 19
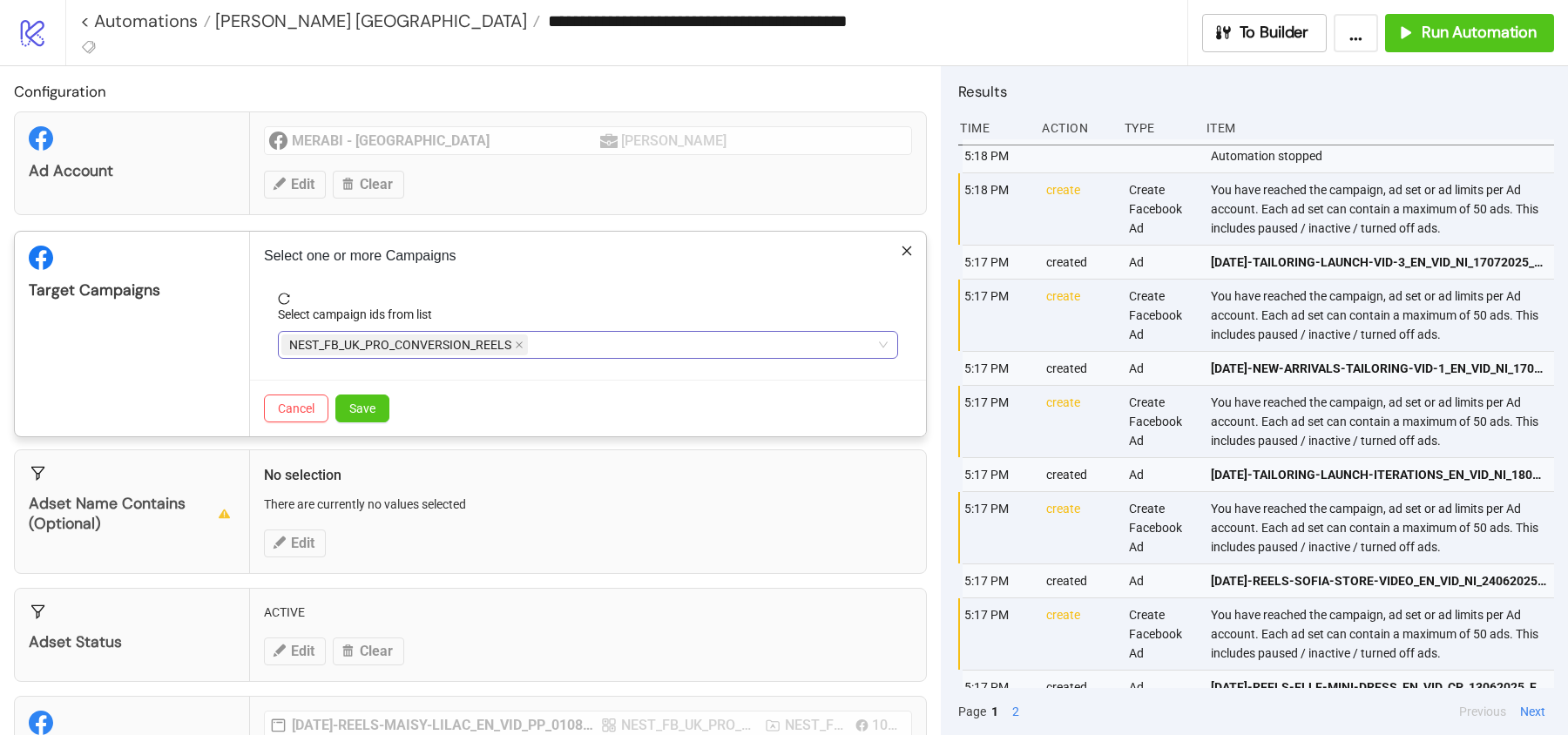
click at [244, 357] on div "Target Campaigns" at bounding box center [132, 334] width 235 height 204
click at [392, 407] on div "Cancel Save" at bounding box center [587, 408] width 676 height 57
click at [368, 407] on span "Save" at bounding box center [362, 408] width 26 height 14
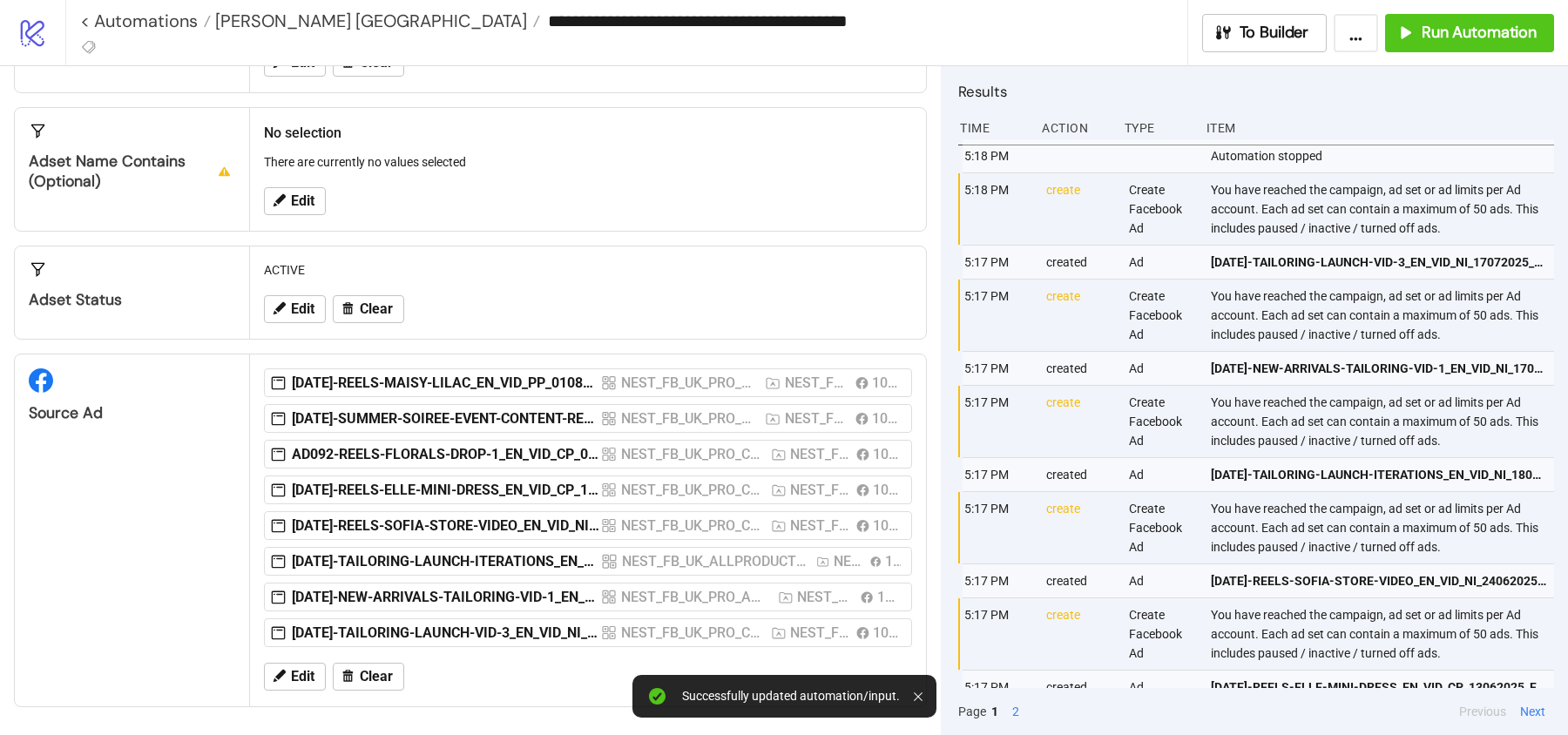
scroll to position [229, 0]
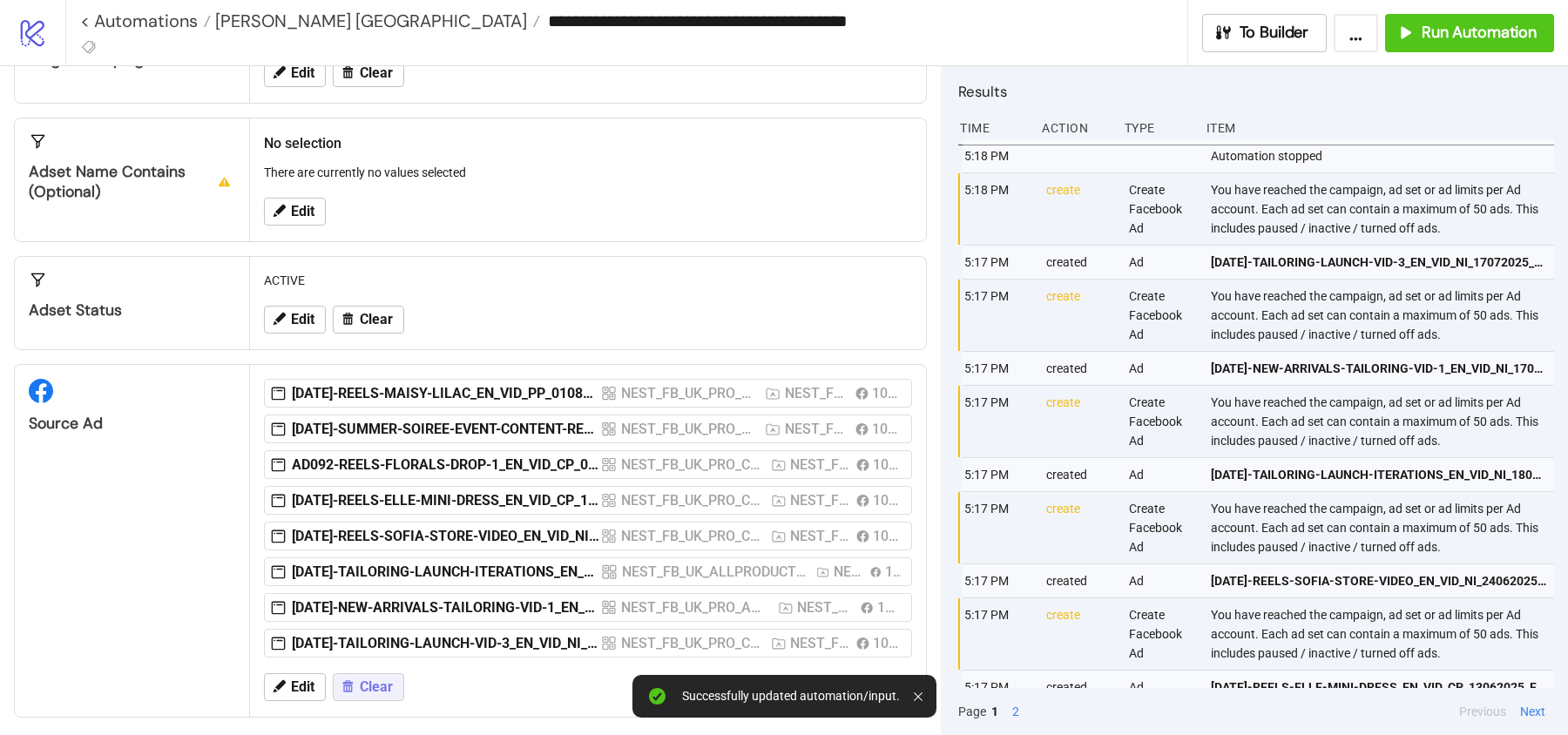
click at [366, 688] on button "Clear" at bounding box center [369, 687] width 71 height 28
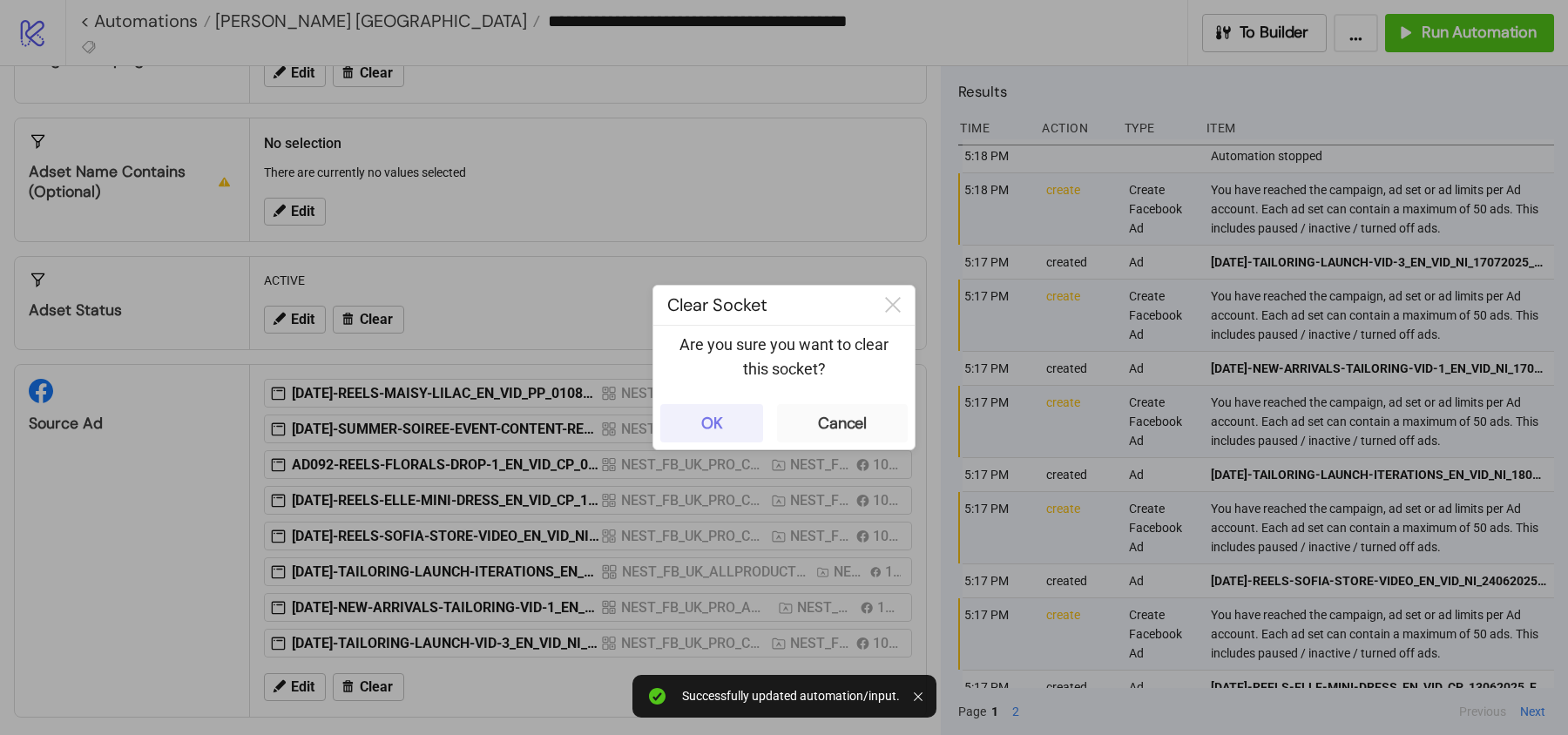
click at [733, 413] on button "OK" at bounding box center [711, 423] width 103 height 38
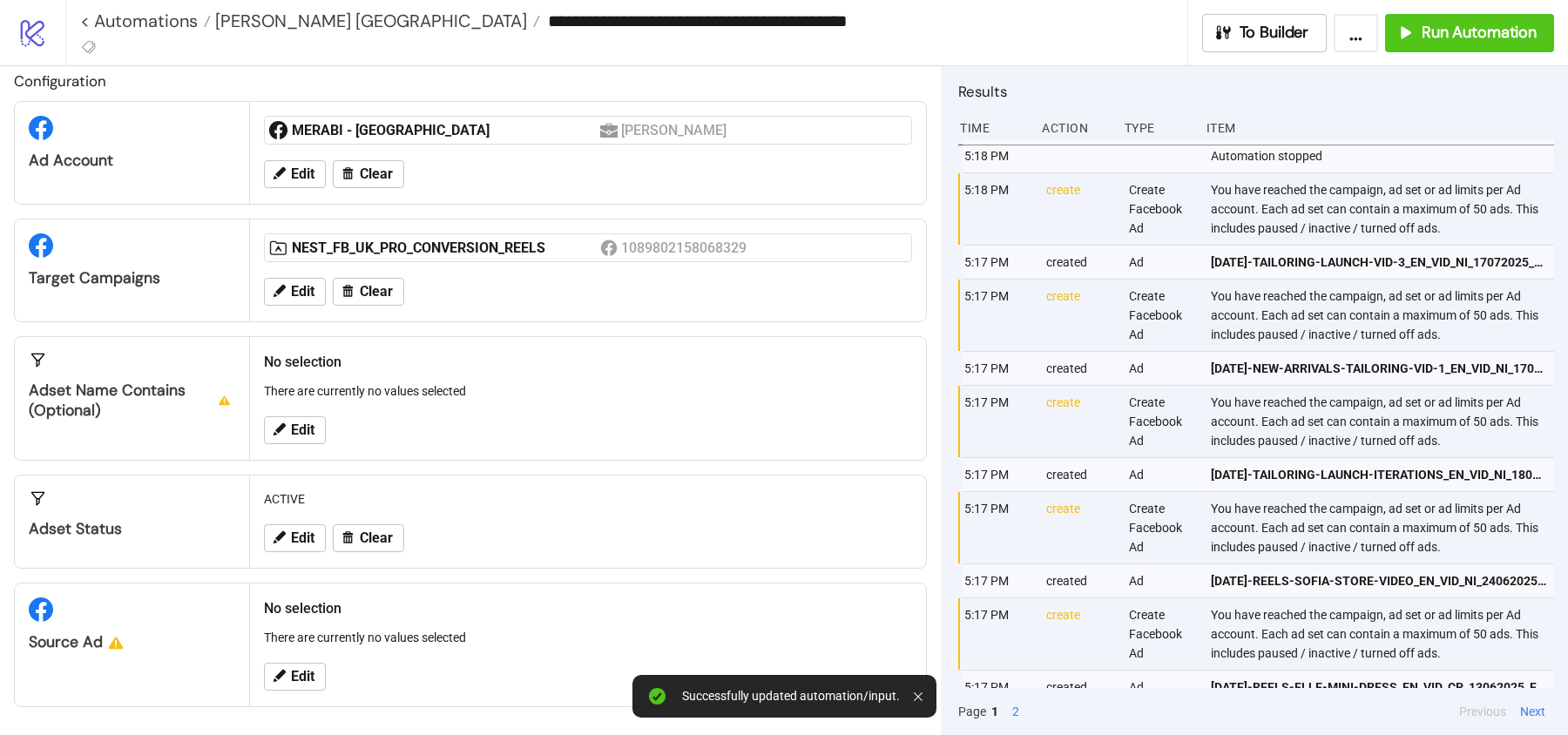
scroll to position [5, 0]
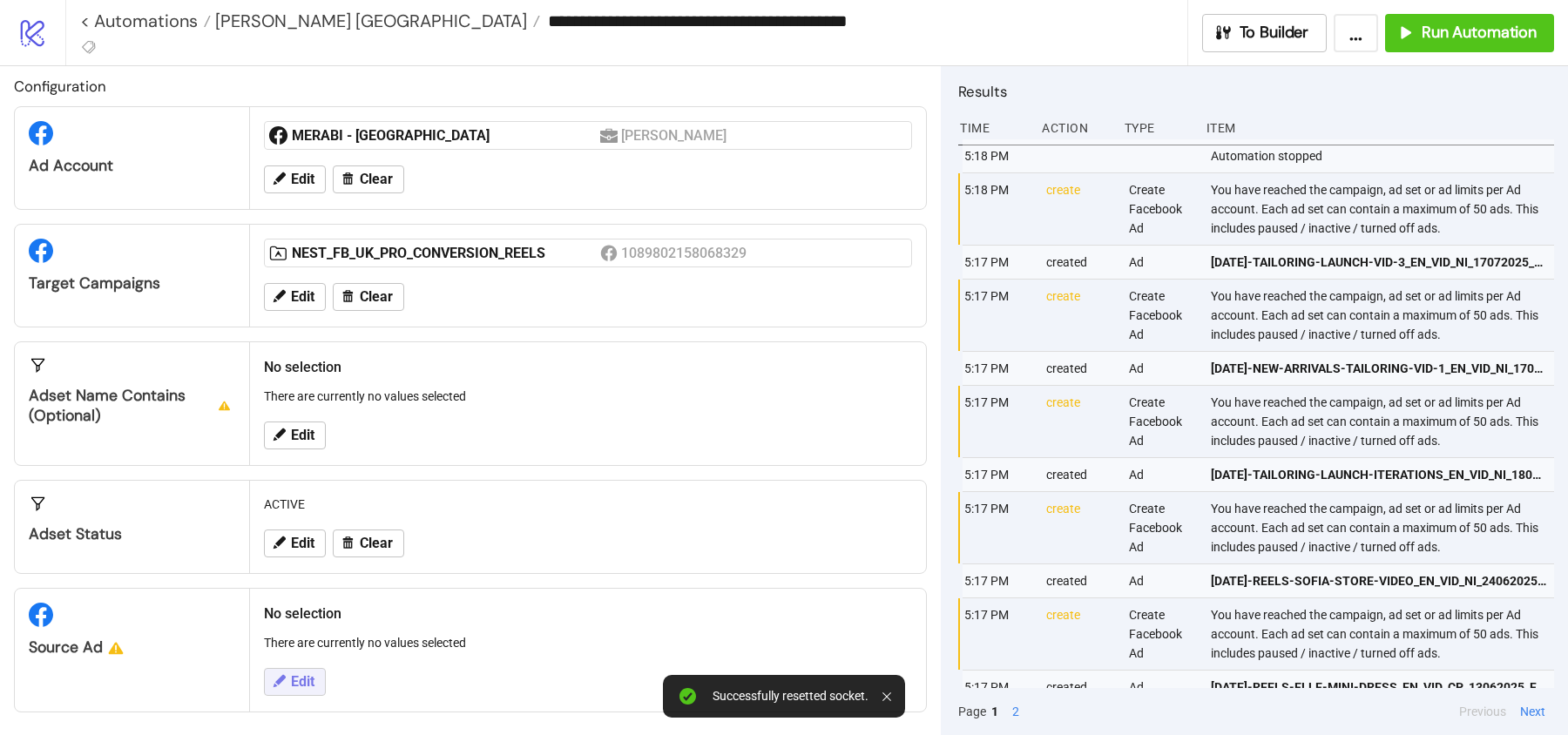
click at [283, 678] on icon at bounding box center [278, 680] width 16 height 16
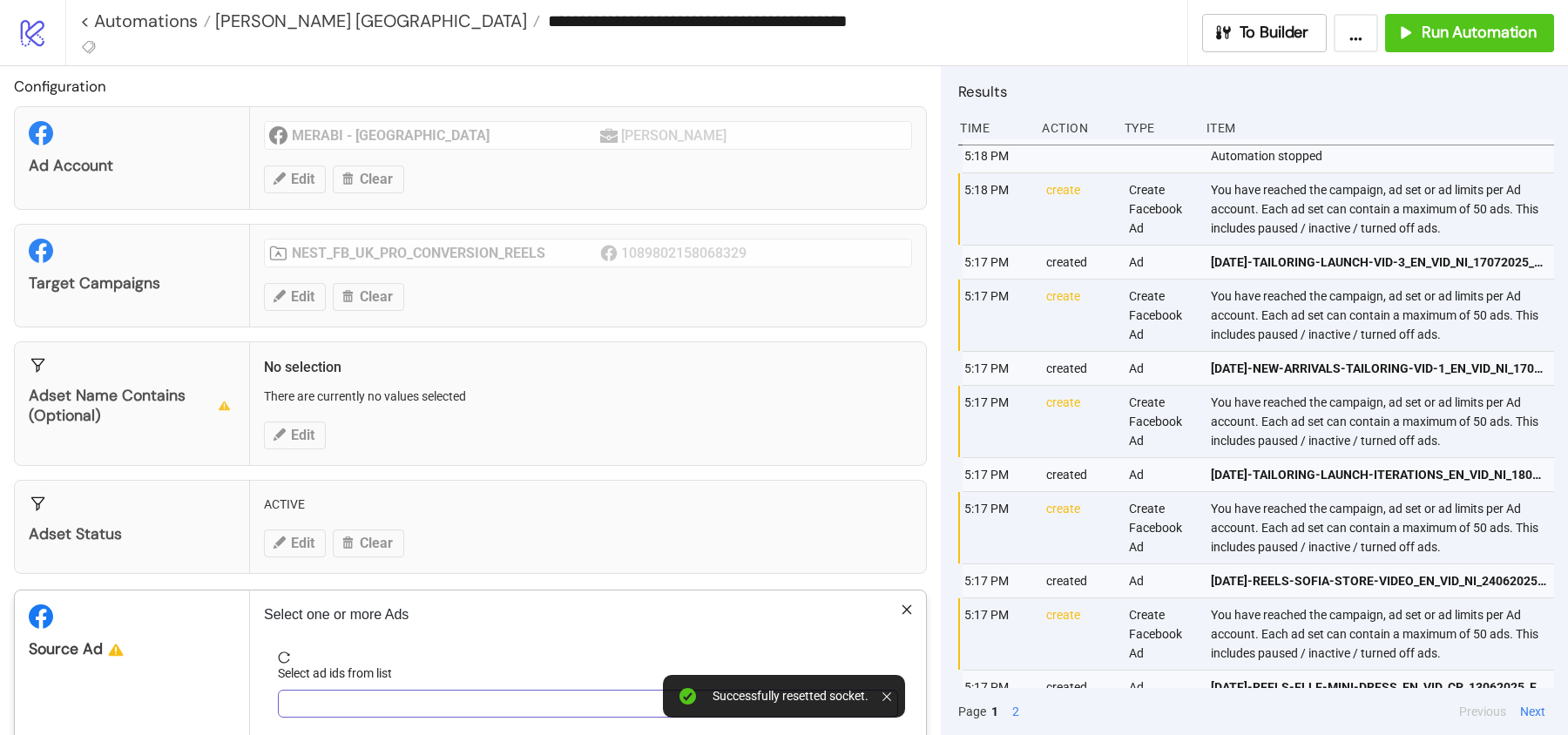
click at [335, 709] on div at bounding box center [578, 703] width 595 height 25
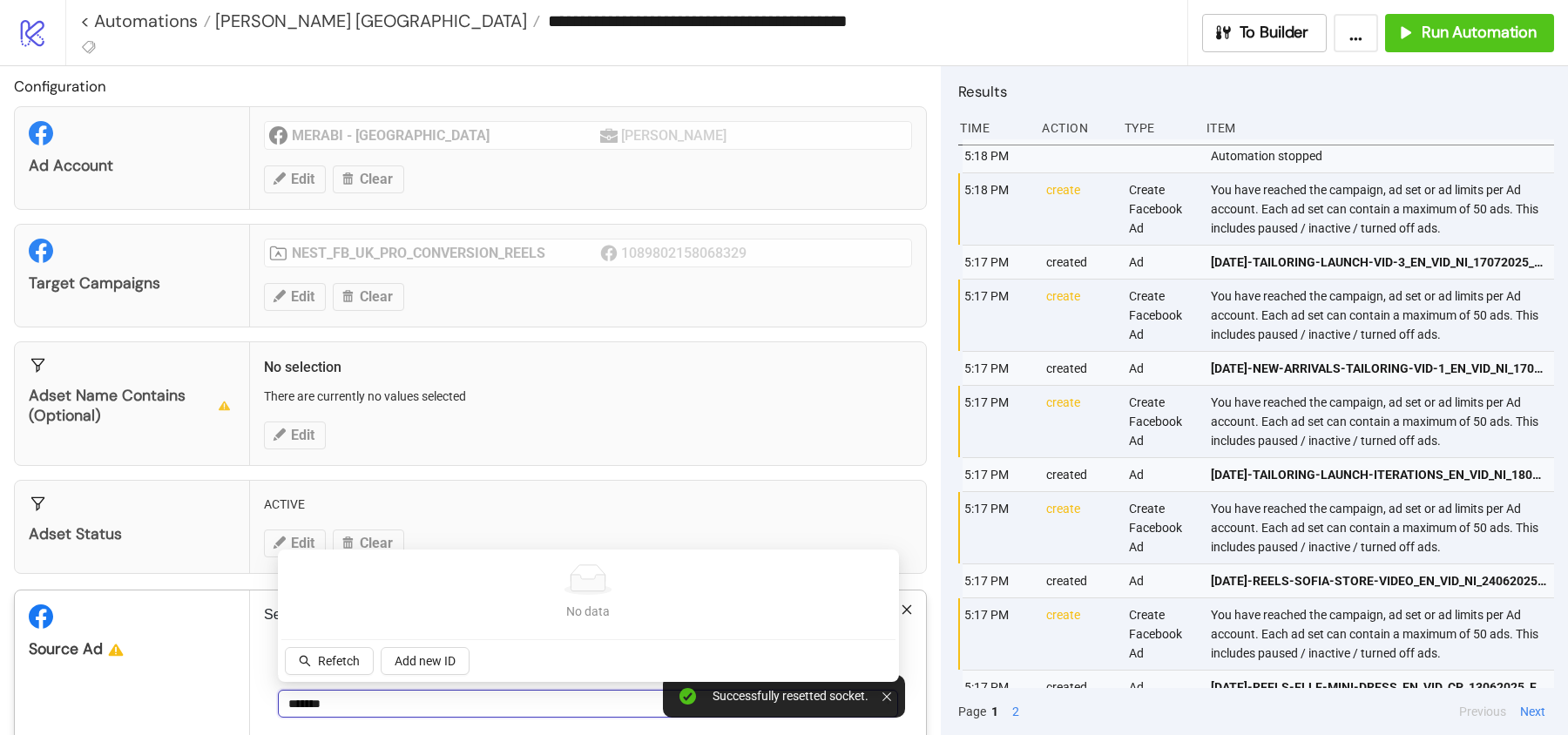
type input "*******"
